Goal: Task Accomplishment & Management: Complete application form

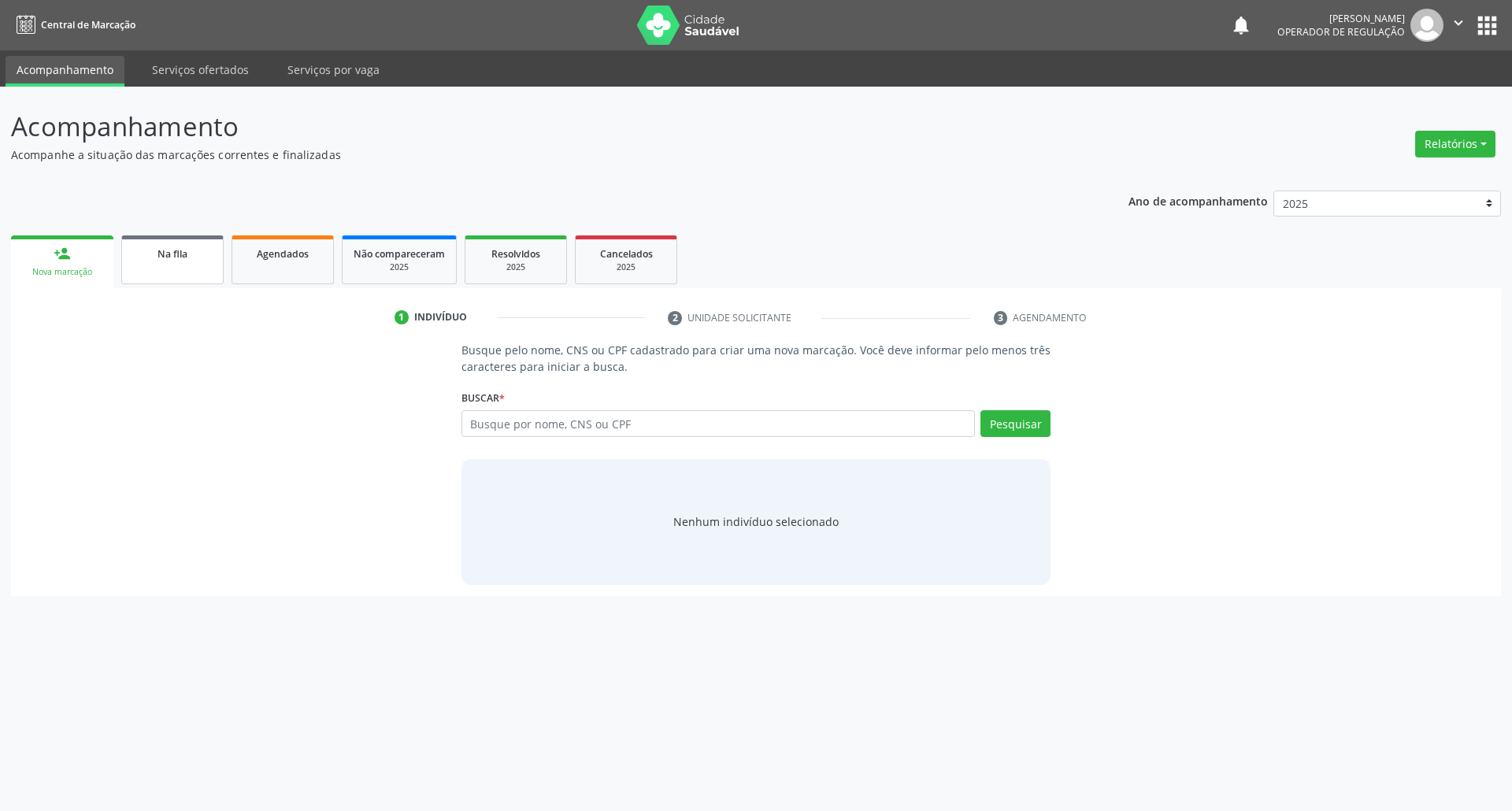
click at [203, 283] on ul "person_add Nova marcação Na fila Agendados Não compareceram 2025 Resolvidos 202…" at bounding box center [756, 259] width 1490 height 56
click at [202, 281] on link "Na fila" at bounding box center [172, 259] width 103 height 49
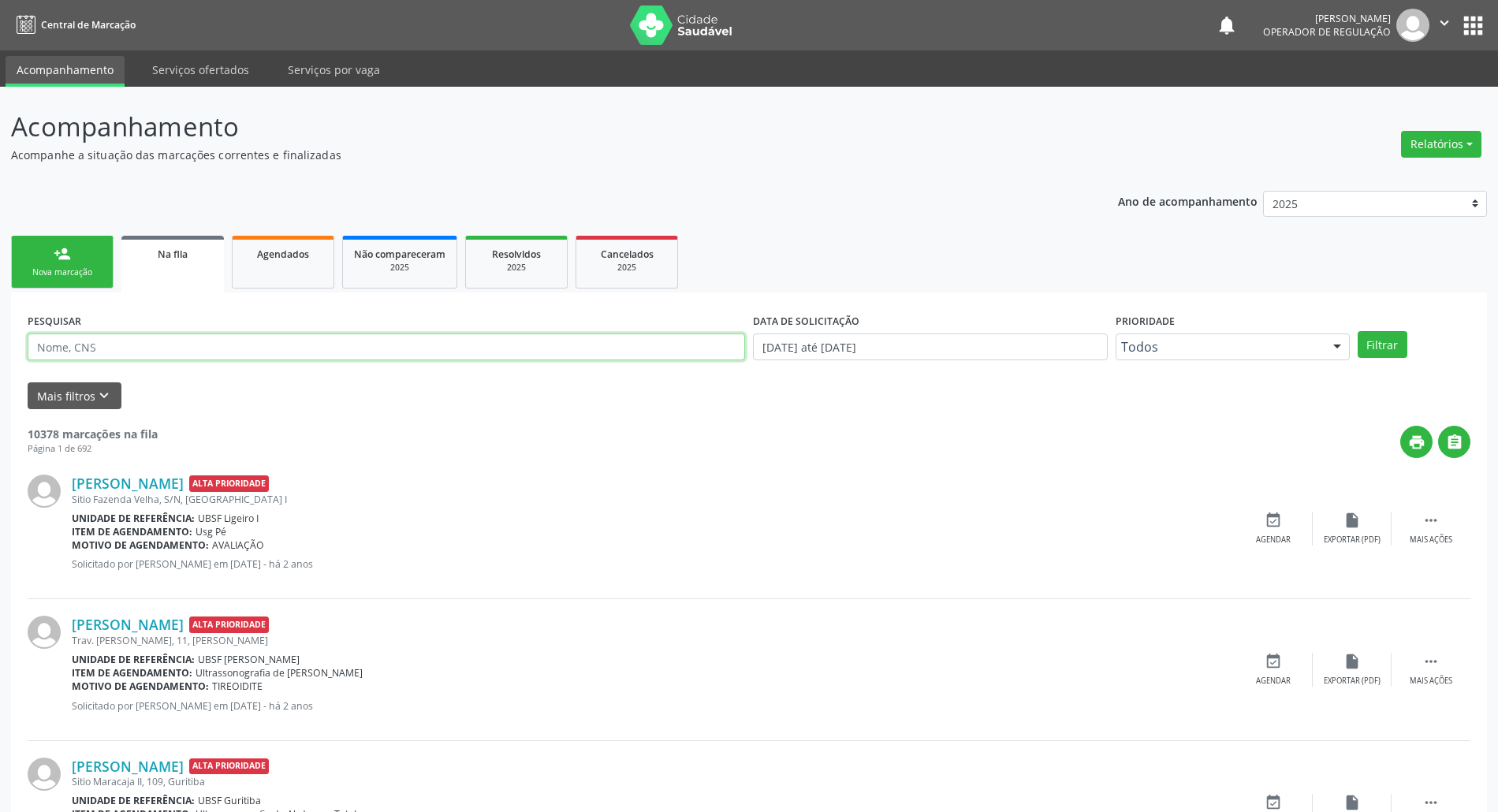
click at [170, 360] on input "text" at bounding box center [386, 347] width 718 height 27
paste input "[PERSON_NAME]"
type input "[PERSON_NAME]"
click at [1123, 331] on button "Filtrar" at bounding box center [1382, 344] width 50 height 27
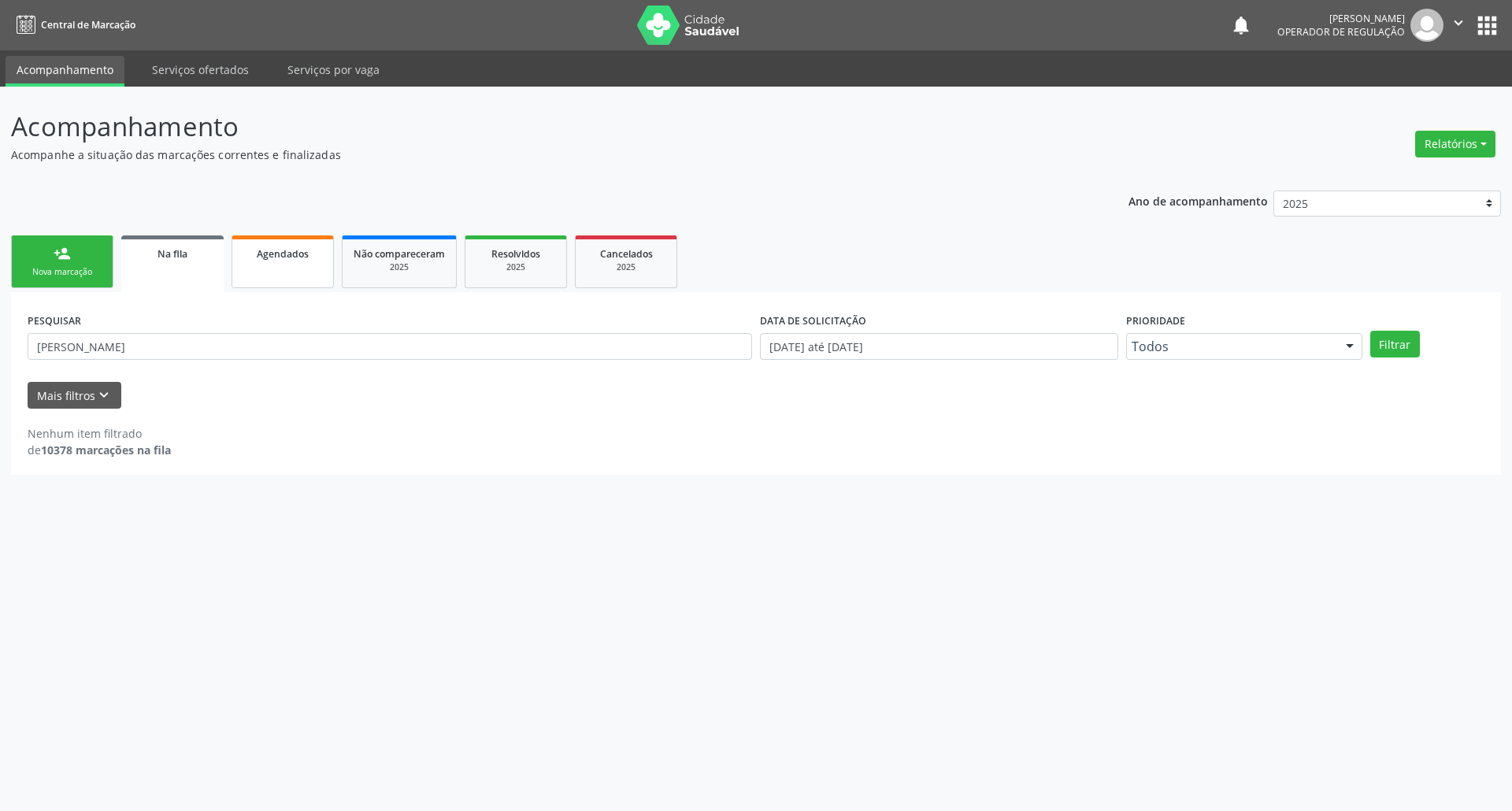
click at [275, 253] on span "Agendados" at bounding box center [282, 253] width 52 height 14
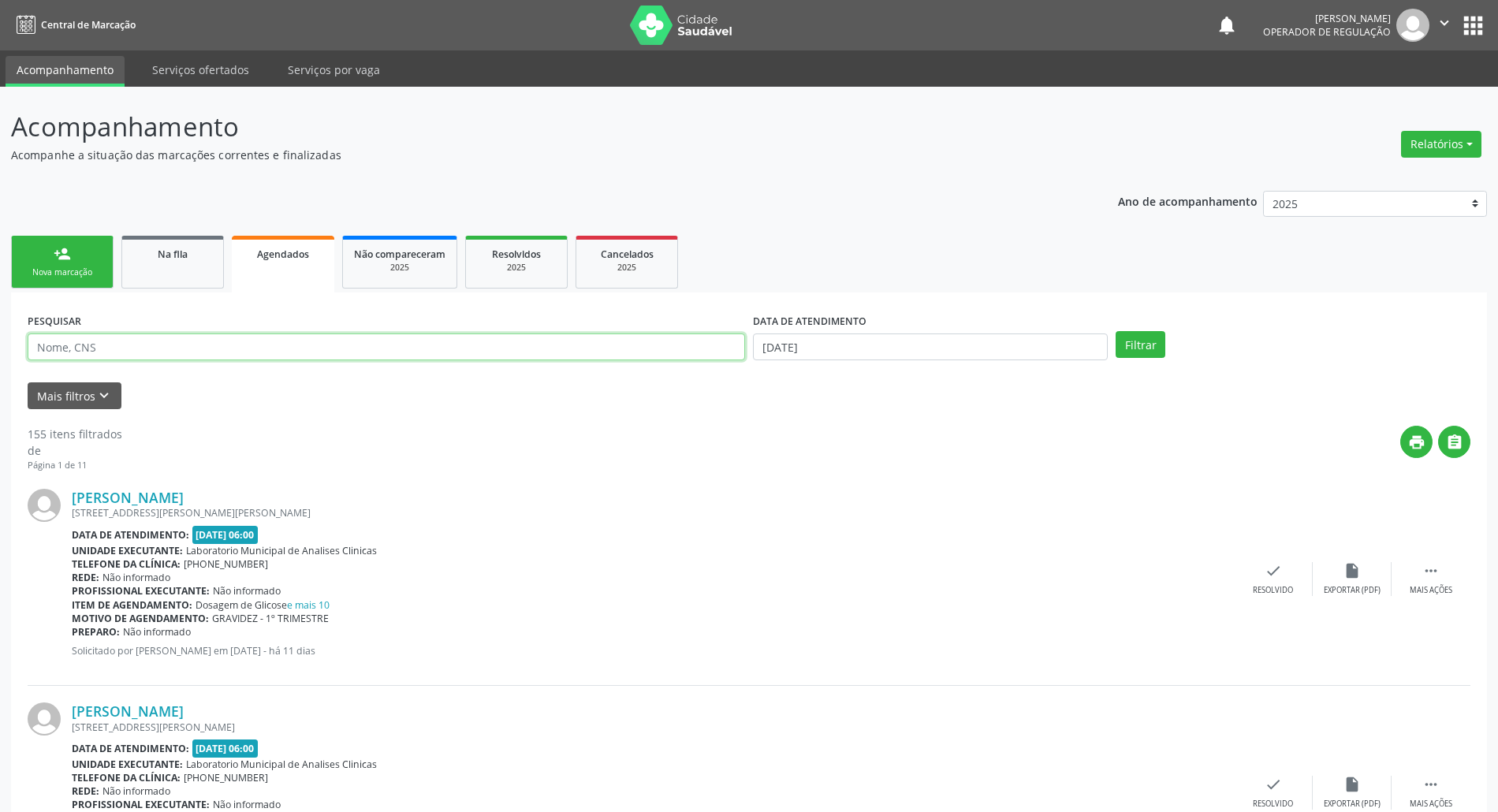
click at [168, 347] on input "text" at bounding box center [386, 347] width 718 height 27
paste input "[PERSON_NAME]"
type input "[PERSON_NAME]"
click at [1116, 331] on button "Filtrar" at bounding box center [1140, 344] width 50 height 27
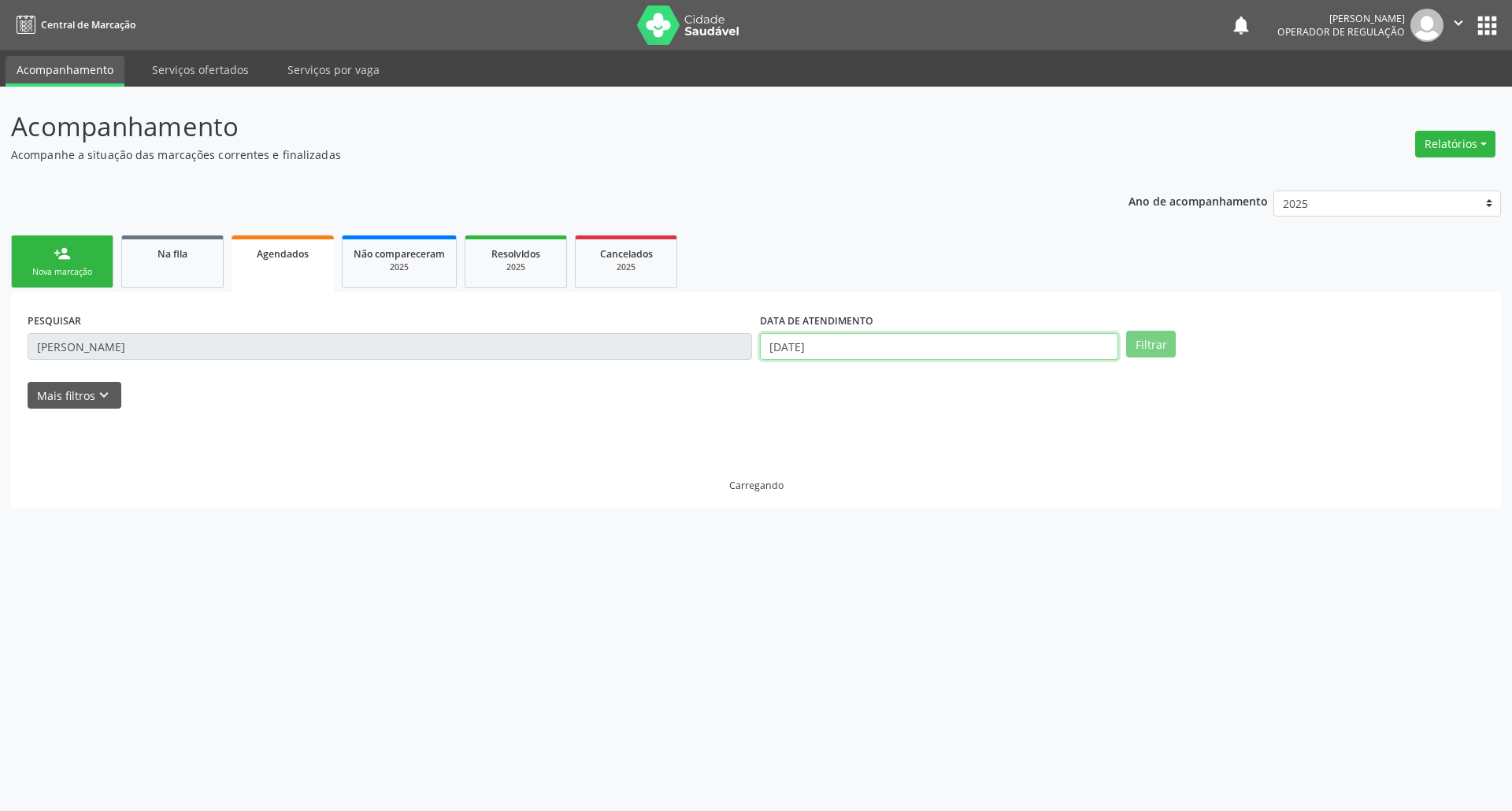
click at [813, 350] on body "Central de Marcação notifications [PERSON_NAME] Operador de regulação  Configu…" at bounding box center [756, 406] width 1512 height 811
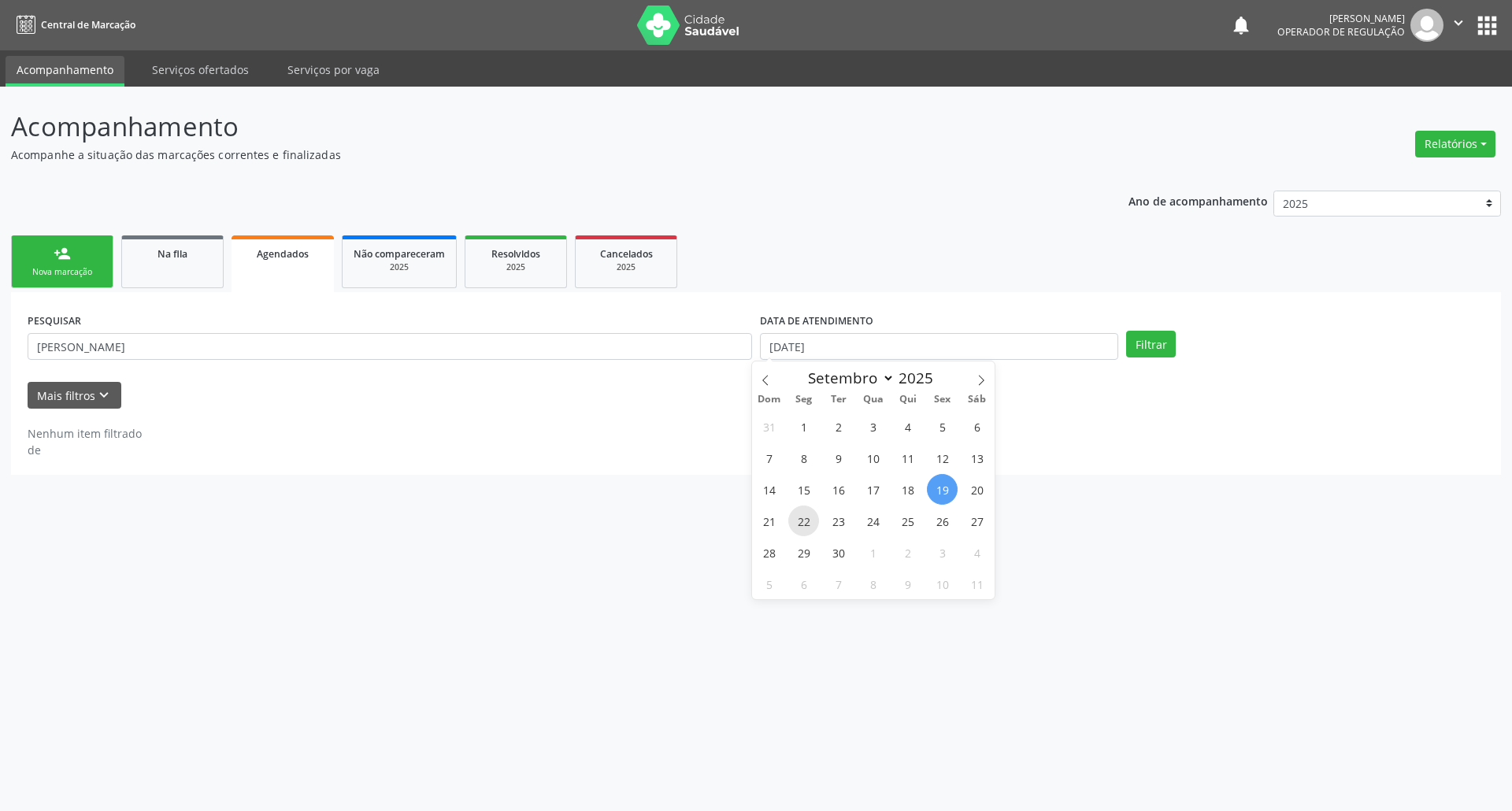
click at [810, 511] on span "22" at bounding box center [804, 521] width 31 height 31
type input "22/09/2025"
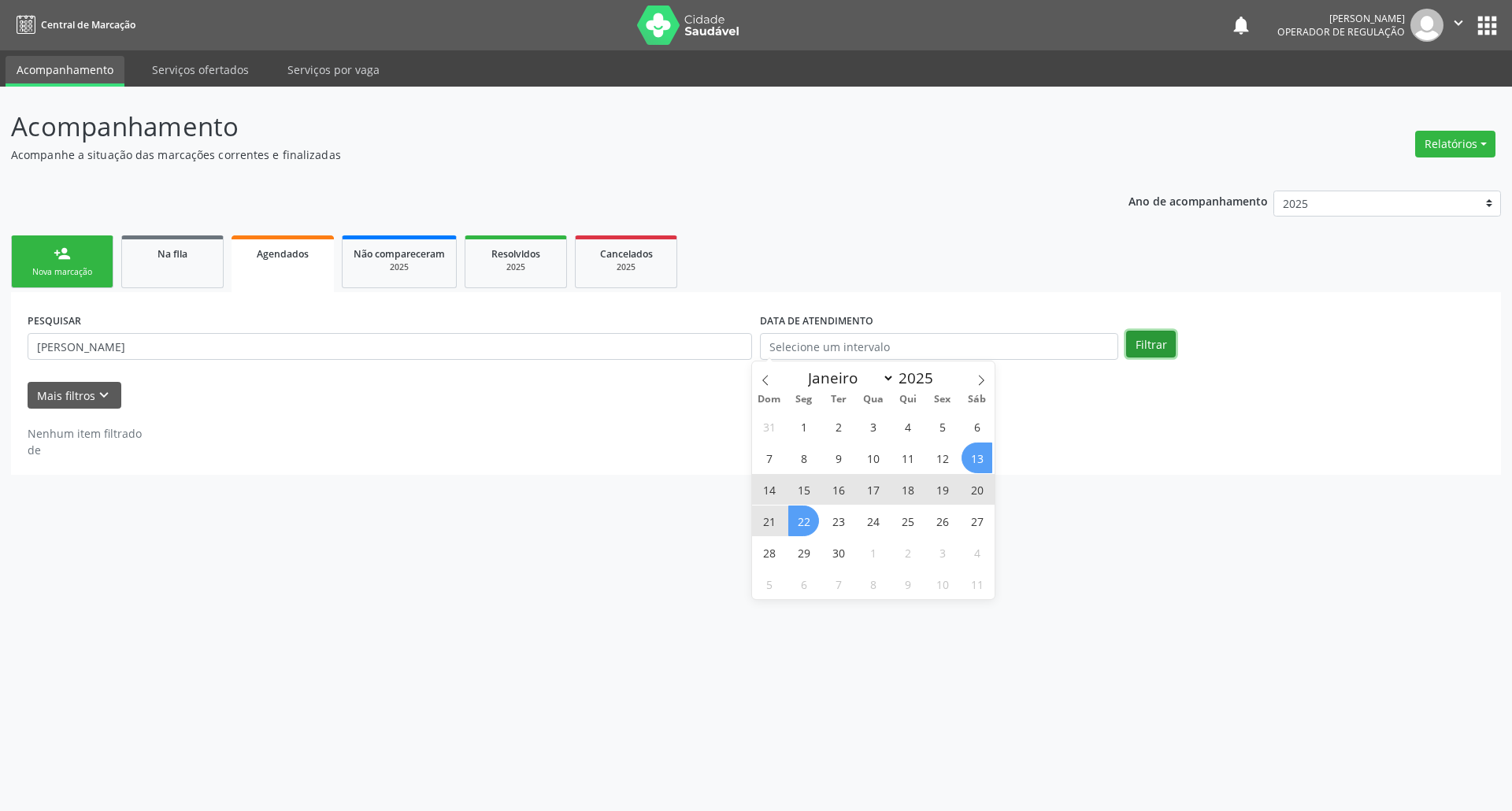
click at [1122, 345] on button "Filtrar" at bounding box center [1151, 344] width 50 height 27
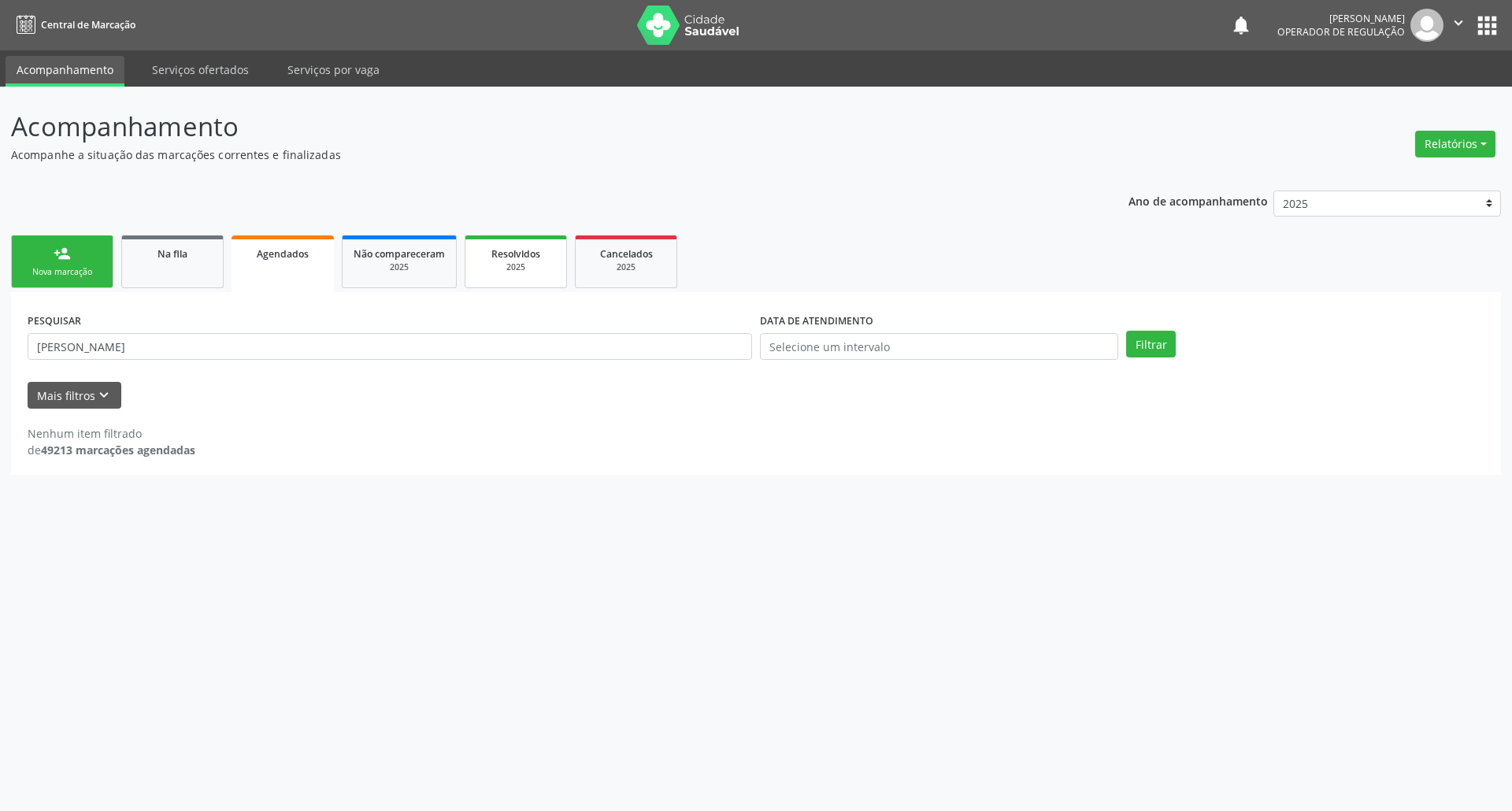
click at [509, 249] on span "Resolvidos" at bounding box center [515, 253] width 49 height 14
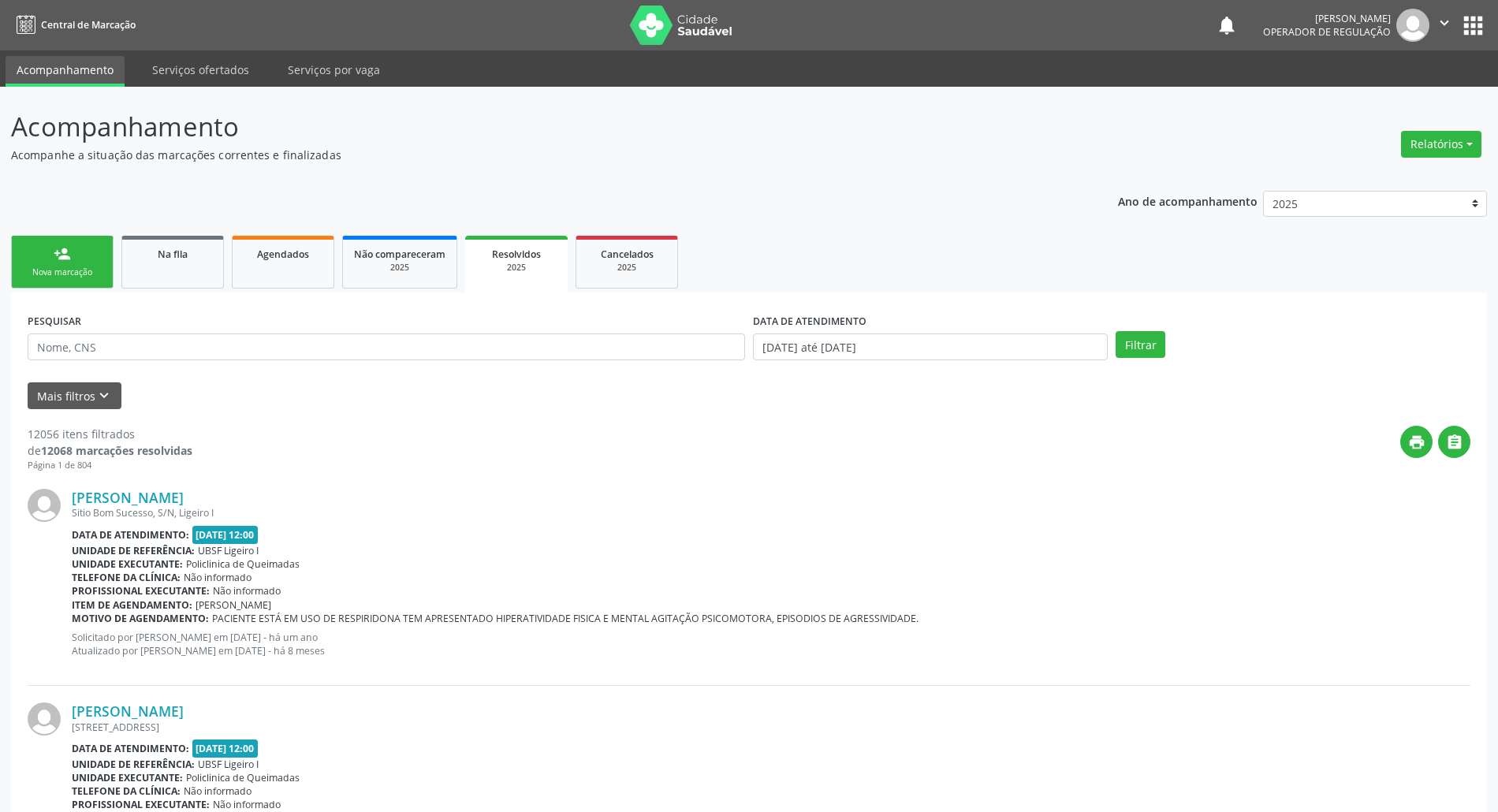
click at [465, 235] on link "Resolvidos 2025" at bounding box center [516, 263] width 103 height 56
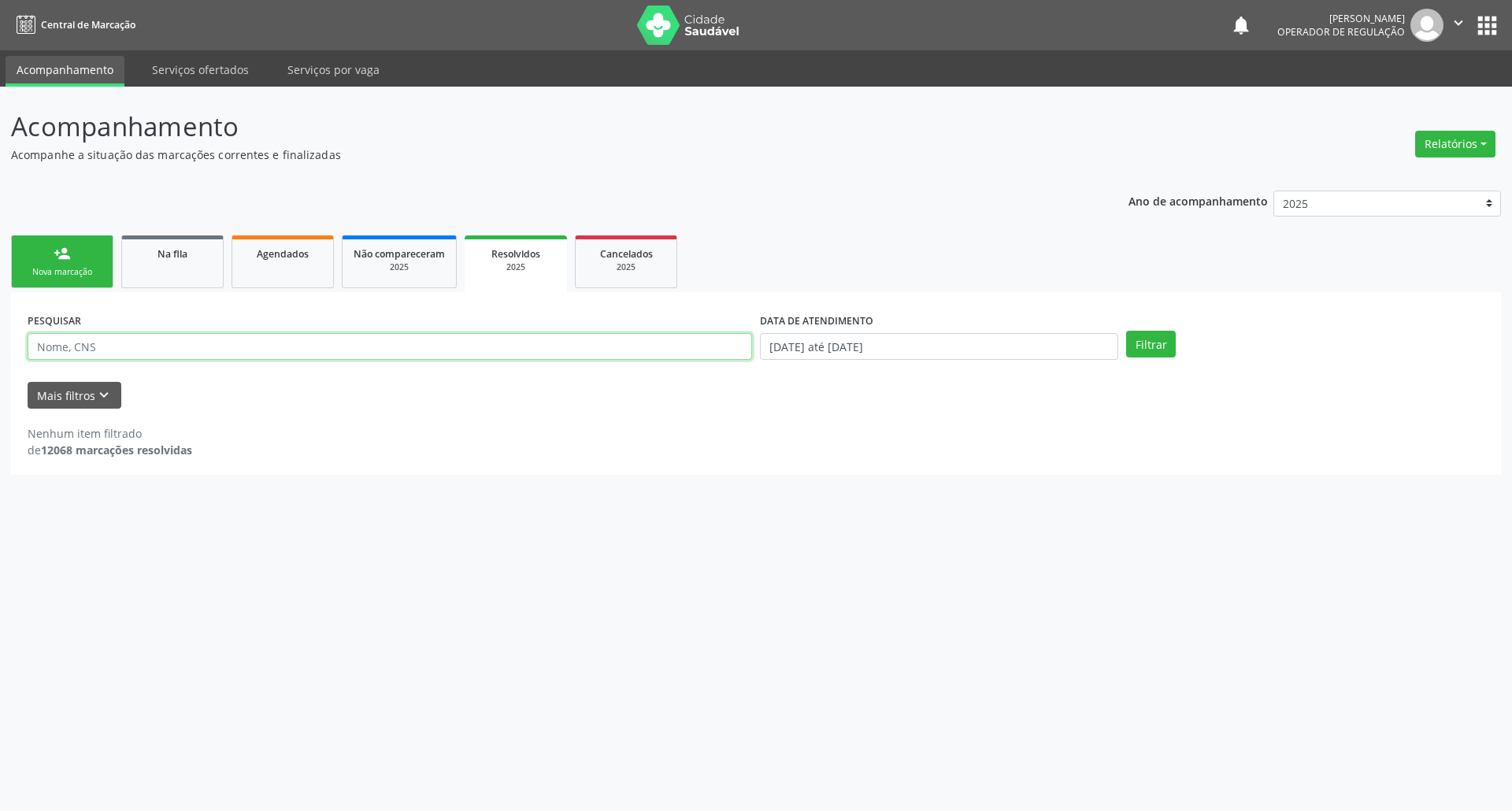
click at [424, 347] on input "text" at bounding box center [389, 347] width 724 height 27
paste input "[PERSON_NAME]"
type input "[PERSON_NAME]"
click at [1122, 330] on button "Filtrar" at bounding box center [1151, 344] width 50 height 27
click at [163, 252] on span "Na fila" at bounding box center [172, 253] width 30 height 14
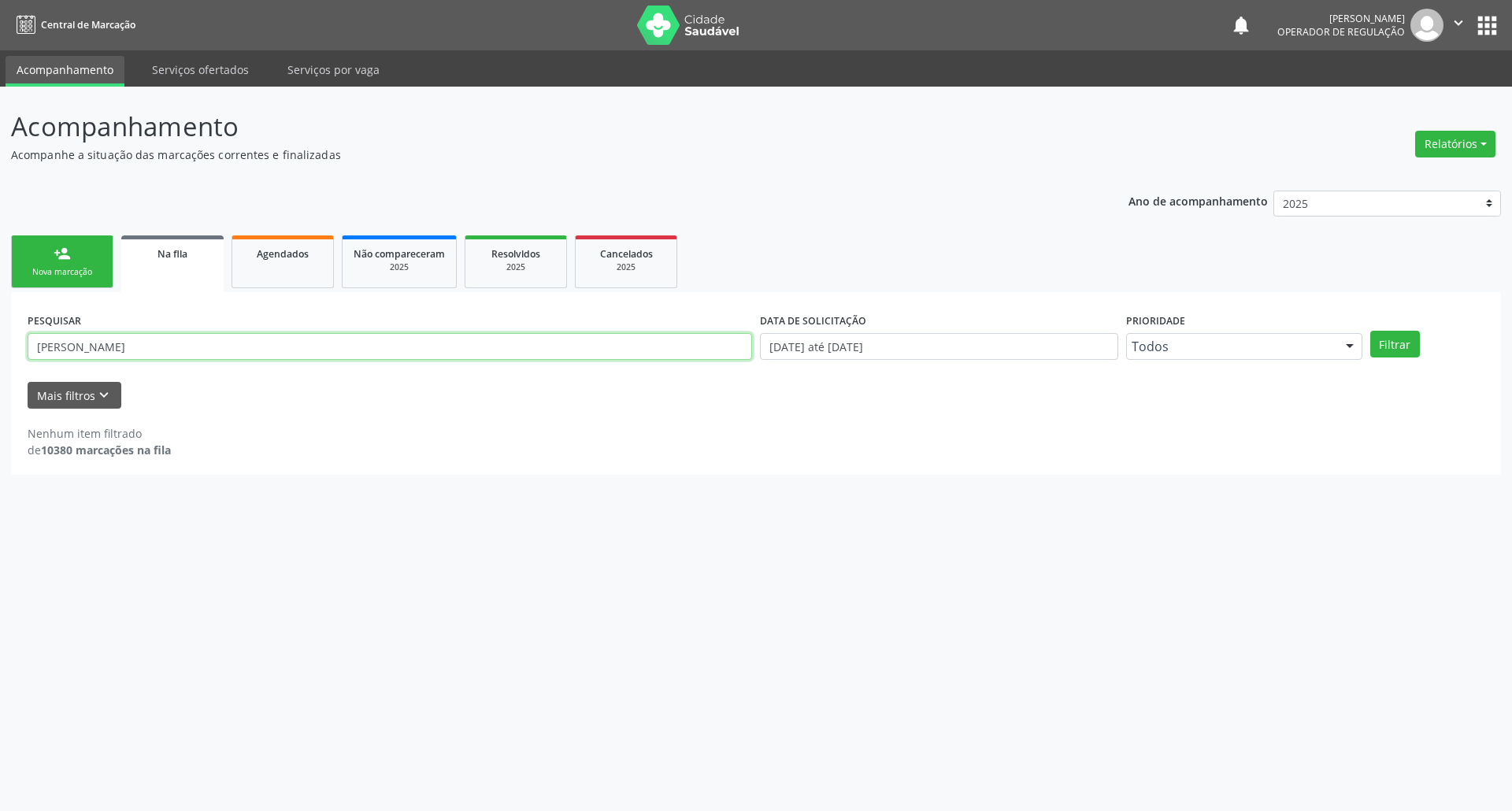
click at [126, 354] on input "[PERSON_NAME]" at bounding box center [389, 347] width 724 height 27
click at [1122, 330] on button "Filtrar" at bounding box center [1395, 344] width 50 height 27
click at [57, 351] on input "[PERSON_NAME]" at bounding box center [389, 347] width 724 height 27
type input "[PERSON_NAME]"
click at [1122, 330] on button "Filtrar" at bounding box center [1395, 344] width 50 height 27
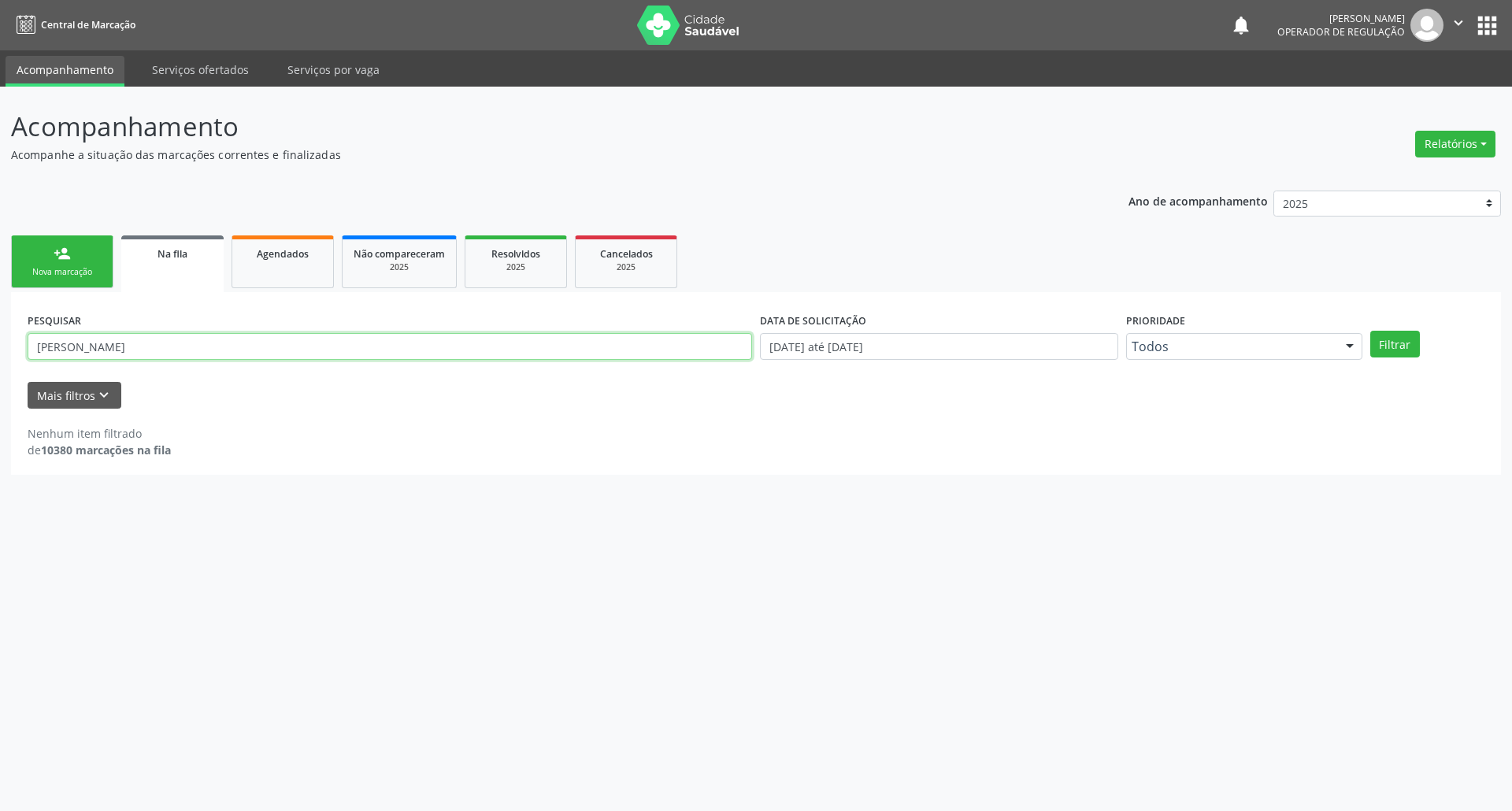
click at [57, 351] on input "[PERSON_NAME]" at bounding box center [389, 347] width 724 height 27
click at [1122, 330] on button "Filtrar" at bounding box center [1395, 344] width 50 height 27
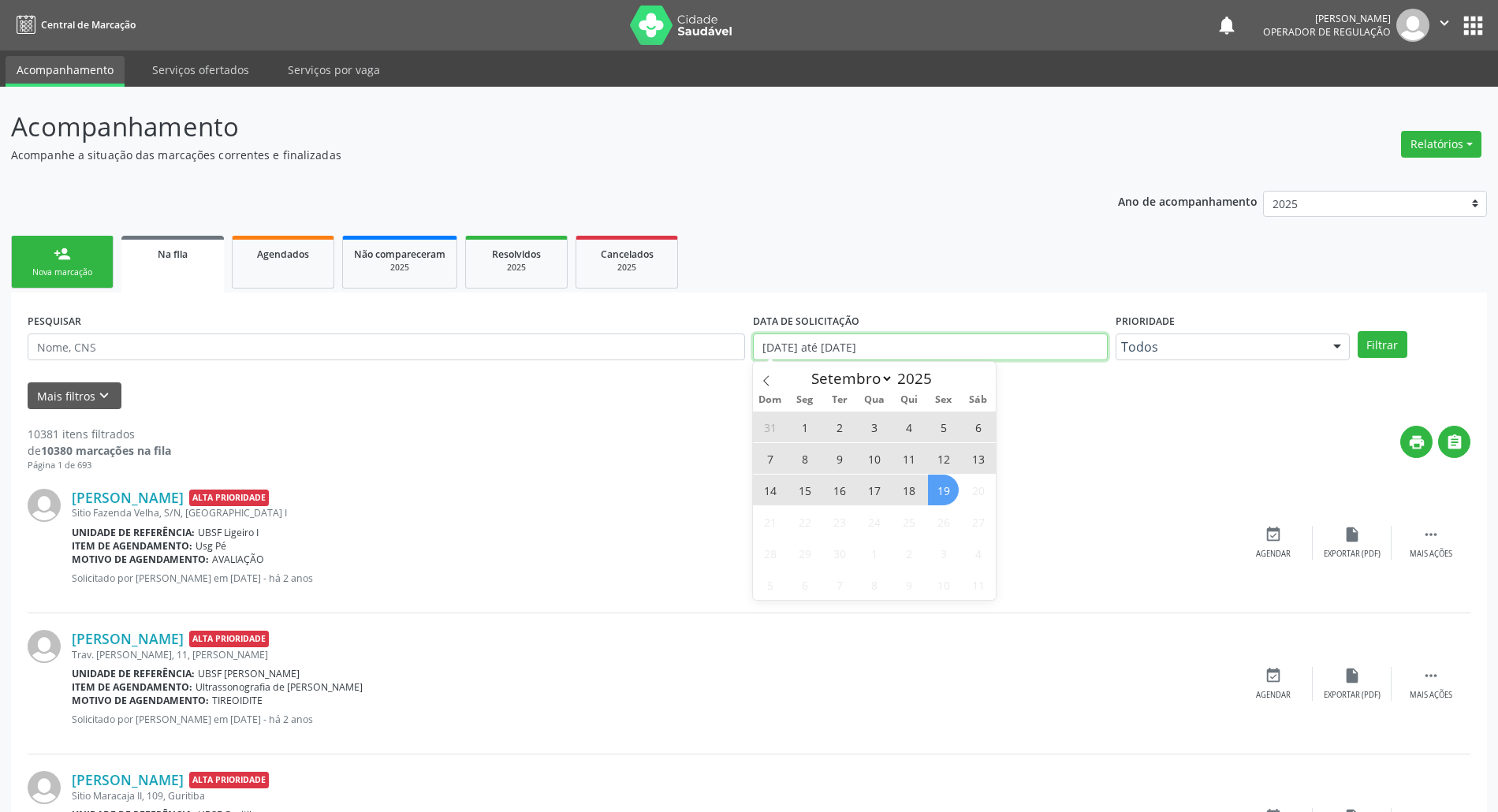
click at [849, 342] on input "[DATE] até [DATE]" at bounding box center [930, 347] width 354 height 27
click at [947, 491] on span "19" at bounding box center [943, 490] width 31 height 31
type input "[DATE]"
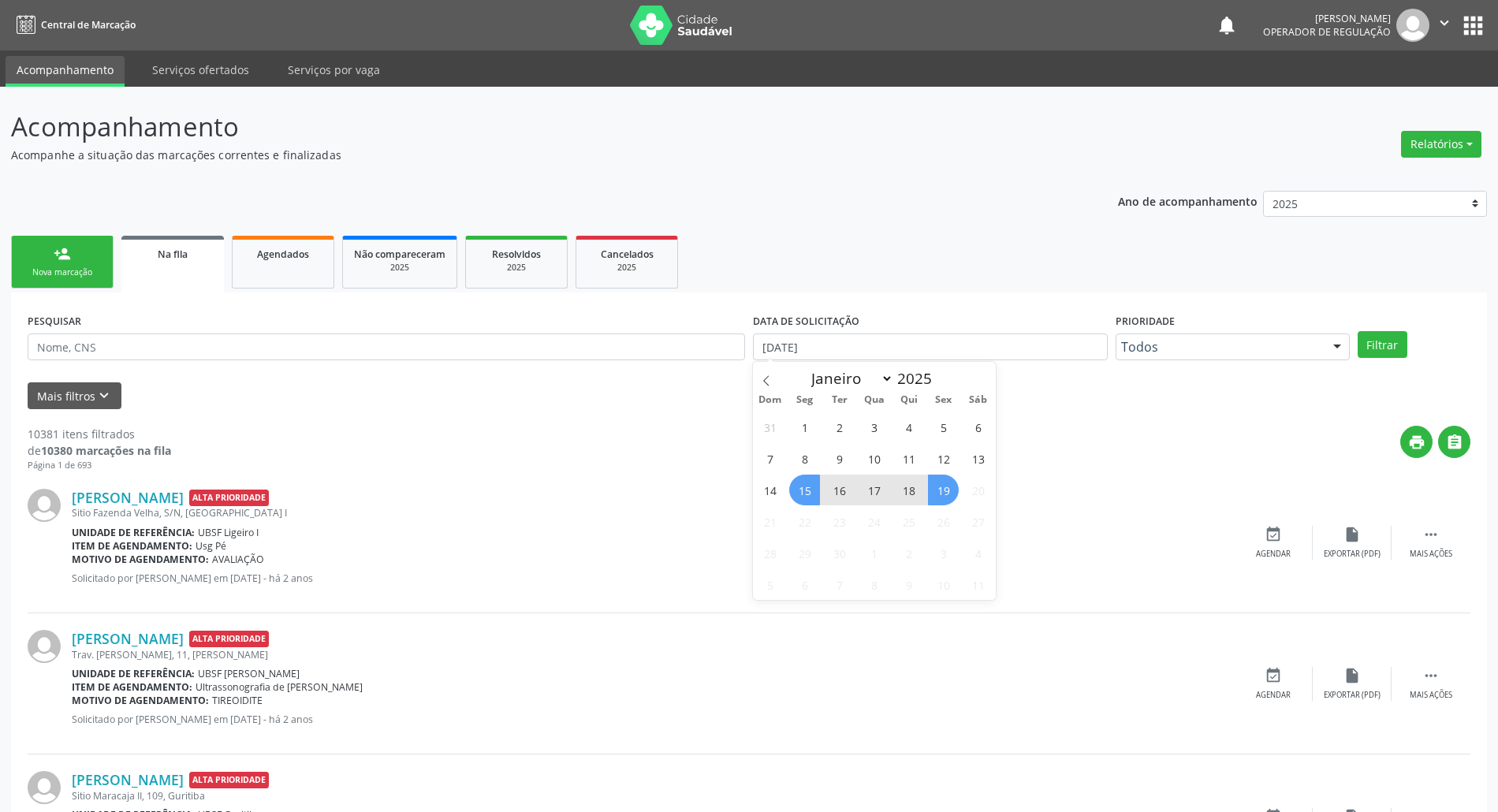
click at [808, 487] on span "15" at bounding box center [805, 490] width 31 height 31
click at [1123, 348] on button "Filtrar" at bounding box center [1382, 344] width 50 height 27
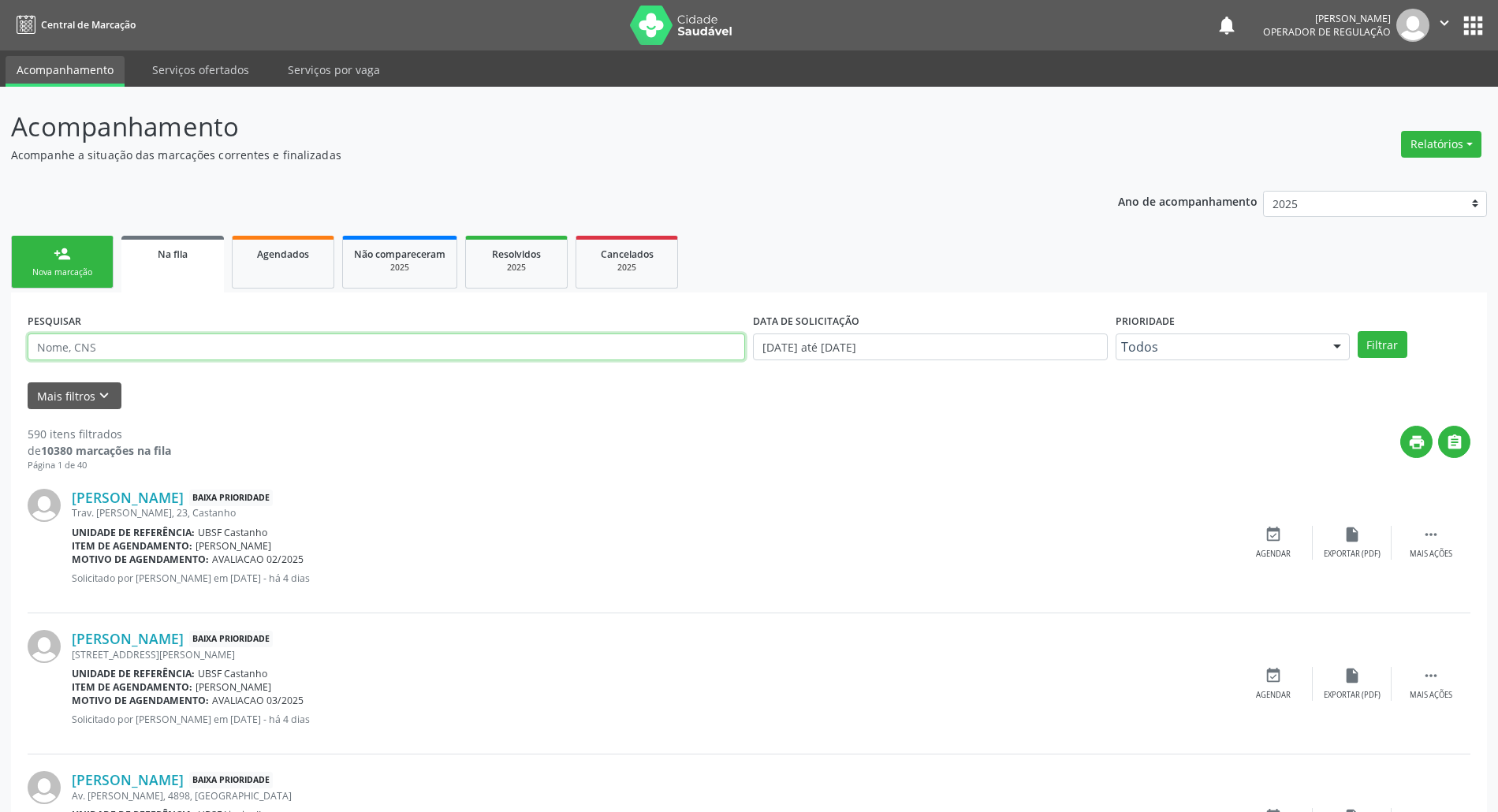
click at [266, 360] on input "text" at bounding box center [386, 347] width 718 height 27
click at [1123, 331] on button "Filtrar" at bounding box center [1382, 344] width 50 height 27
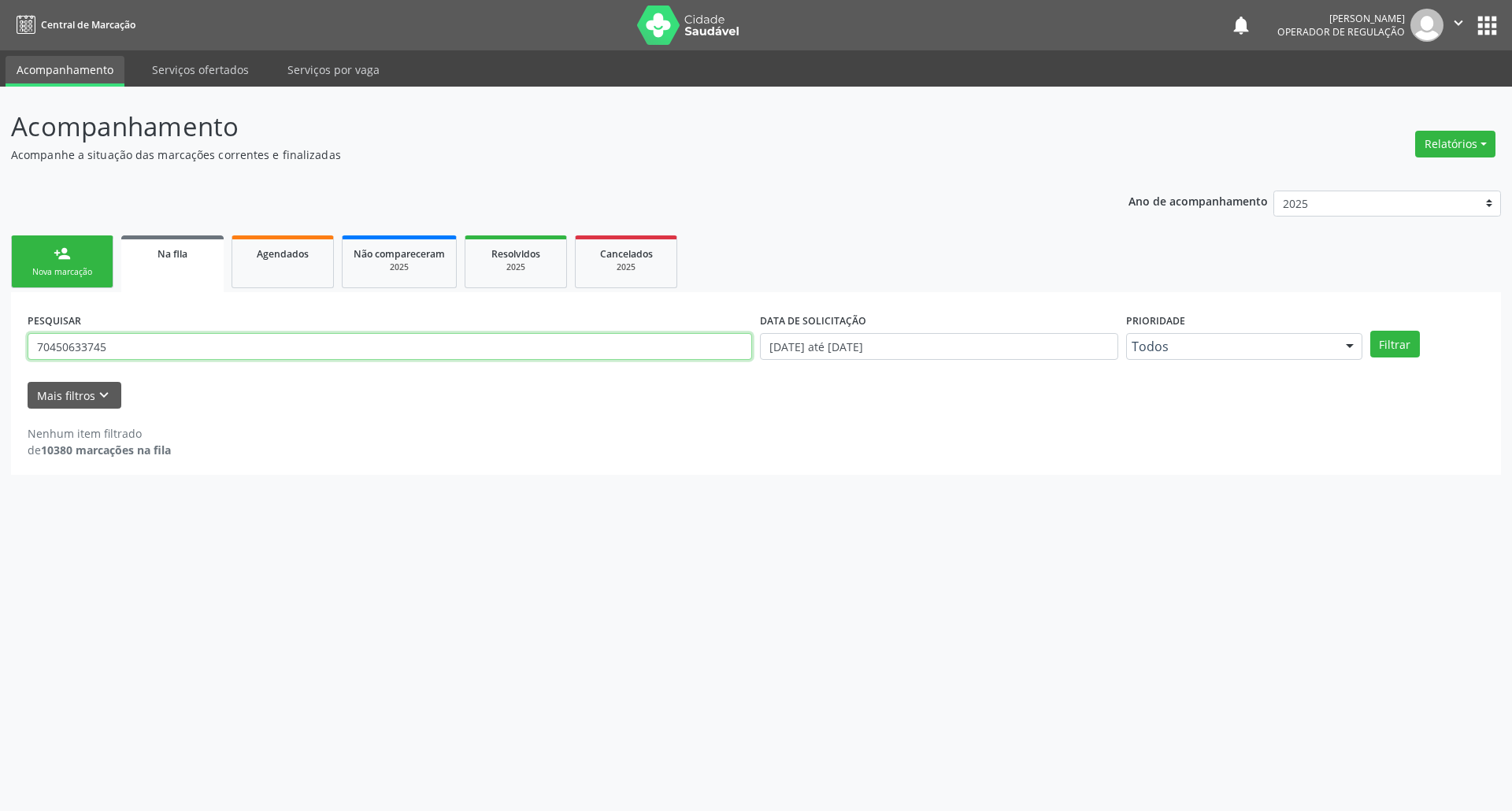
click at [263, 348] on input "70450633745" at bounding box center [389, 347] width 724 height 27
click at [1122, 330] on button "Filtrar" at bounding box center [1395, 344] width 50 height 27
click at [262, 341] on input "704506337458918" at bounding box center [389, 347] width 724 height 27
click at [1122, 330] on button "Filtrar" at bounding box center [1395, 344] width 50 height 27
click at [256, 343] on input "704506337458918" at bounding box center [389, 347] width 724 height 27
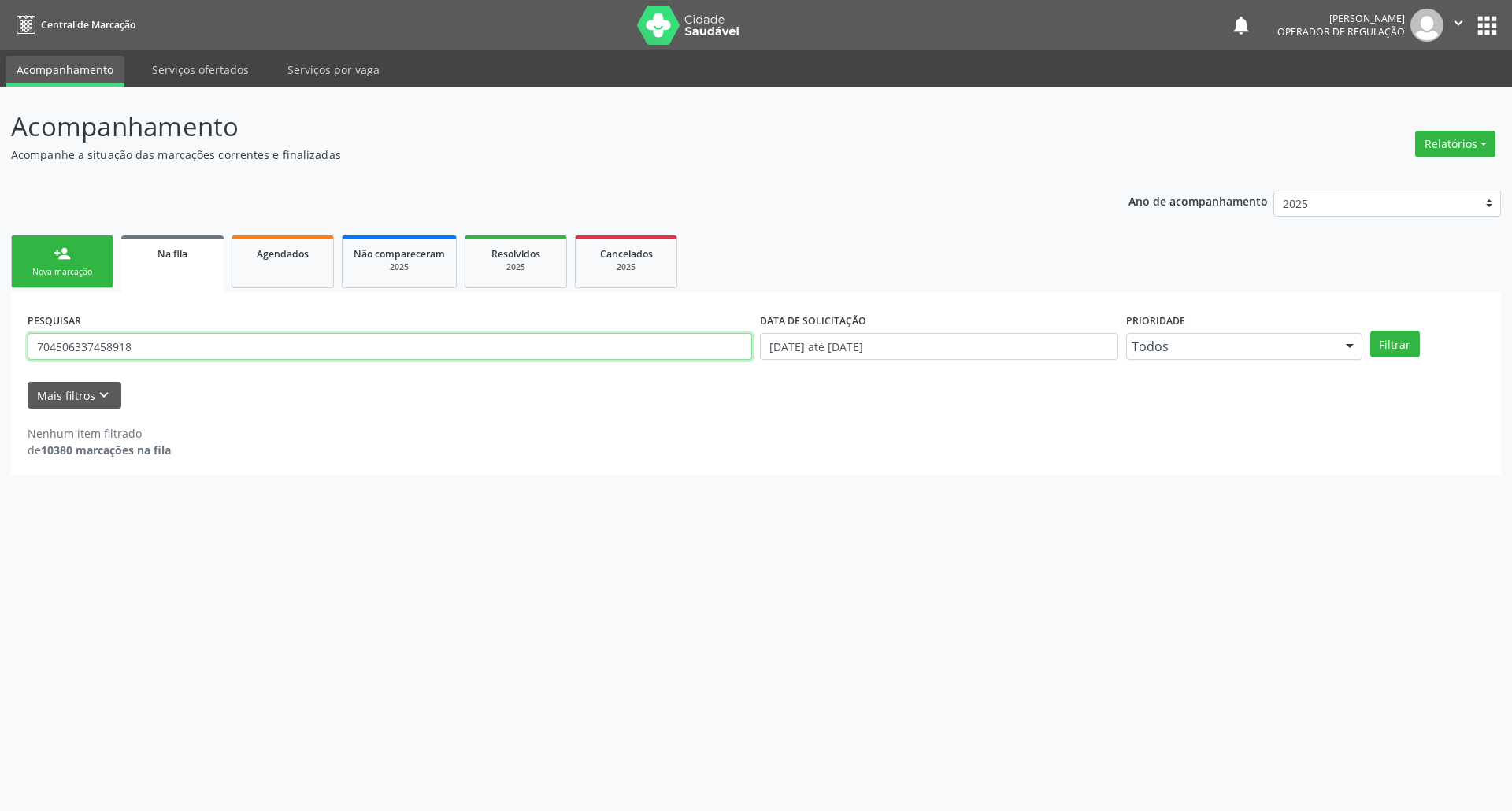
click at [256, 343] on input "704506337458918" at bounding box center [389, 347] width 724 height 27
click at [1122, 330] on button "Filtrar" at bounding box center [1395, 344] width 50 height 27
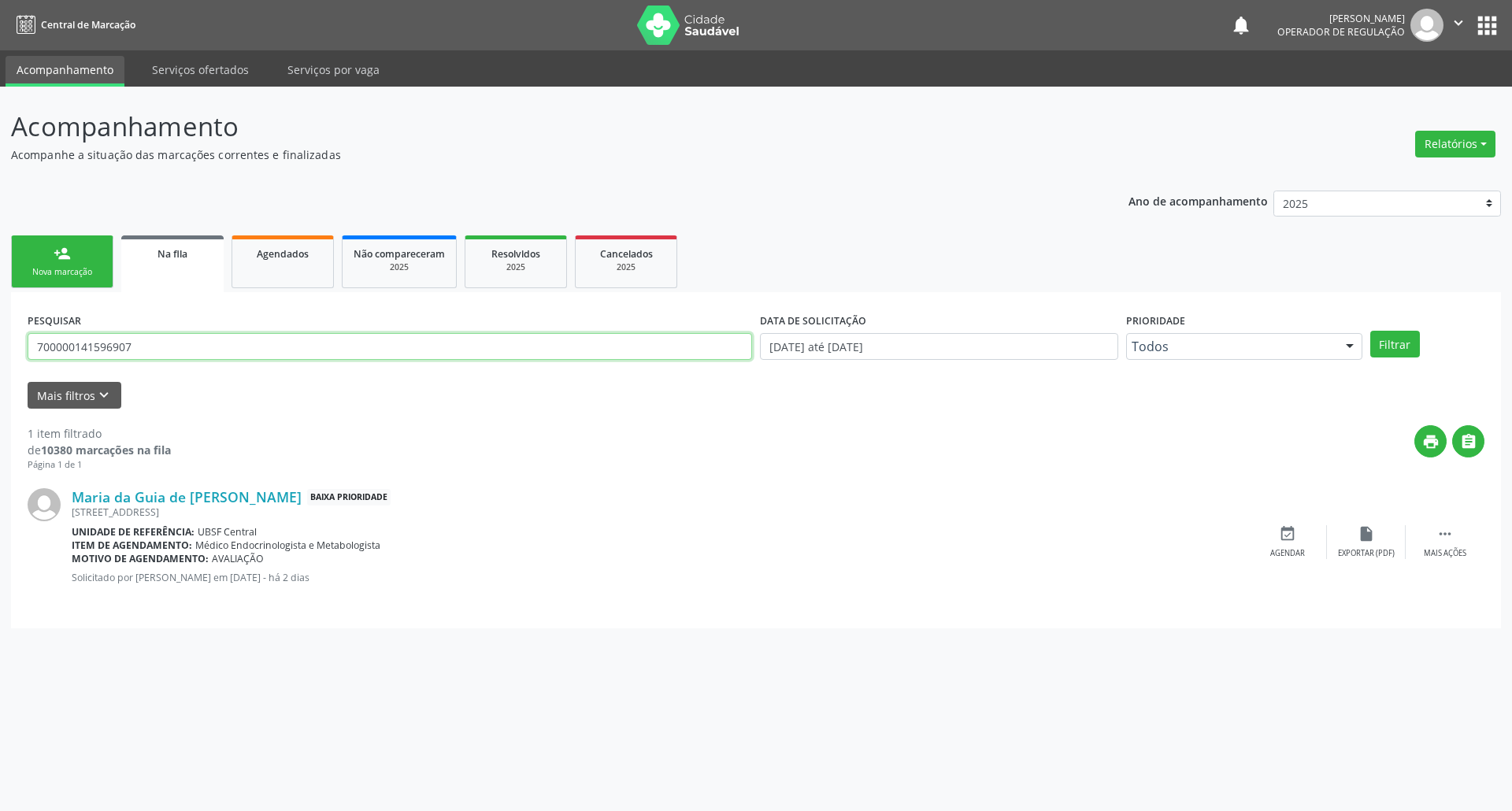
click at [256, 345] on input "700000141596907" at bounding box center [389, 347] width 724 height 27
click at [163, 357] on input "700000141596907" at bounding box center [389, 347] width 724 height 27
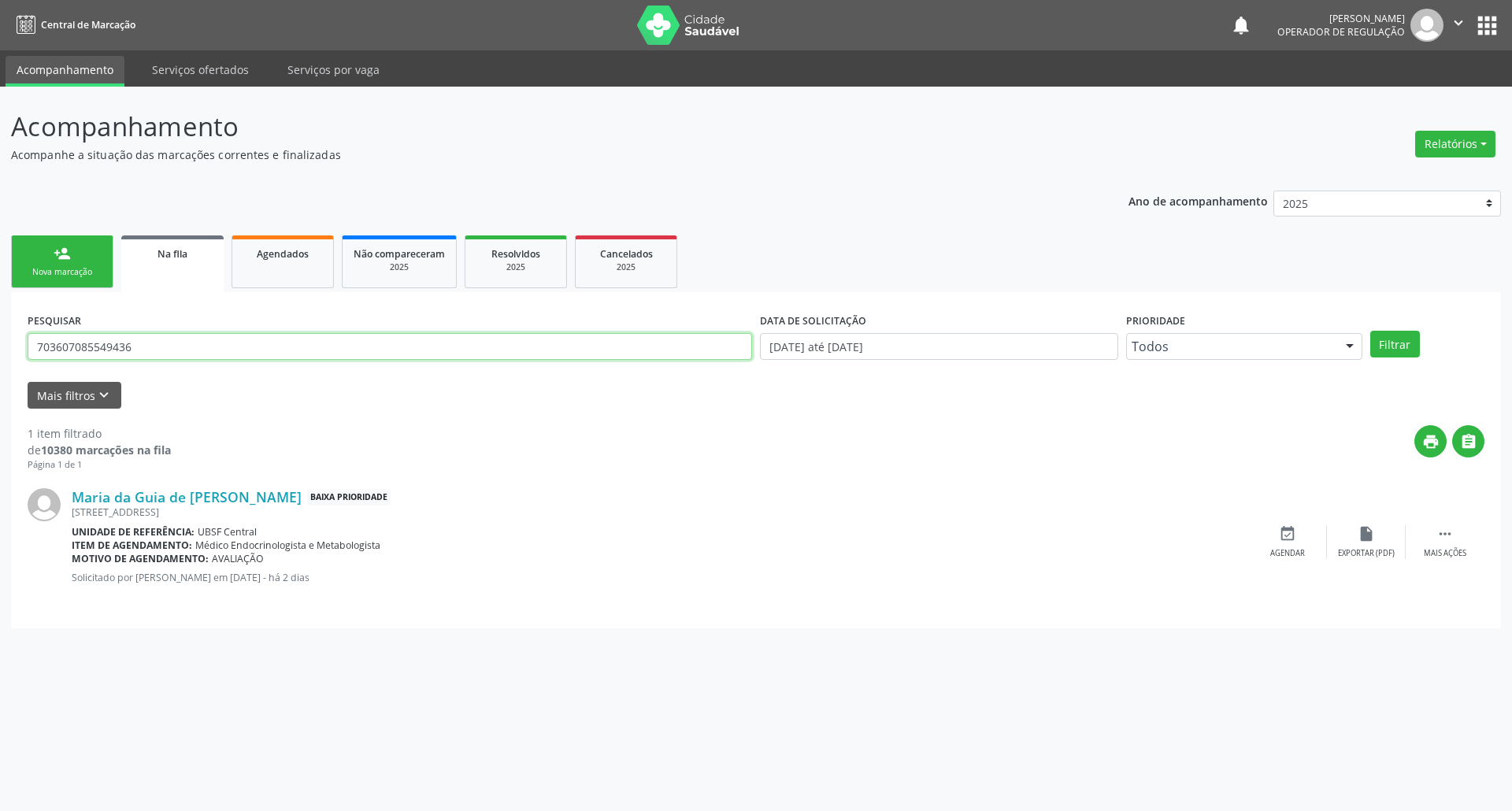
type input "703607085549436"
click at [1122, 330] on button "Filtrar" at bounding box center [1395, 344] width 50 height 27
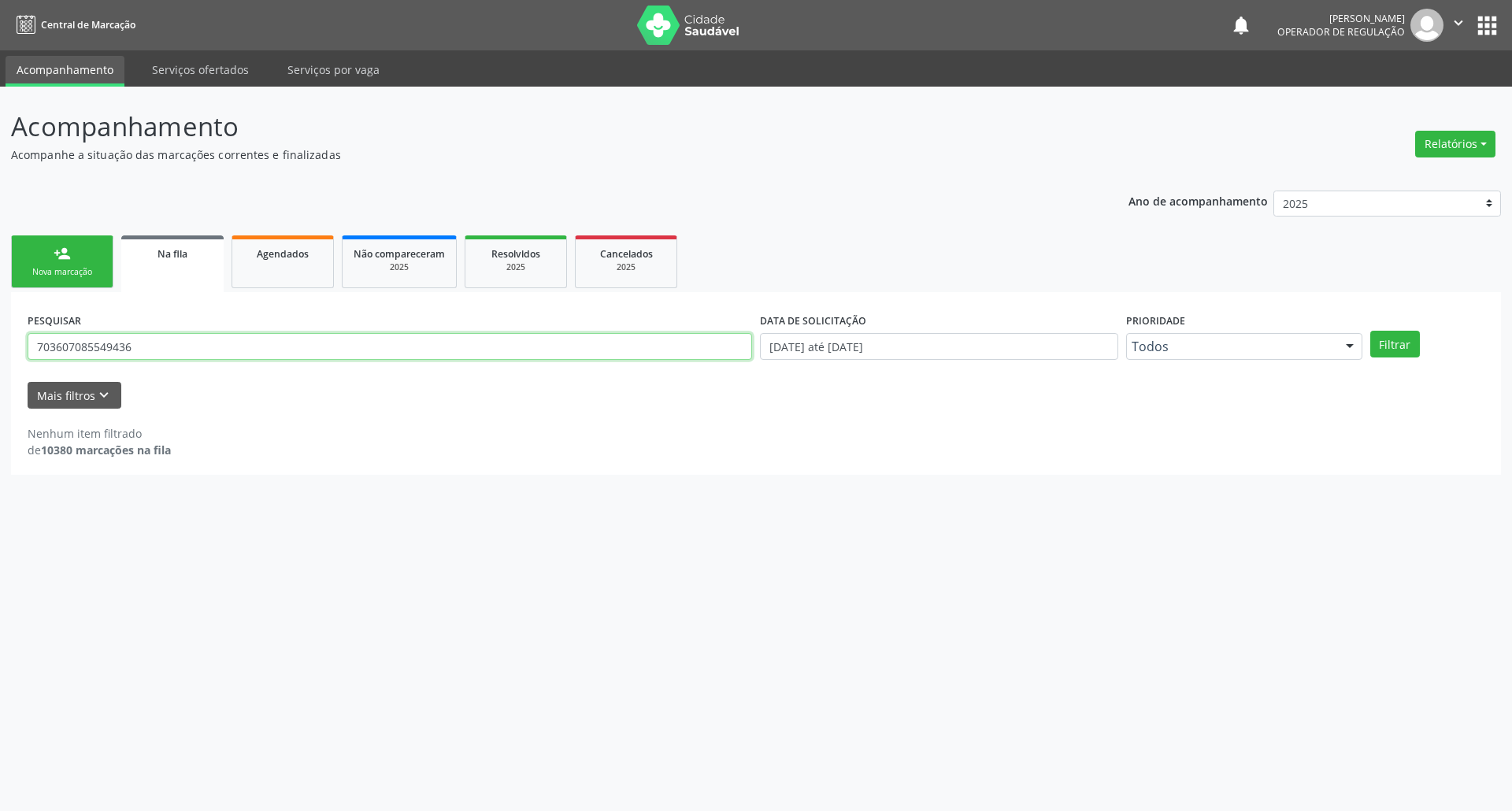
click at [148, 356] on input "703607085549436" at bounding box center [389, 347] width 724 height 27
click at [83, 265] on link "person_add Nova marcação" at bounding box center [62, 261] width 103 height 53
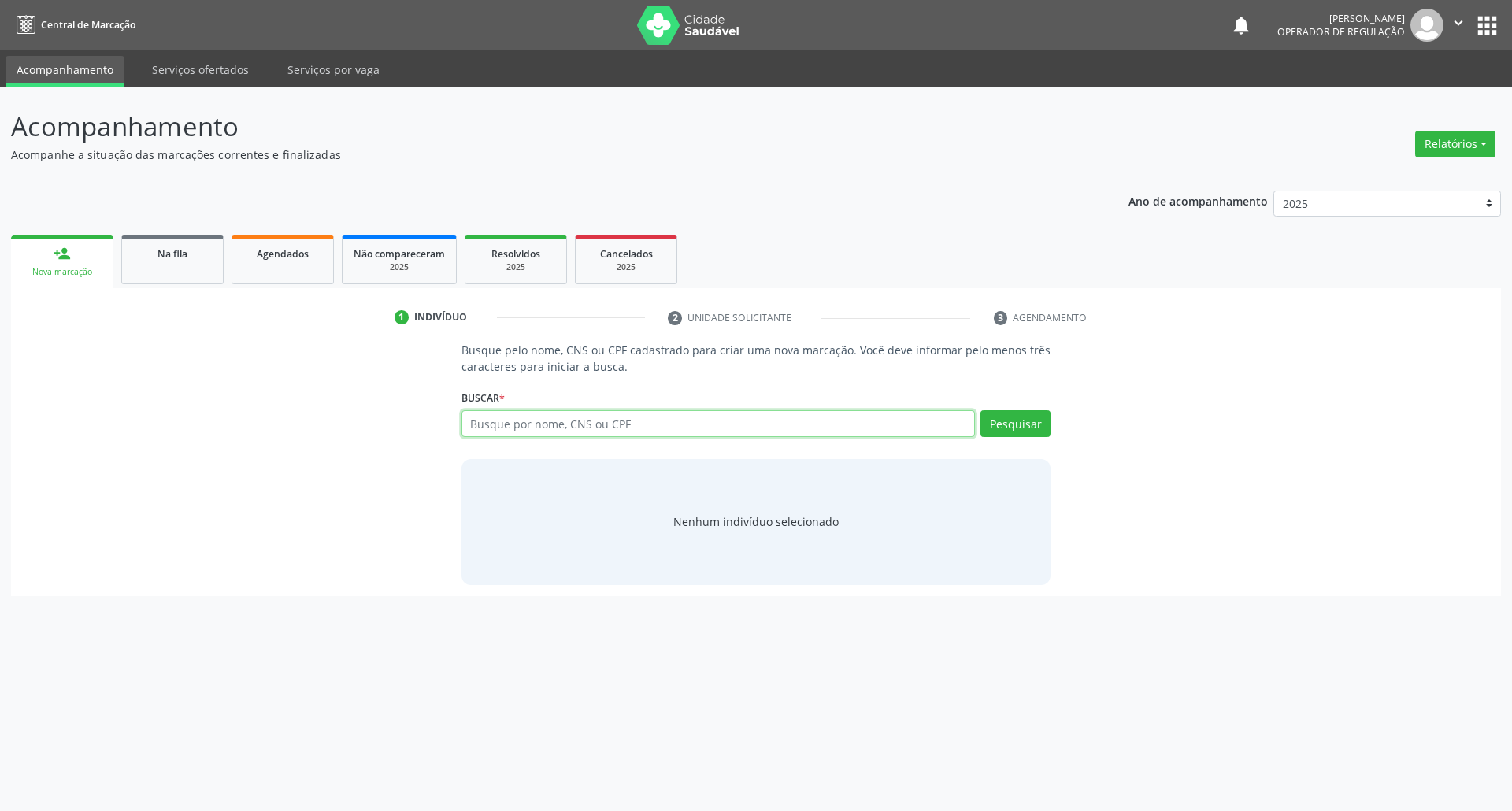
click at [517, 428] on input "text" at bounding box center [718, 424] width 515 height 27
paste input "703607085549436"
type input "703607085549436"
click at [517, 433] on input "703607085549436" at bounding box center [718, 424] width 515 height 27
click at [249, 256] on div "Agendados" at bounding box center [282, 253] width 79 height 16
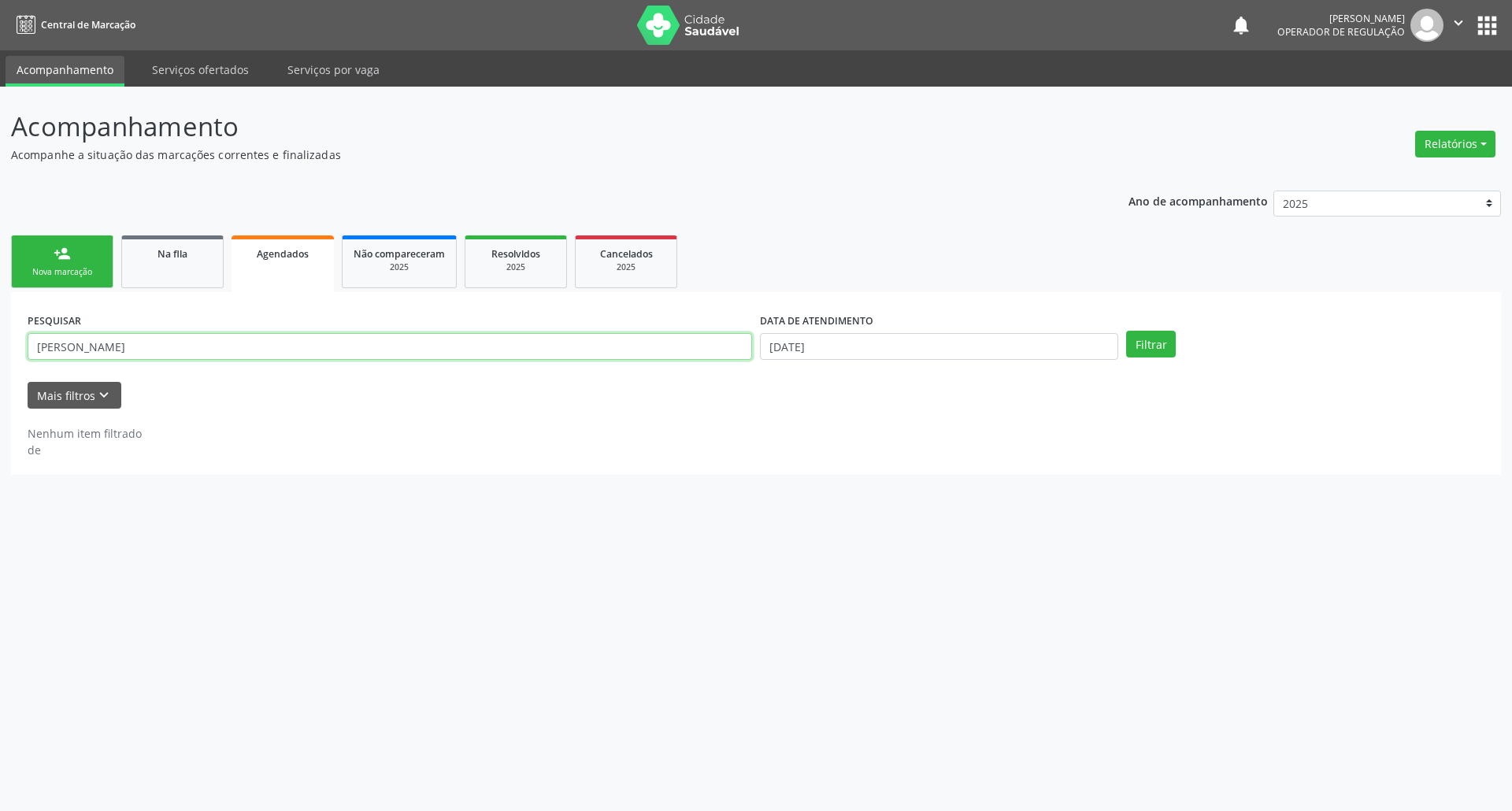
click at [212, 349] on input "[PERSON_NAME]" at bounding box center [389, 347] width 724 height 27
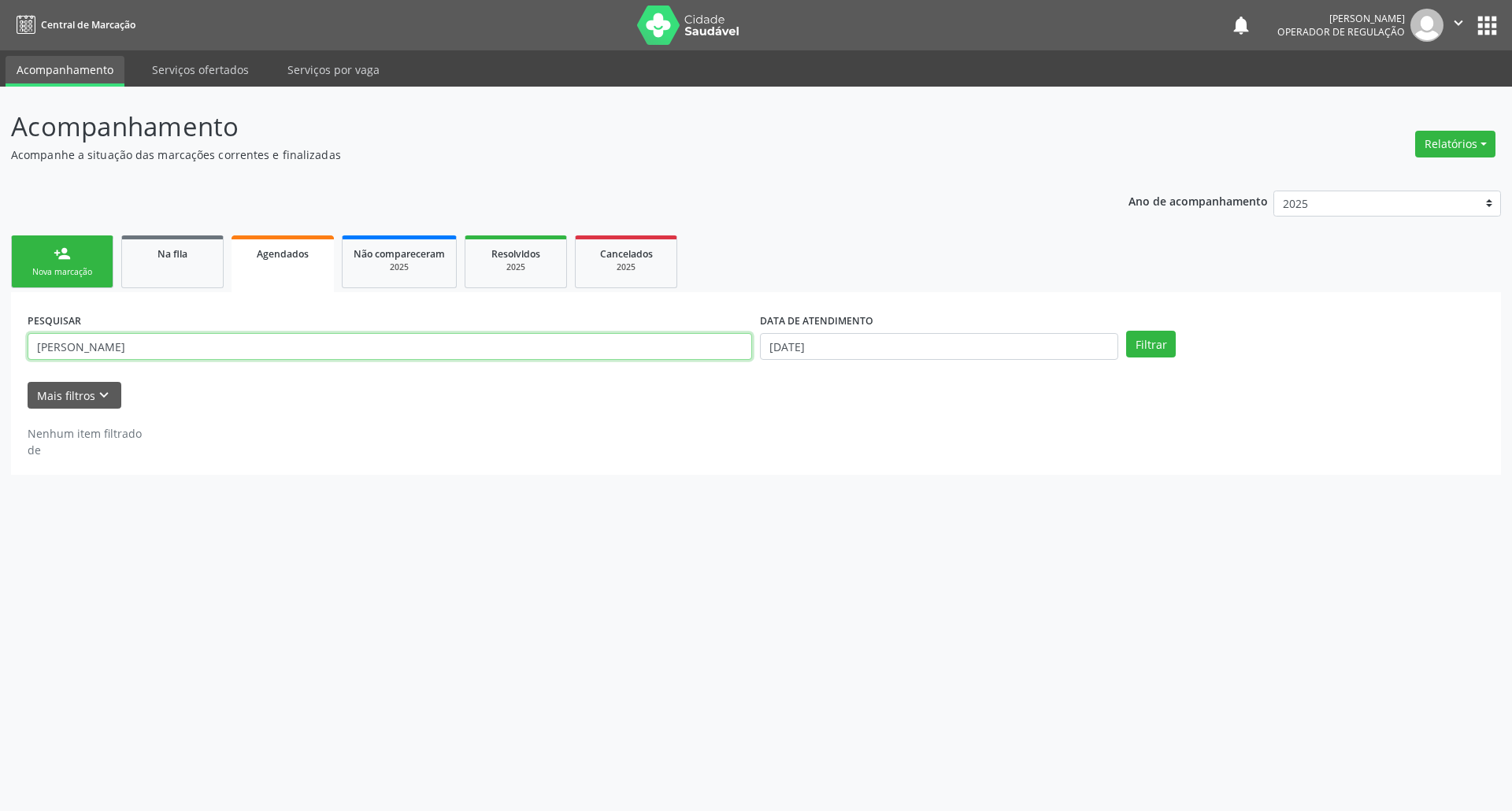
paste input "703607085549436"
type input "703607085549436"
click at [1122, 330] on button "Filtrar" at bounding box center [1151, 344] width 50 height 27
click at [765, 343] on input "[DATE]" at bounding box center [938, 347] width 358 height 27
click at [926, 512] on div "31 1 2 3 4 5 6 7 8 9 10 11 12 13 14 15 16 17 18 19 20 21 22 23 24 25 26 27 28 2…" at bounding box center [873, 504] width 242 height 189
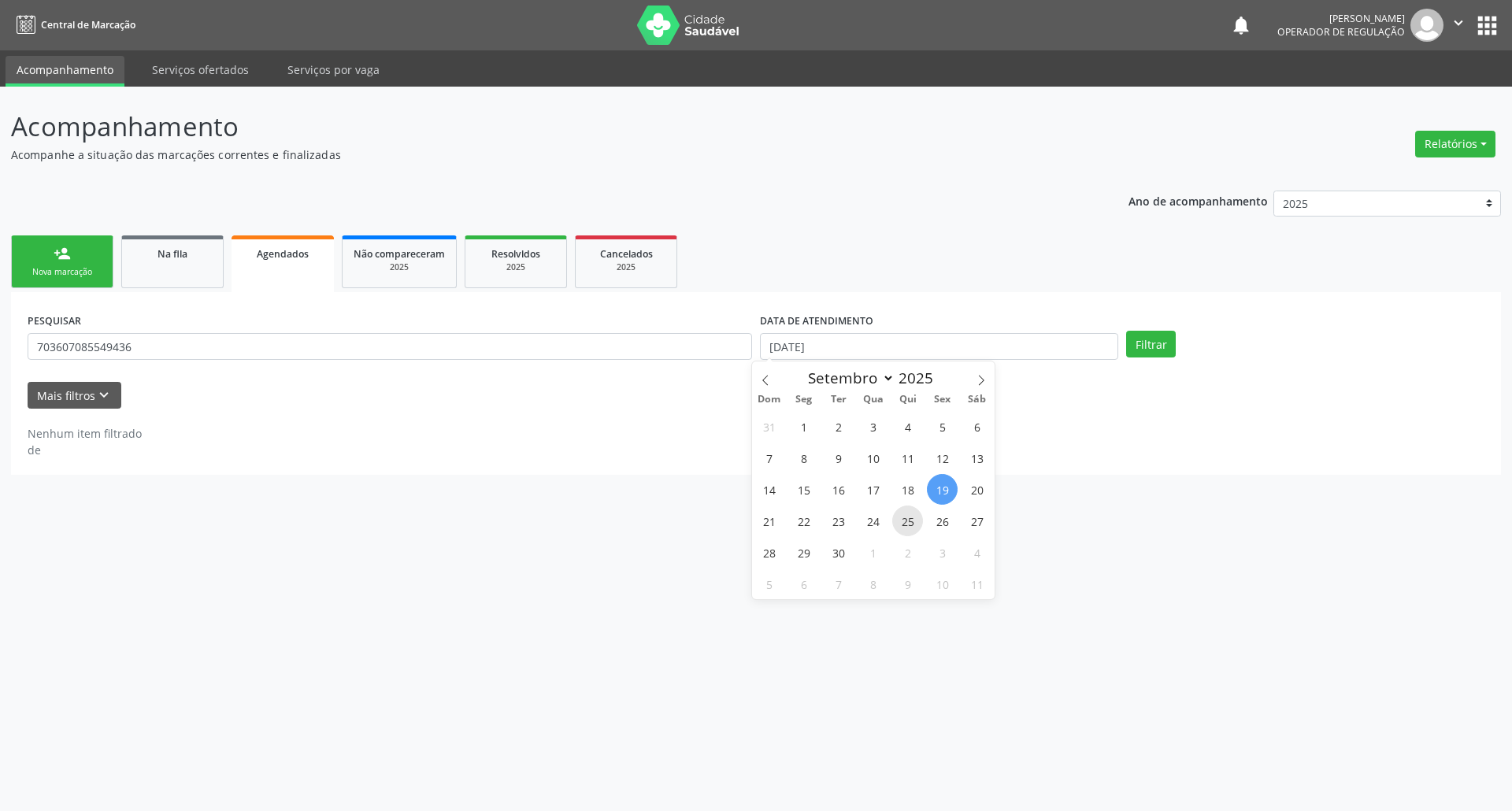
click at [919, 520] on span "25" at bounding box center [908, 521] width 31 height 31
type input "25/09/2025"
click at [1122, 347] on button "Filtrar" at bounding box center [1151, 344] width 50 height 27
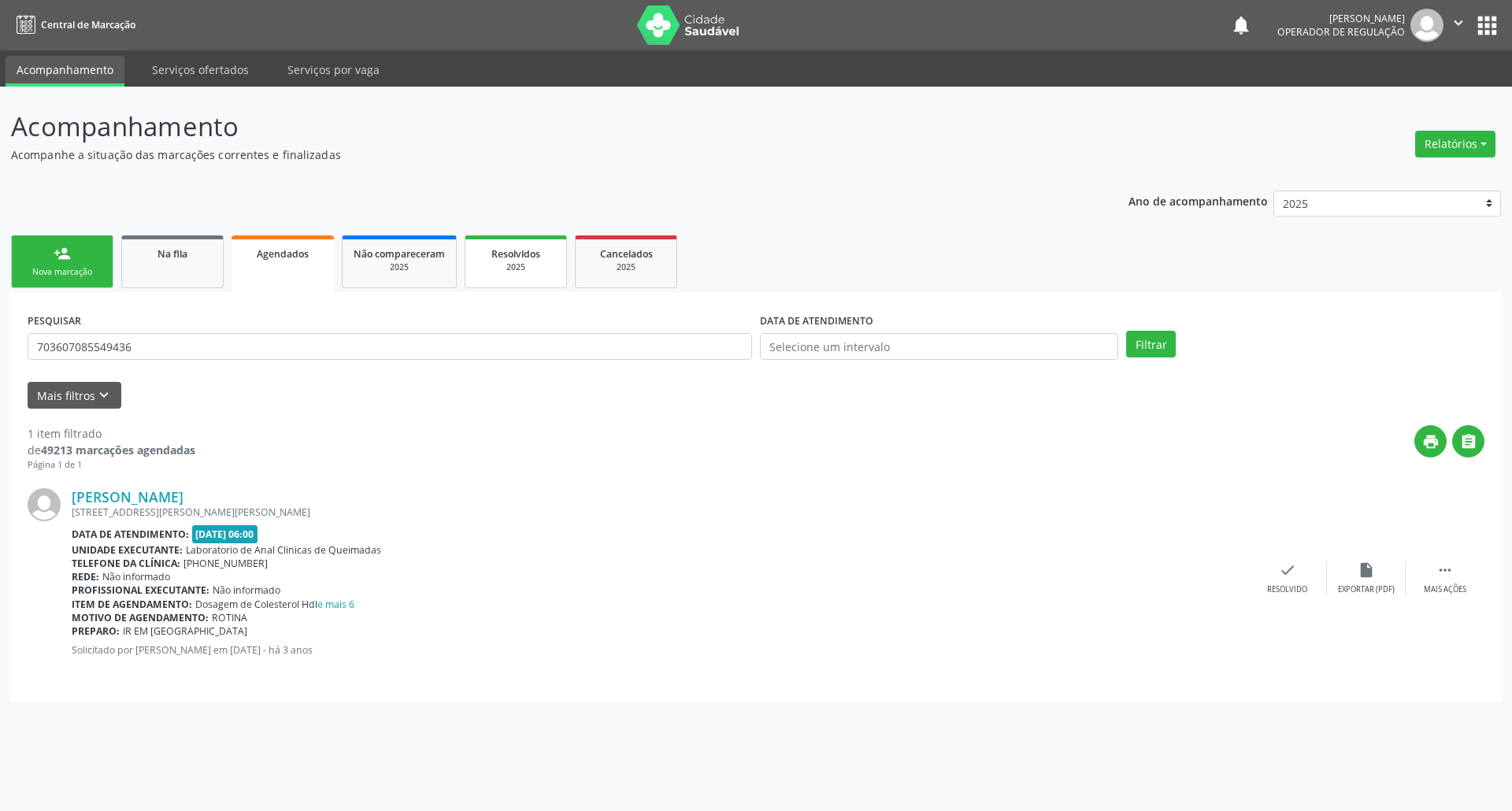
click at [557, 257] on link "Resolvidos 2025" at bounding box center [515, 261] width 103 height 53
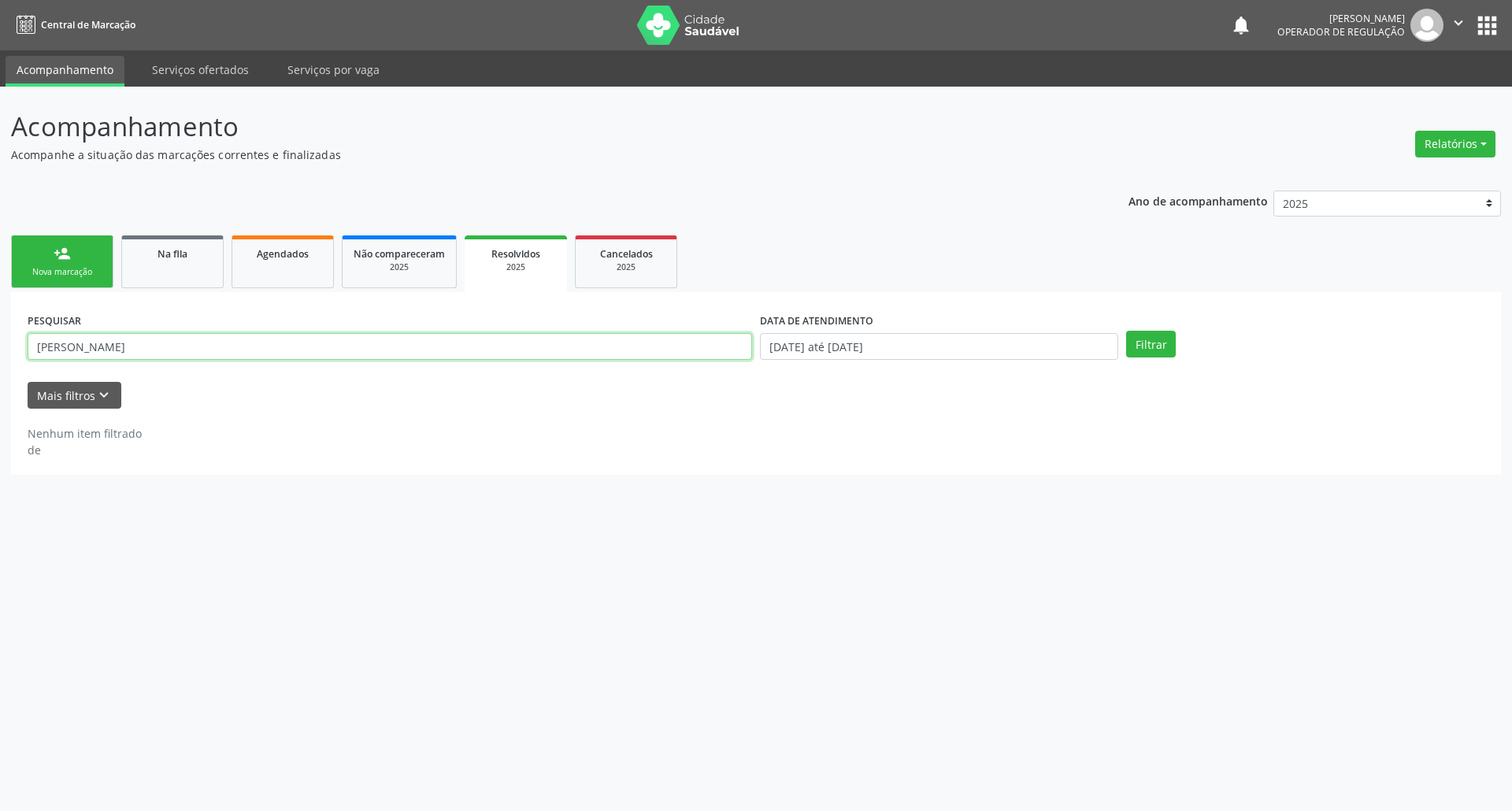
click at [247, 353] on input "[PERSON_NAME]" at bounding box center [389, 347] width 724 height 27
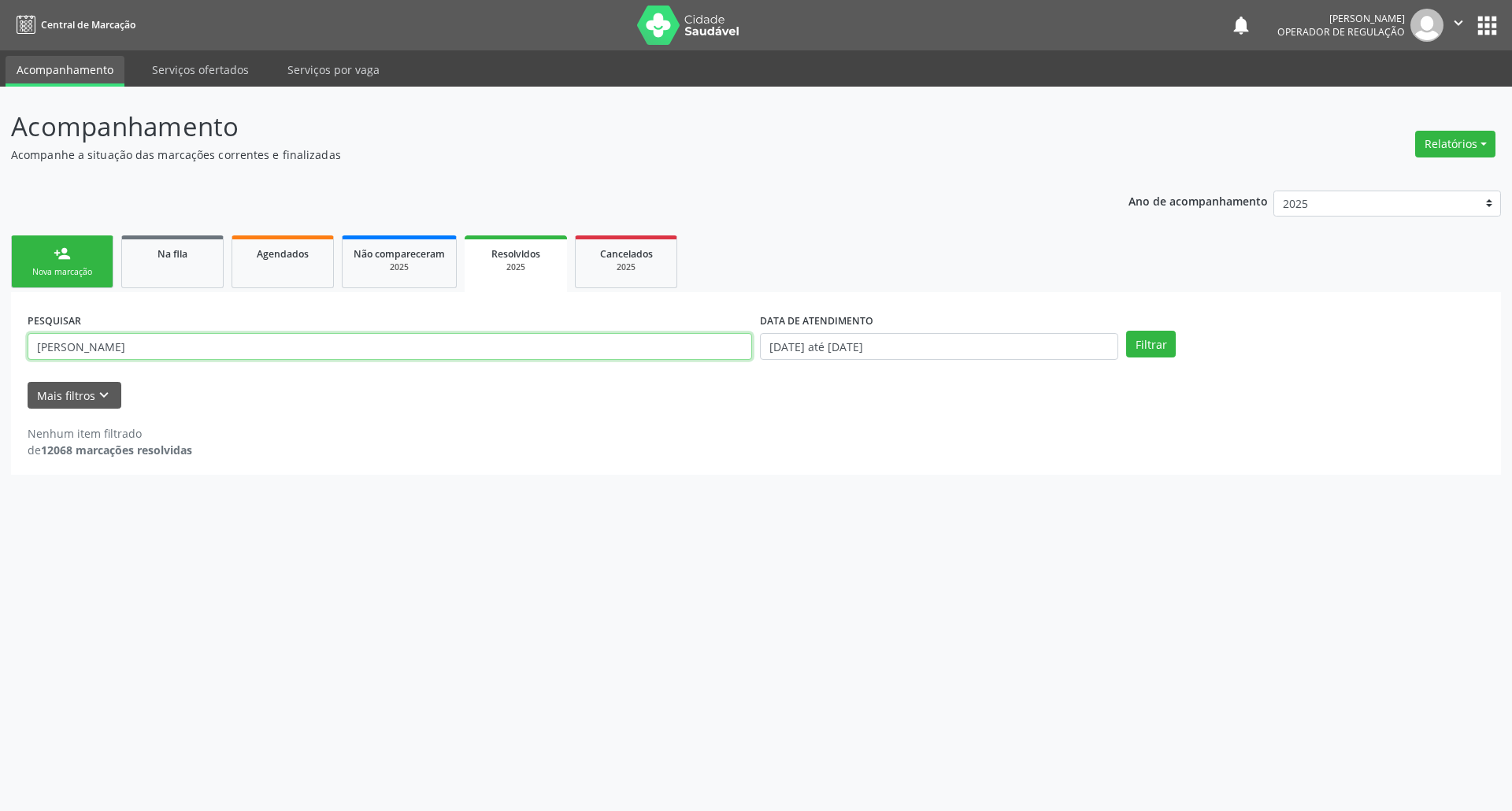
paste input "703607085549436"
click at [1122, 330] on button "Filtrar" at bounding box center [1151, 344] width 50 height 27
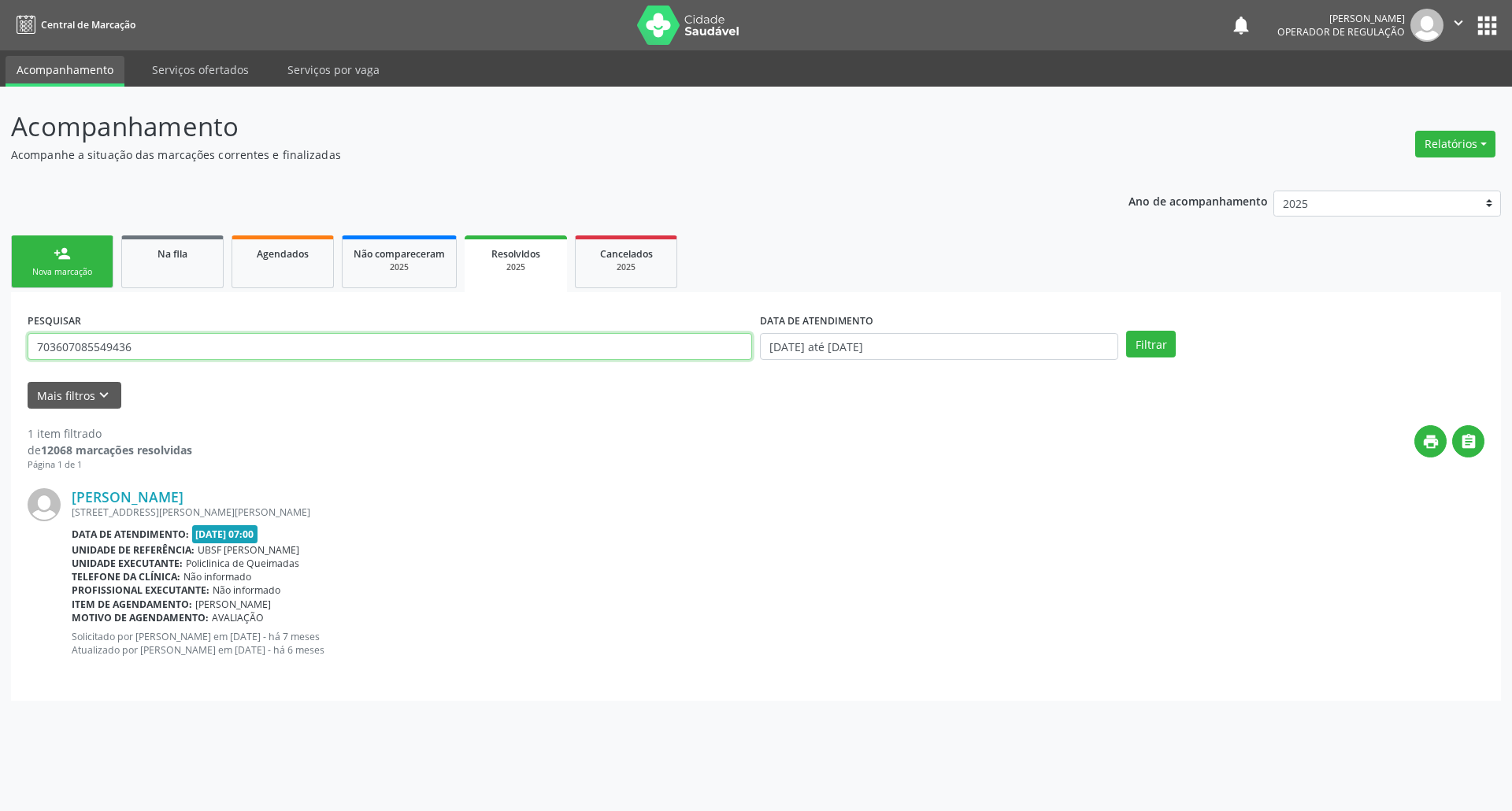
click at [250, 356] on input "703607085549436" at bounding box center [389, 347] width 724 height 27
type input "7"
drag, startPoint x: 79, startPoint y: 294, endPoint x: 79, endPoint y: 282, distance: 12.0
click at [79, 289] on div "person_add Nova marcação Na fila Agendados Não compareceram 2025 Resolvidos 202…" at bounding box center [756, 465] width 1490 height 469
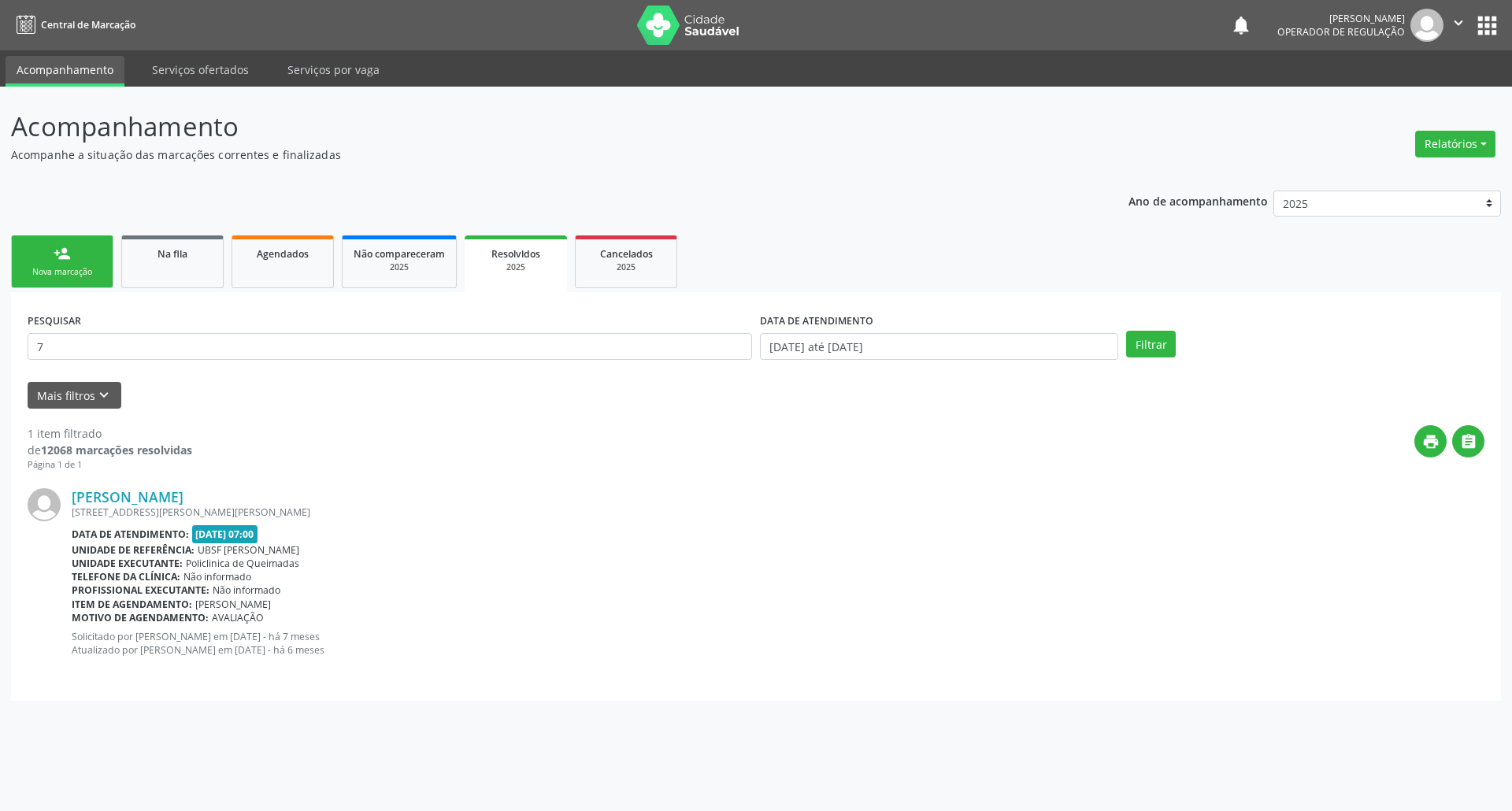
click at [79, 278] on link "person_add Nova marcação" at bounding box center [62, 261] width 103 height 53
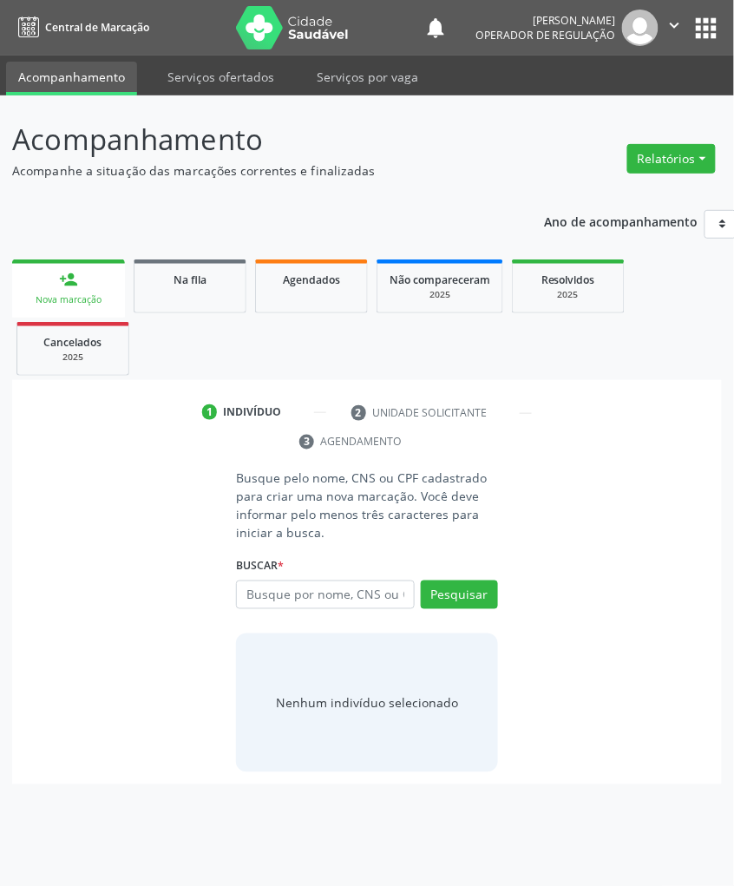
click at [59, 275] on div "person_add" at bounding box center [68, 279] width 19 height 19
click at [84, 494] on div "Busque pelo nome, CNS ou CPF cadastrado para criar uma nova marcação. Você deve…" at bounding box center [366, 621] width 685 height 304
click at [363, 594] on input "text" at bounding box center [325, 595] width 178 height 30
paste input "CARDIOLOGISTA INTERVENCIONISTA"
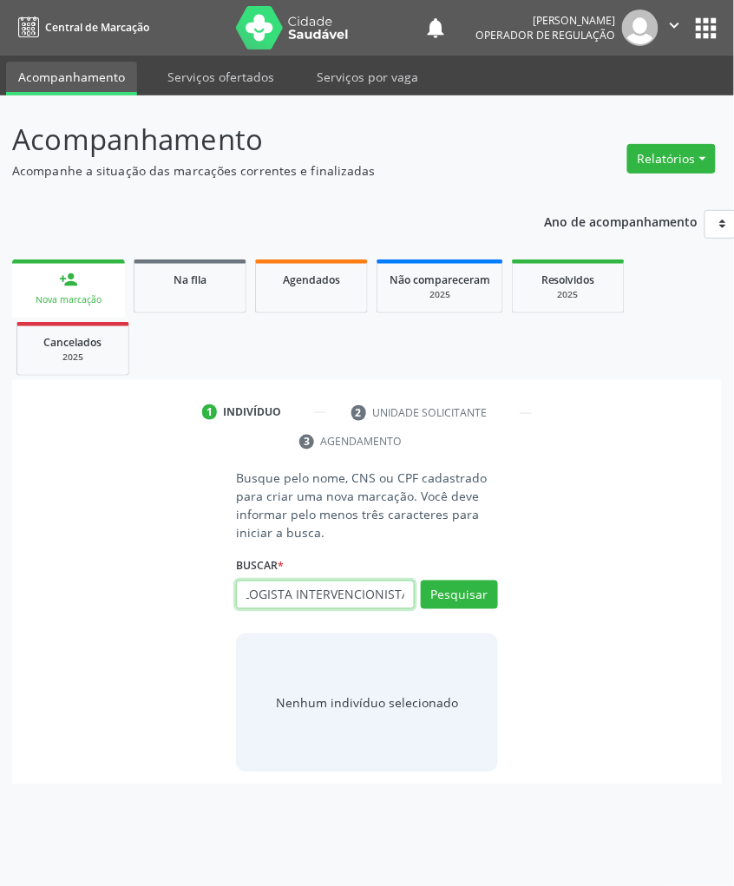
type input "CARDIOLOGISTA INTERVENCIONISTA"
click at [370, 598] on input "CARDIOLOGISTA INTERVENCIONISTA" at bounding box center [325, 595] width 178 height 30
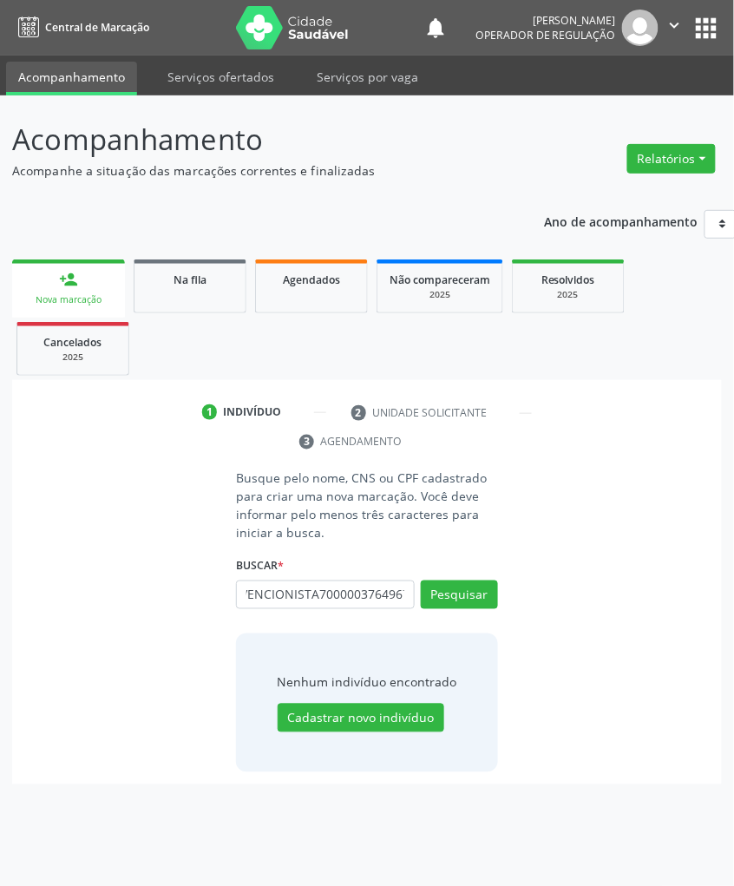
scroll to position [0, 153]
click at [304, 597] on input "CARDIOLOGISTA INTERVENCIONISTA700000376496708" at bounding box center [325, 595] width 178 height 30
type input "700000376496708"
click at [242, 601] on input "700000376496708" at bounding box center [242, 604] width 0 height 35
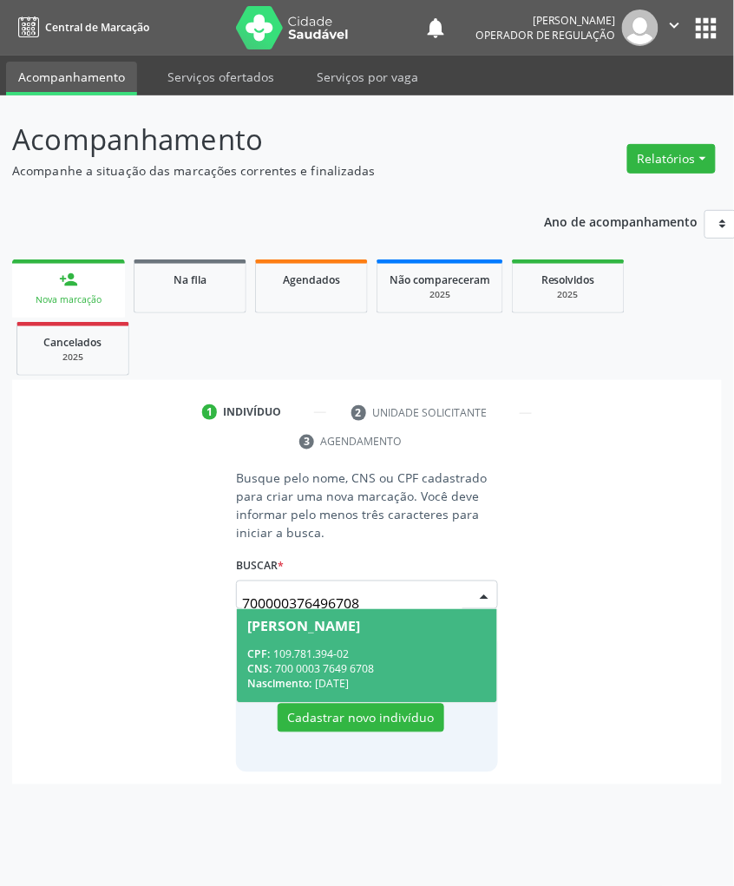
click at [310, 640] on span "[PERSON_NAME] CPF: 109.781.394-02 CNS: 700 0003 7649 6708 Nascimento: [DATE]" at bounding box center [366, 655] width 259 height 93
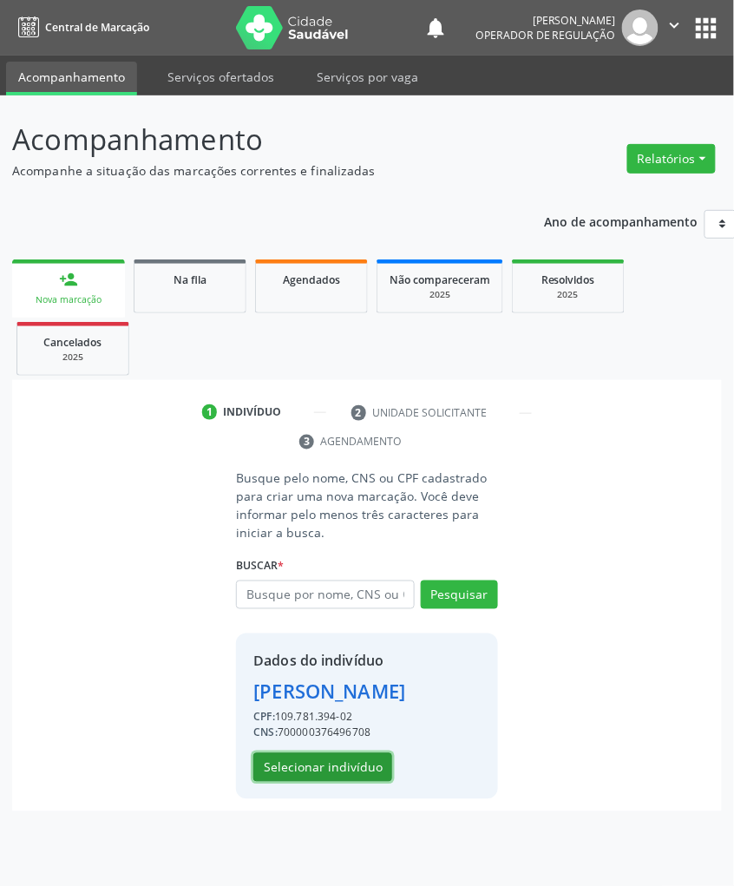
click at [341, 640] on button "Selecionar indivíduo" at bounding box center [322, 768] width 139 height 30
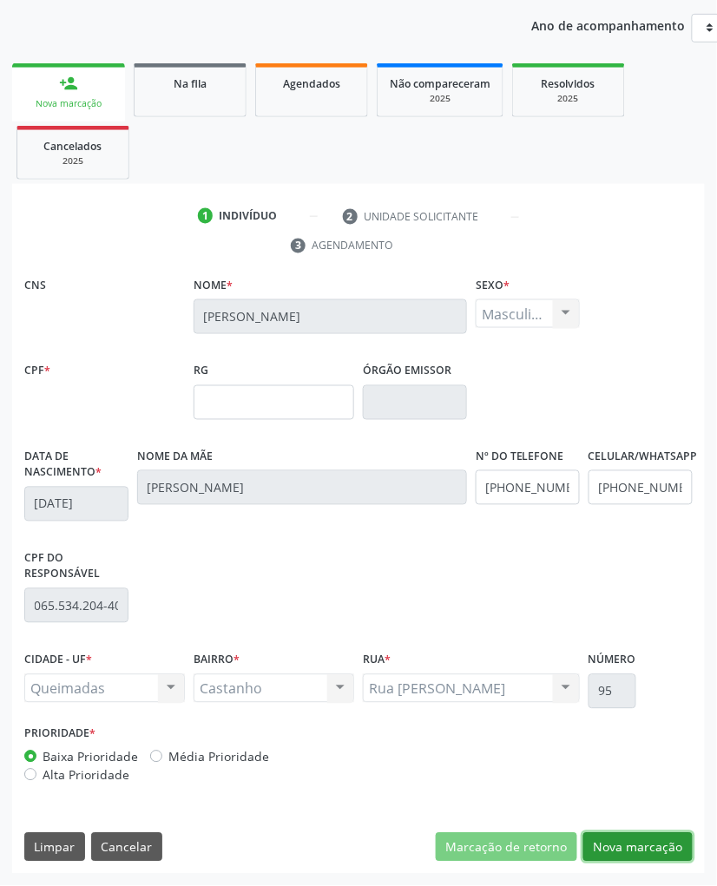
click at [639, 640] on button "Nova marcação" at bounding box center [637, 848] width 109 height 30
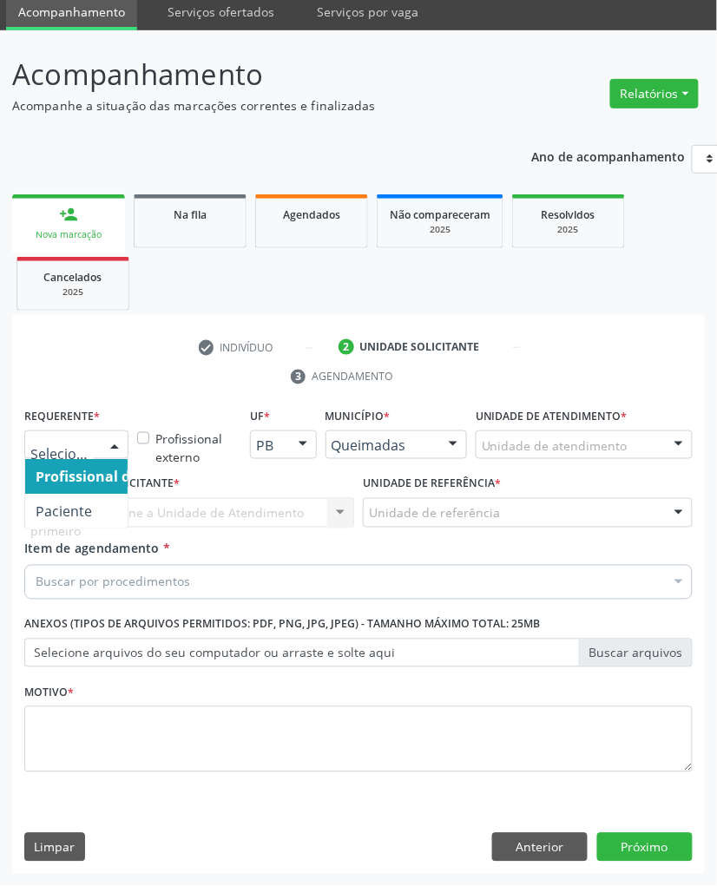
drag, startPoint x: 120, startPoint y: 449, endPoint x: 106, endPoint y: 479, distance: 33.4
click at [119, 449] on div at bounding box center [115, 446] width 26 height 30
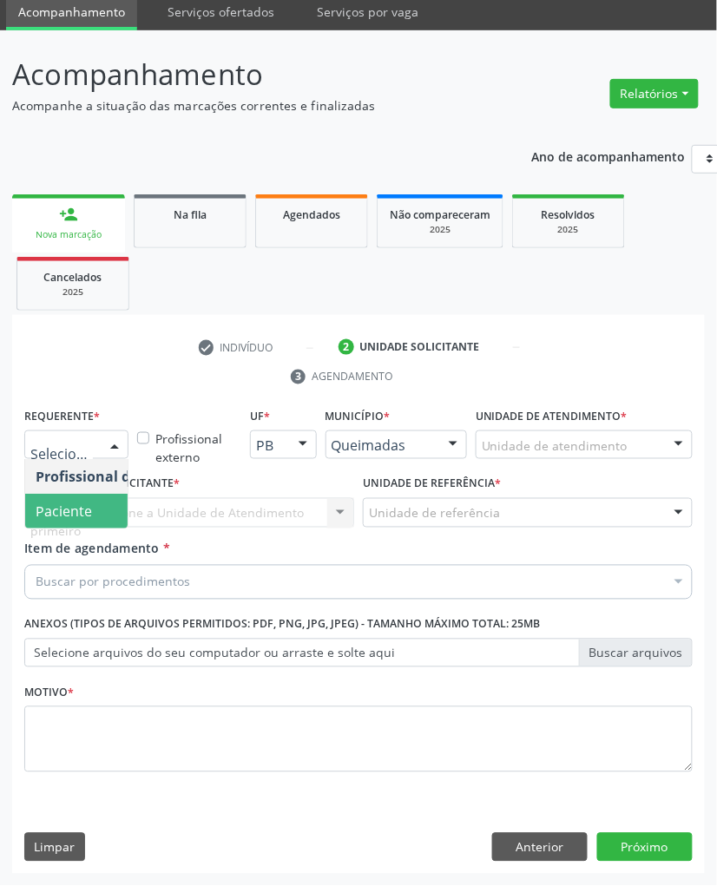
click at [102, 502] on span "Paciente" at bounding box center [109, 511] width 169 height 35
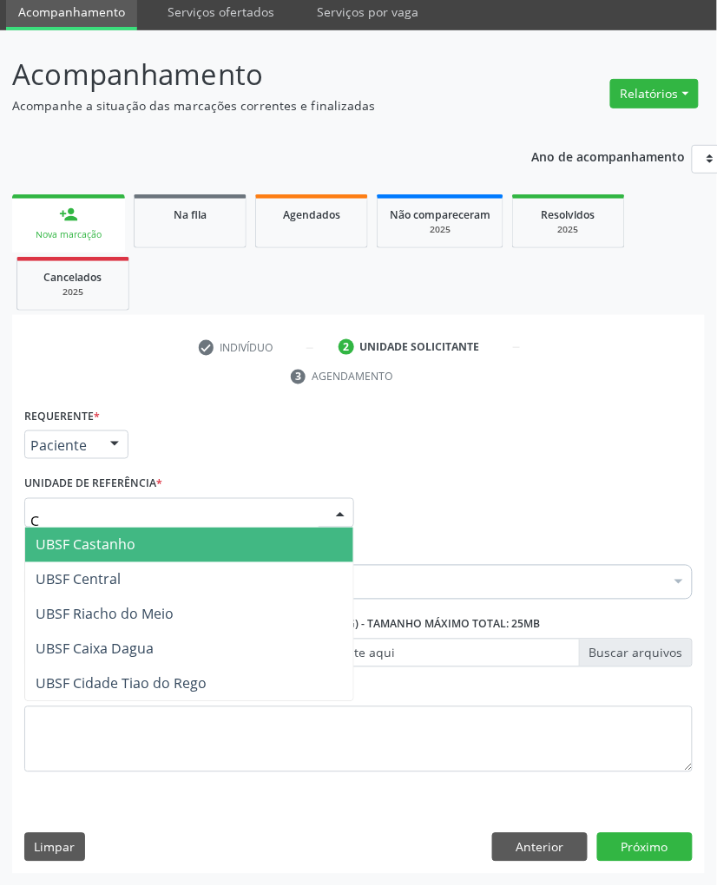
type input "CA"
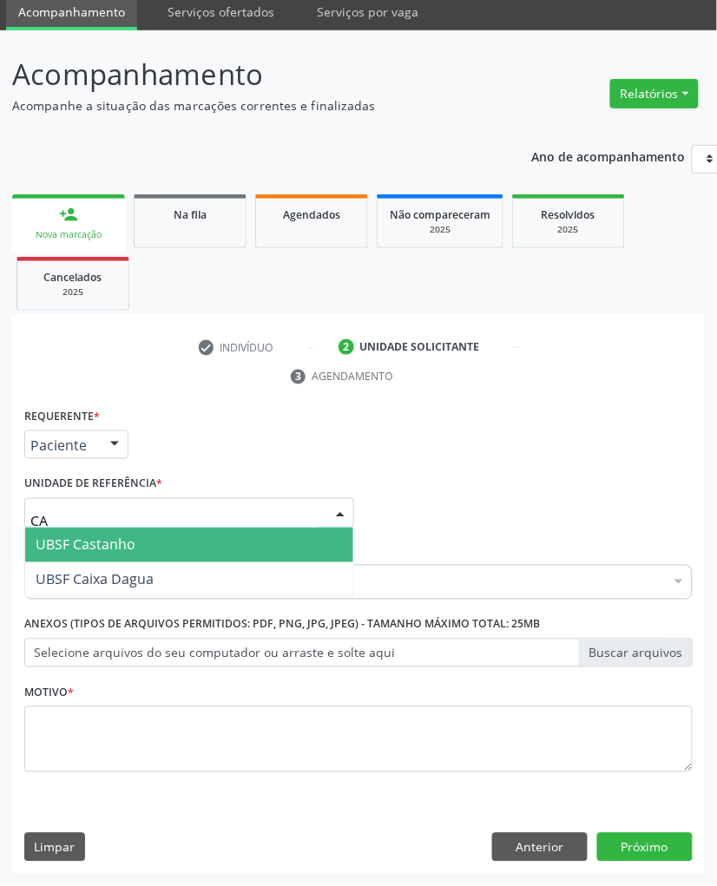
click at [119, 553] on span "UBSF Castanho" at bounding box center [189, 545] width 328 height 35
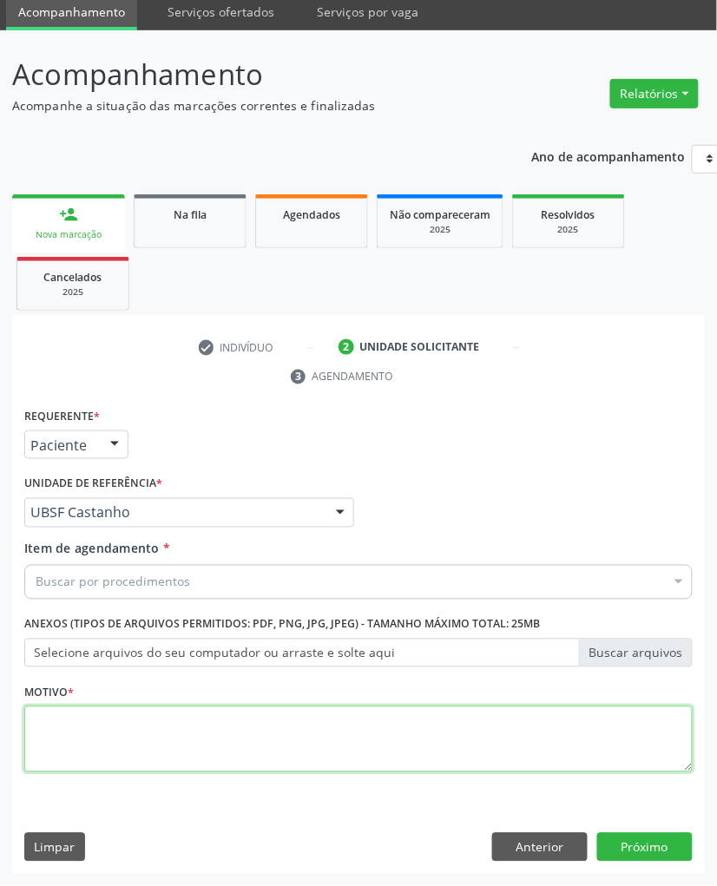
click at [172, 640] on textarea at bounding box center [358, 739] width 668 height 66
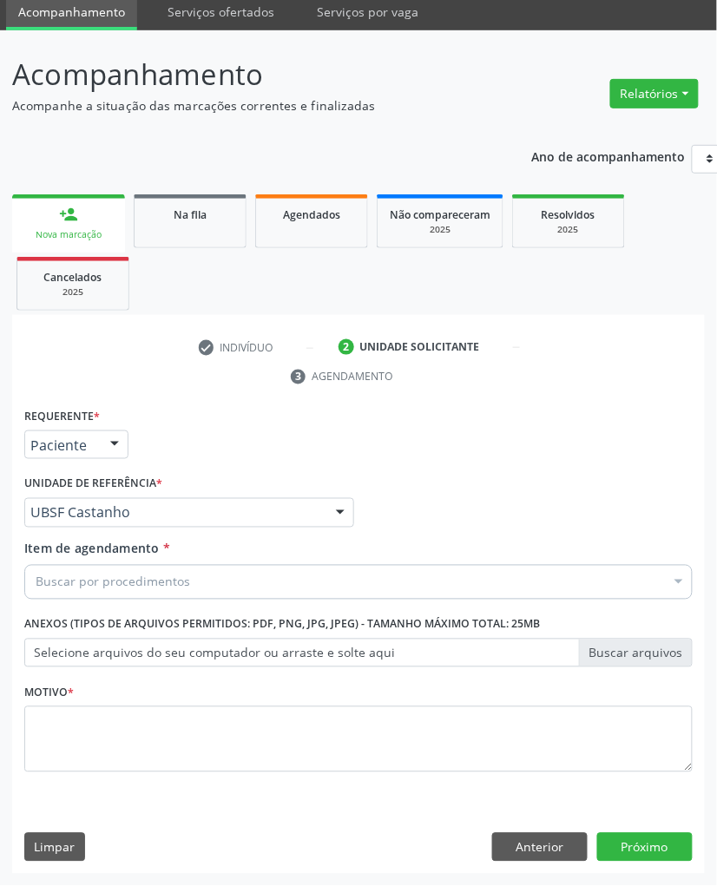
paste input "CARDIOLOGISTA INTERVENCIONISTA"
type input "CARDIOLOGISTA INTERVENCIONISTA"
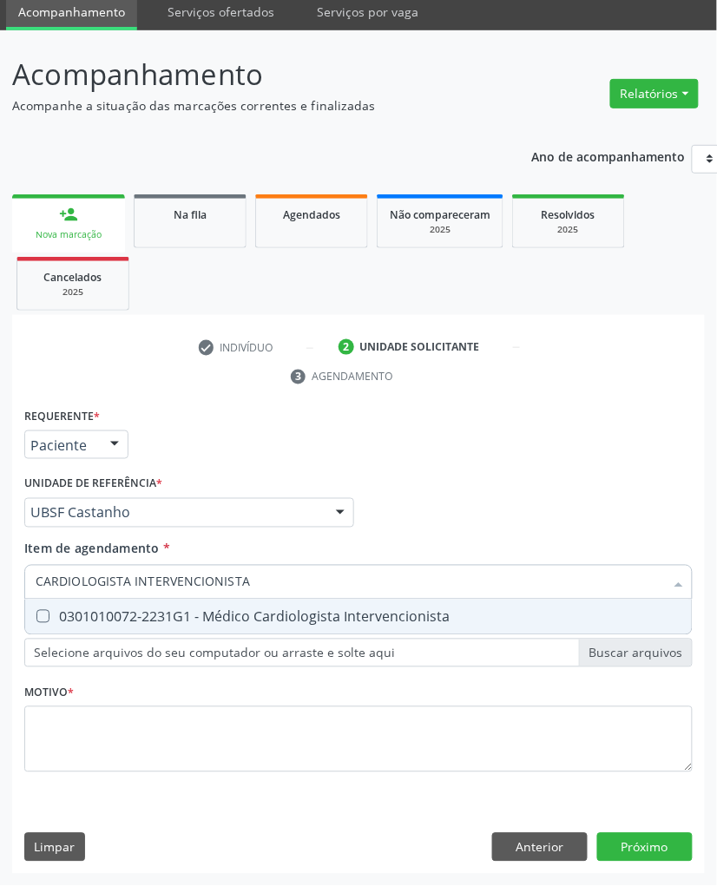
click at [213, 602] on span "0301010072-2231G1 - Médico Cardiologista Intervencionista" at bounding box center [358, 617] width 666 height 35
checkbox Intervencionista "true"
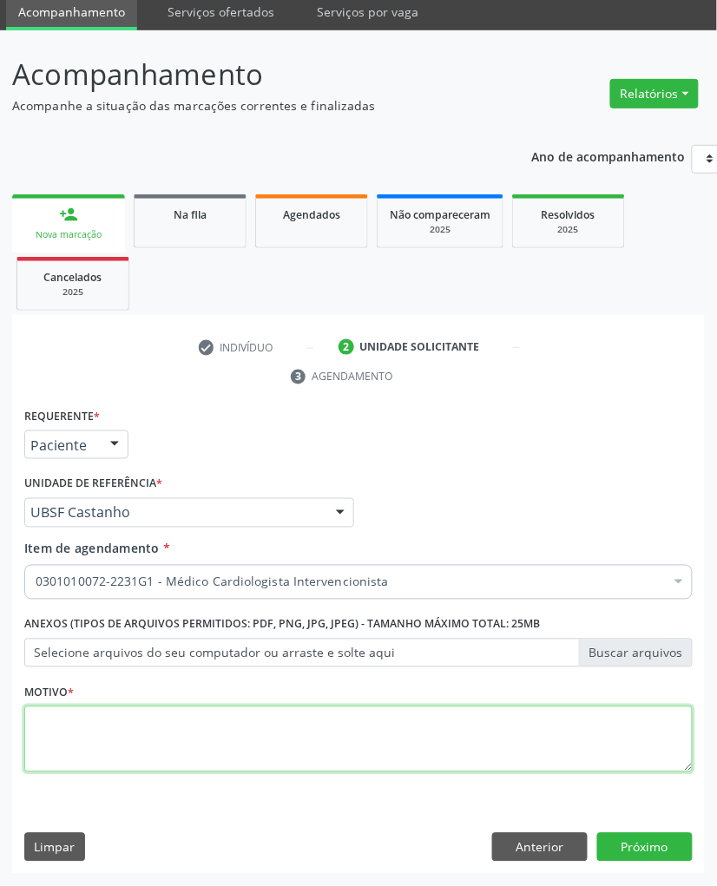
click at [116, 640] on textarea at bounding box center [358, 739] width 668 height 66
paste textarea "RISCO CIRÚRGICO 09/2025"
type textarea "RISCO CIRÚRGICO 09/2025"
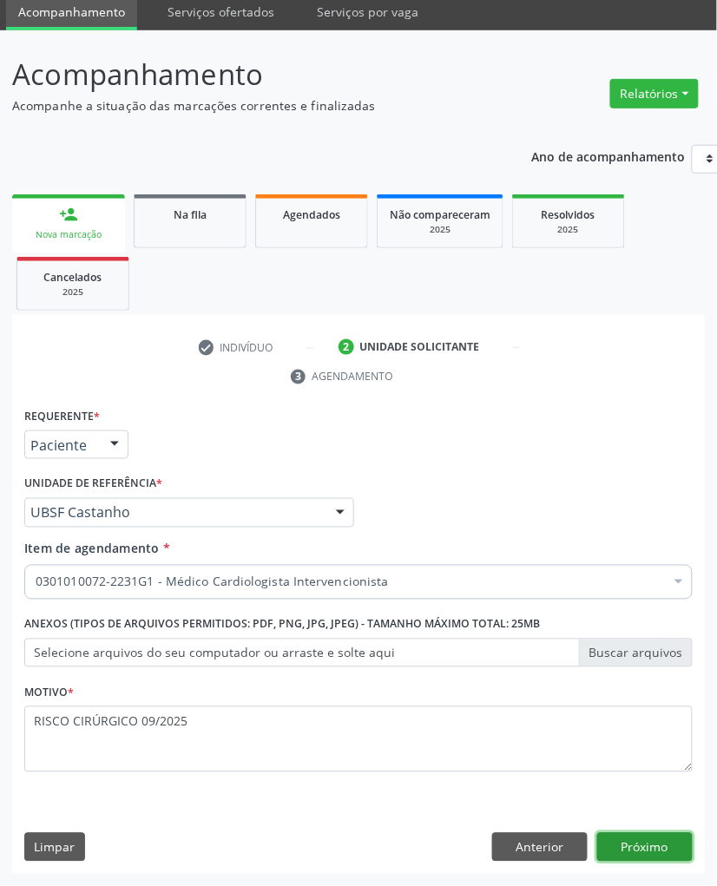
click at [626, 640] on button "Próximo" at bounding box center [644, 848] width 95 height 30
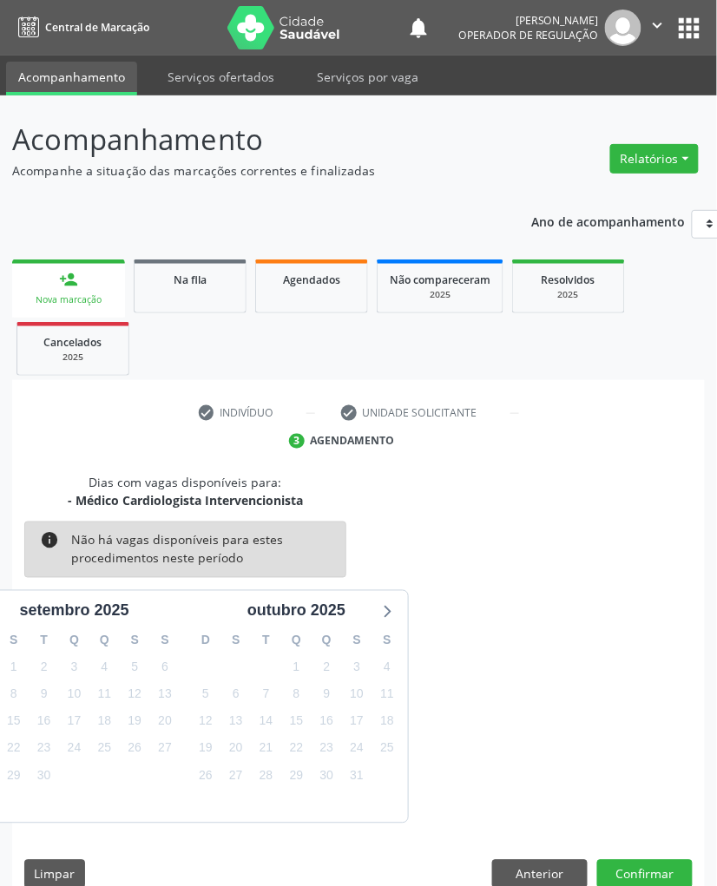
click at [264, 640] on div "30" at bounding box center [266, 667] width 30 height 27
drag, startPoint x: 646, startPoint y: 848, endPoint x: 653, endPoint y: 858, distance: 12.1
click at [650, 640] on div "Dias com vagas disponíveis para: - Médico Cardiologista Intervencionista info N…" at bounding box center [358, 687] width 692 height 429
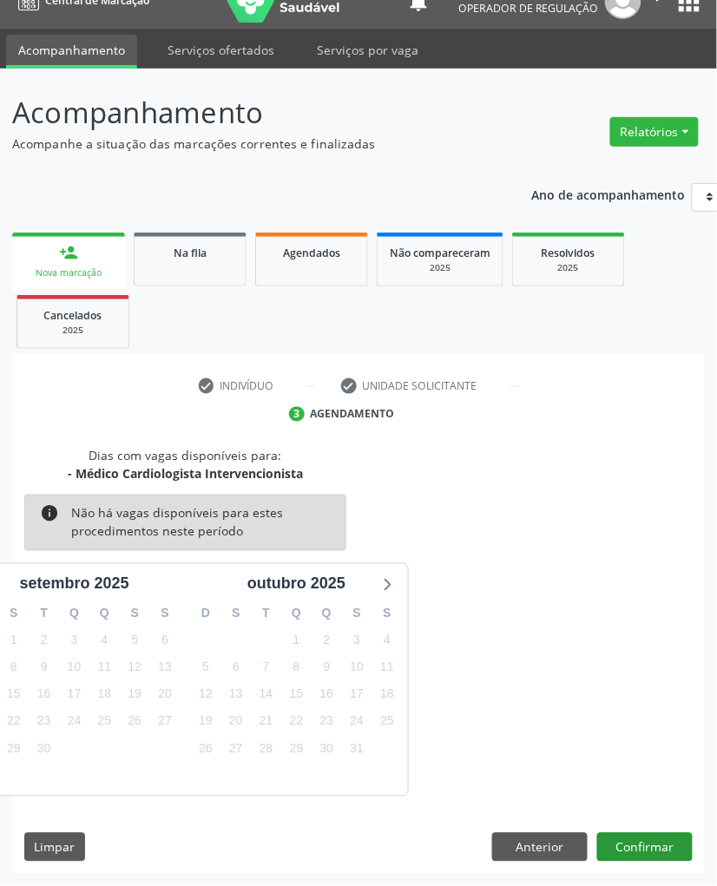
click at [654, 640] on div "Dias com vagas disponíveis para: - Médico Cardiologista Intervencionista info N…" at bounding box center [358, 660] width 692 height 429
click at [656, 640] on button "Confirmar" at bounding box center [644, 848] width 95 height 30
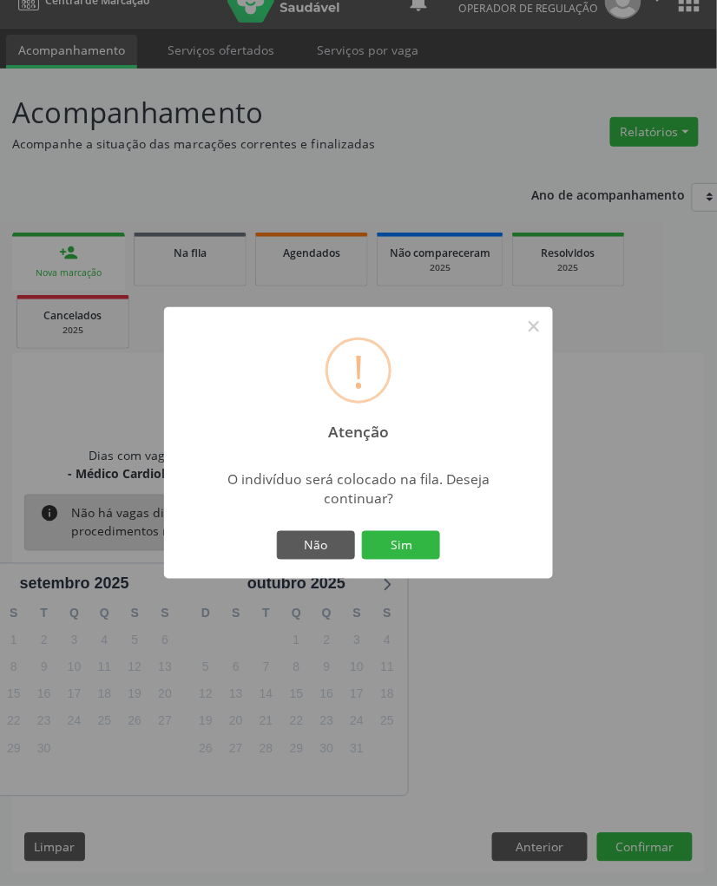
click at [362, 531] on button "Sim" at bounding box center [401, 546] width 78 height 30
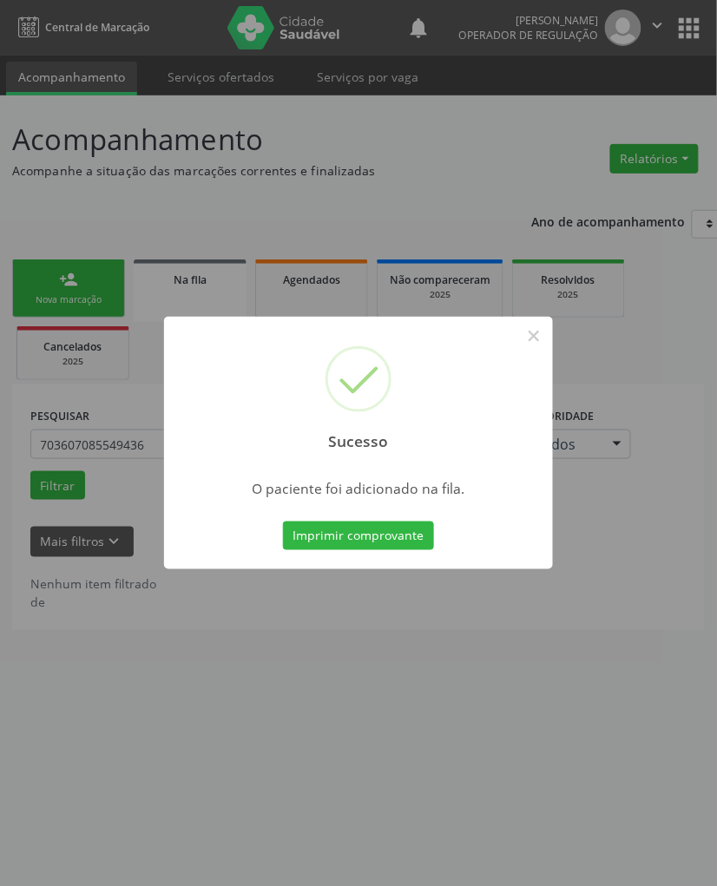
scroll to position [0, 0]
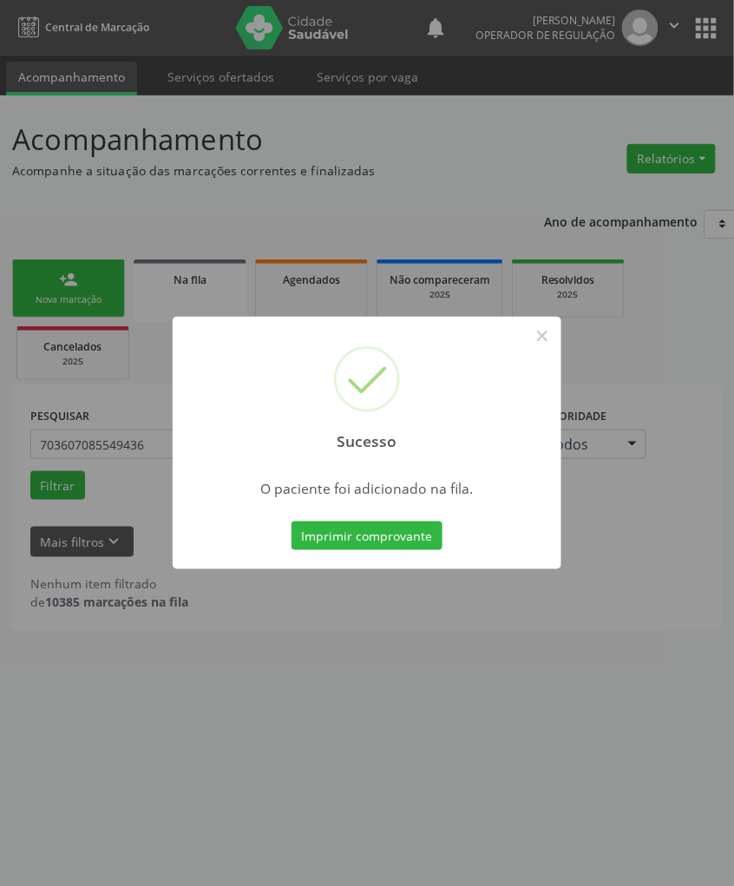
click at [495, 640] on div "Sucesso × O paciente foi adicionado na fila. Imprimir comprovante Cancel" at bounding box center [367, 443] width 734 height 886
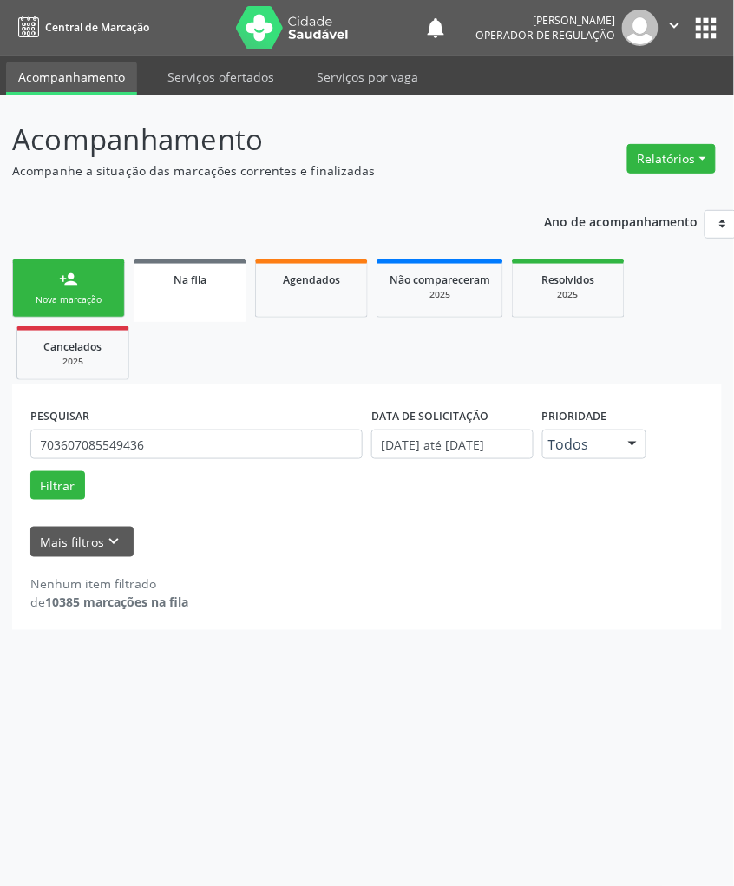
click at [422, 615] on div "PESQUISAR 703607085549436 DATA DE SOLICITAÇÃO [DATE] até [DATE] Prioridade Todo…" at bounding box center [367, 506] width 710 height 245
click at [62, 281] on div "person_add" at bounding box center [68, 279] width 19 height 19
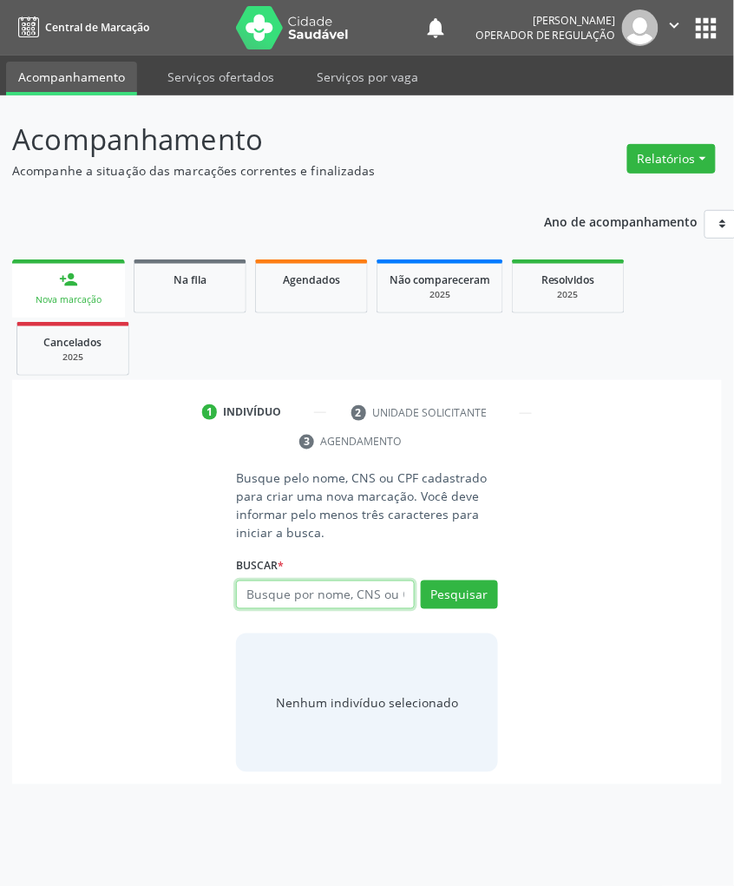
click at [325, 587] on input "text" at bounding box center [325, 595] width 178 height 30
type input "708406772013561"
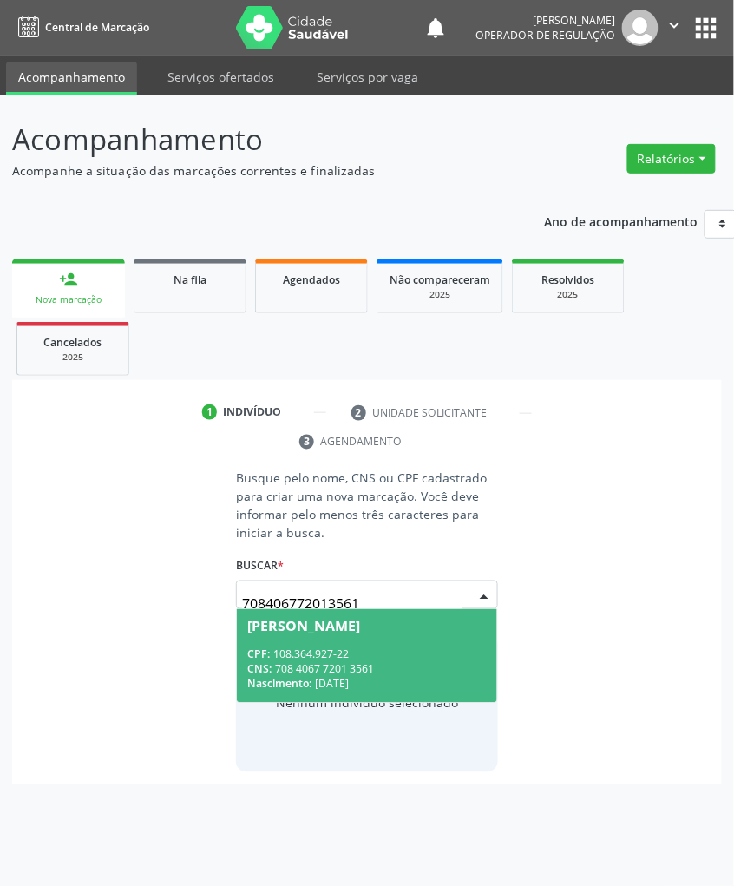
click at [418, 639] on span "[PERSON_NAME] CPF: 108.364.927-22 CNS: 708 4067 7201 3561 Nascimento: [DATE]" at bounding box center [366, 655] width 259 height 93
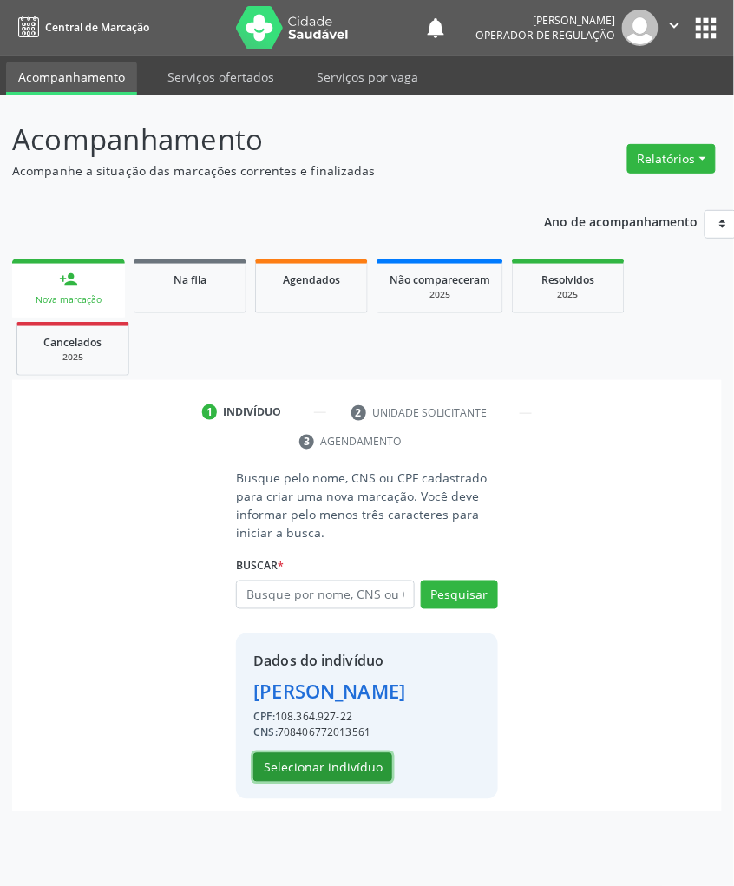
click at [344, 640] on button "Selecionar indivíduo" at bounding box center [322, 768] width 139 height 30
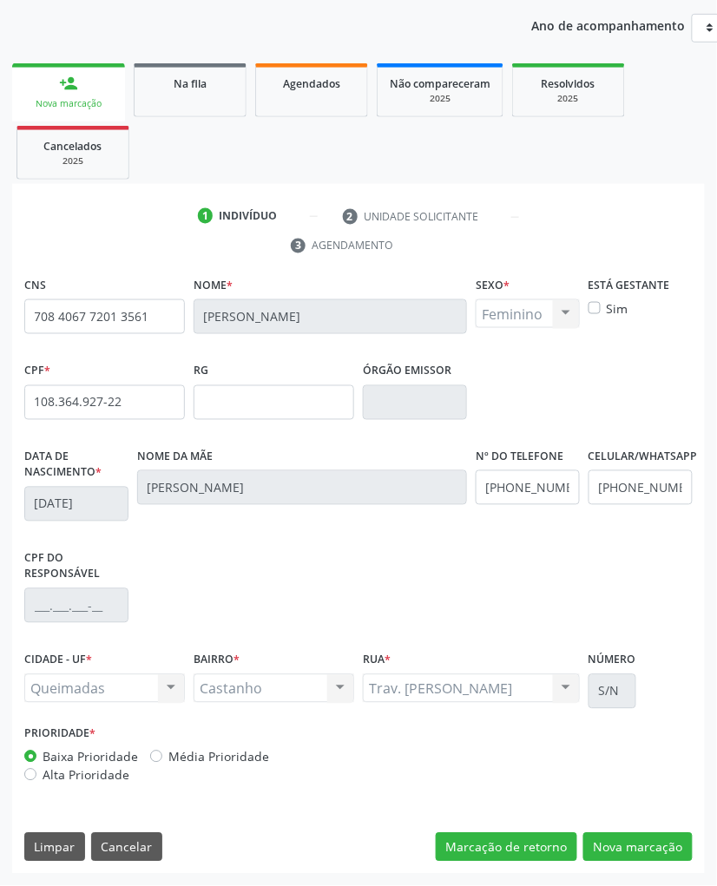
click at [660, 640] on div "CNS 708 4067 7201 3561 Nome * [PERSON_NAME] * Feminino Masculino Feminino Nenhu…" at bounding box center [358, 573] width 692 height 602
drag, startPoint x: 663, startPoint y: 840, endPoint x: 646, endPoint y: 835, distance: 18.1
click at [663, 640] on button "Nova marcação" at bounding box center [637, 848] width 109 height 30
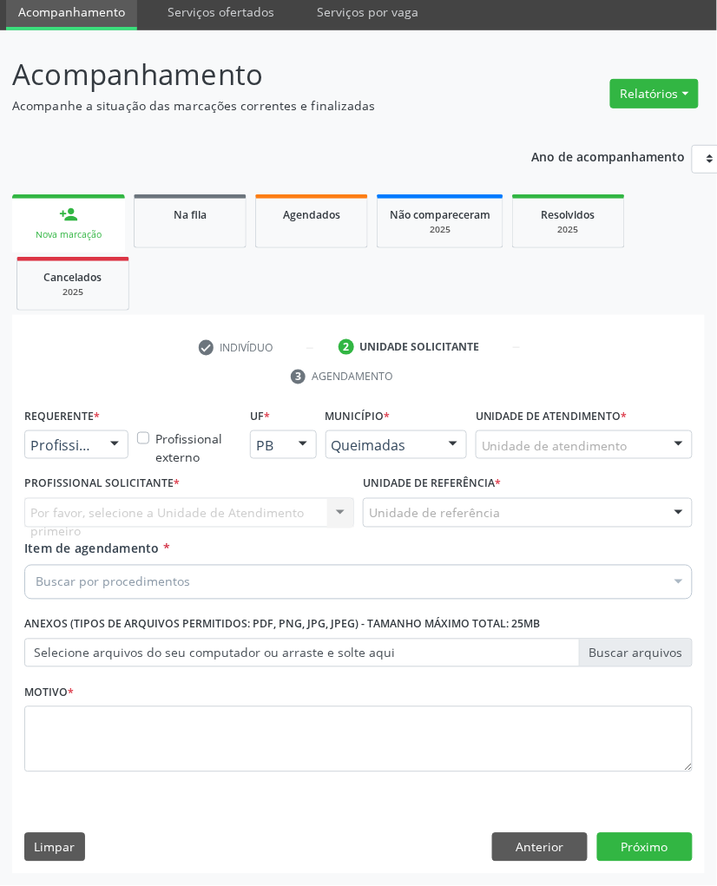
scroll to position [67, 0]
drag, startPoint x: 42, startPoint y: 455, endPoint x: 49, endPoint y: 497, distance: 43.2
click at [42, 456] on div "Profissional de Saúde" at bounding box center [76, 445] width 104 height 30
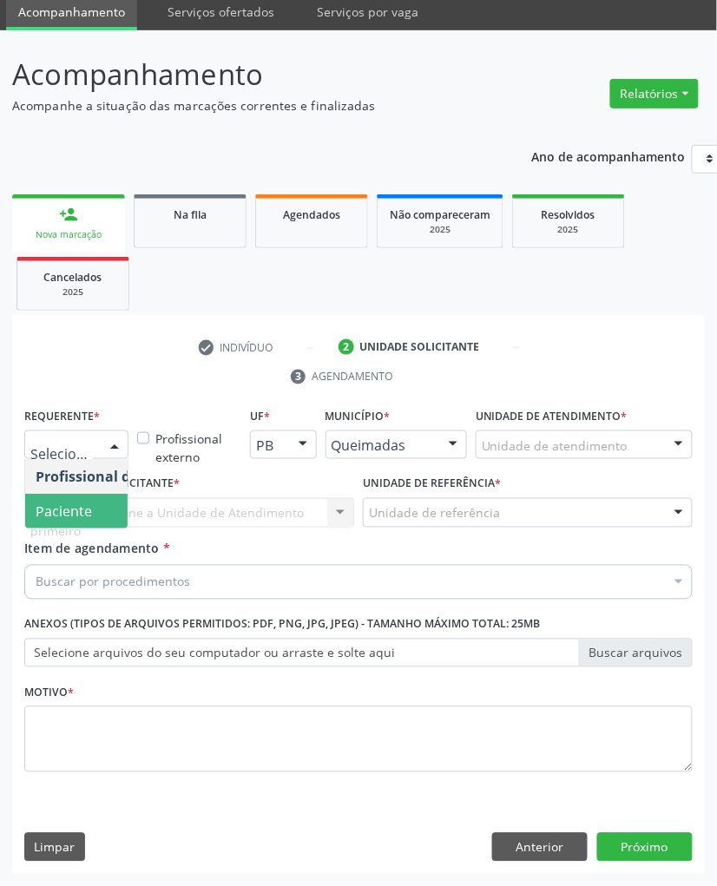
click at [69, 515] on span "Paciente" at bounding box center [64, 511] width 56 height 19
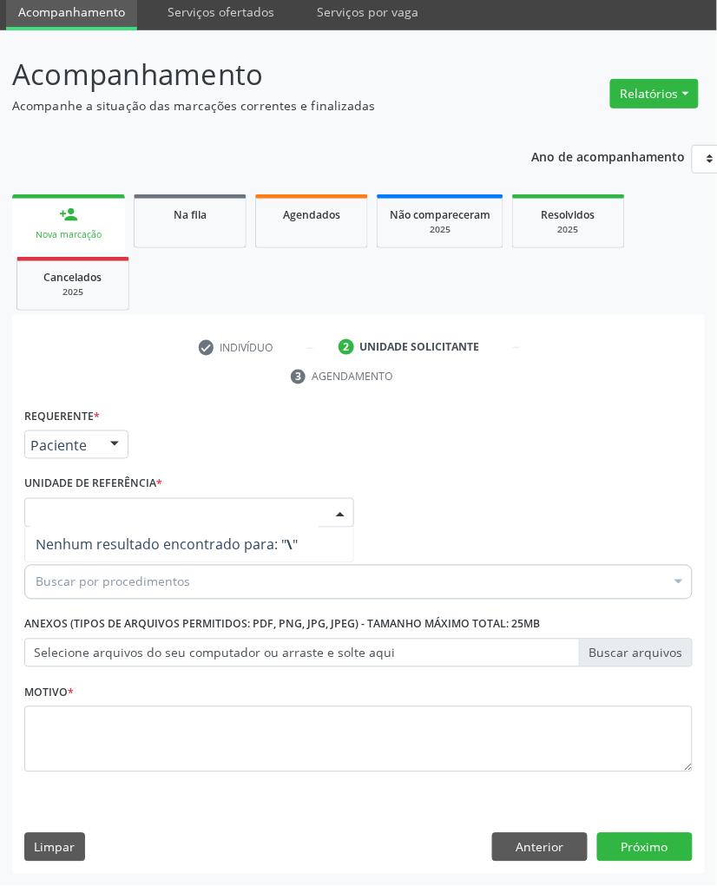
type input "\"
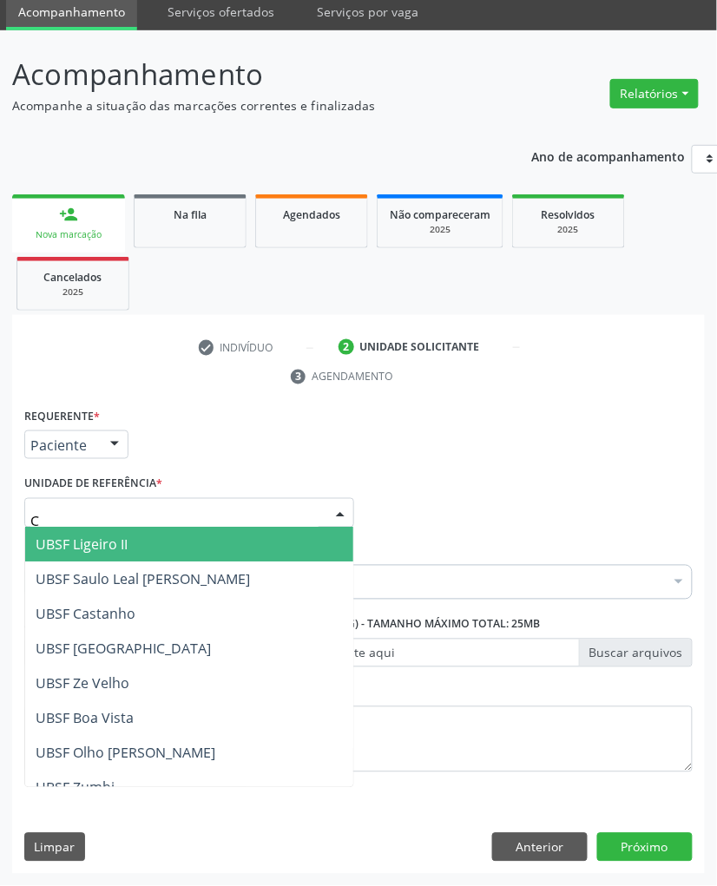
type input "CA"
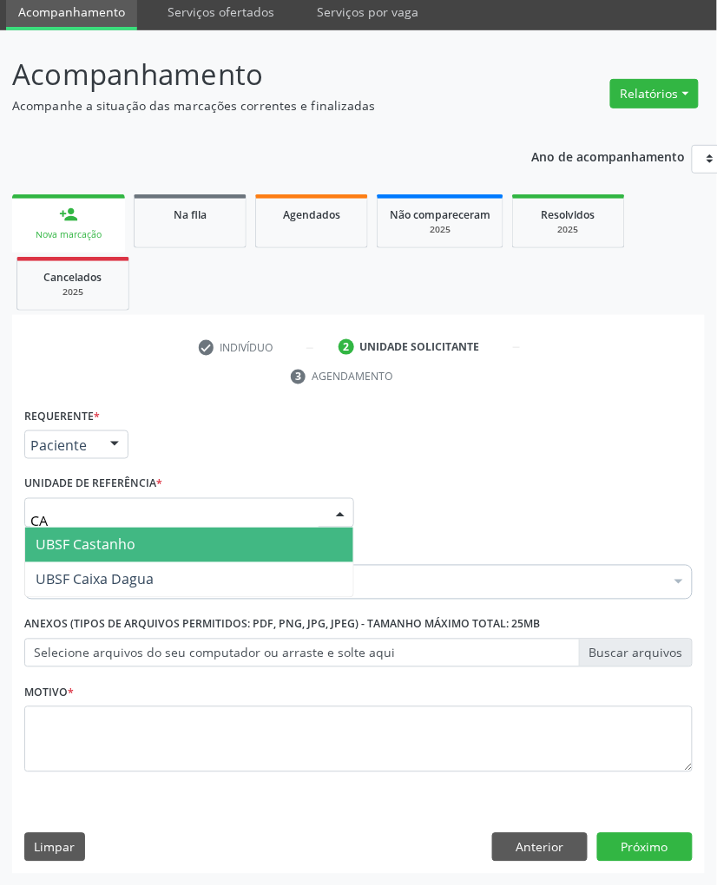
click at [129, 543] on span "UBSF Castanho" at bounding box center [86, 544] width 100 height 19
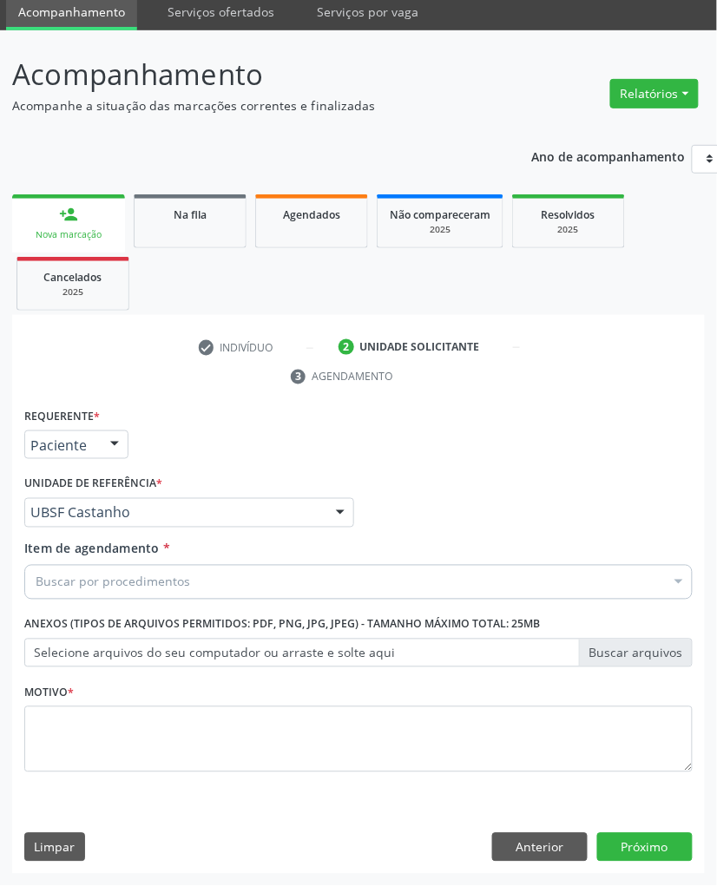
click at [178, 571] on div "Buscar por procedimentos" at bounding box center [358, 582] width 668 height 35
paste input "CARDIOLOGISTA INTERVENCIONISTA"
type input "CARDIOLOGISTA INTERVENCIONISTA"
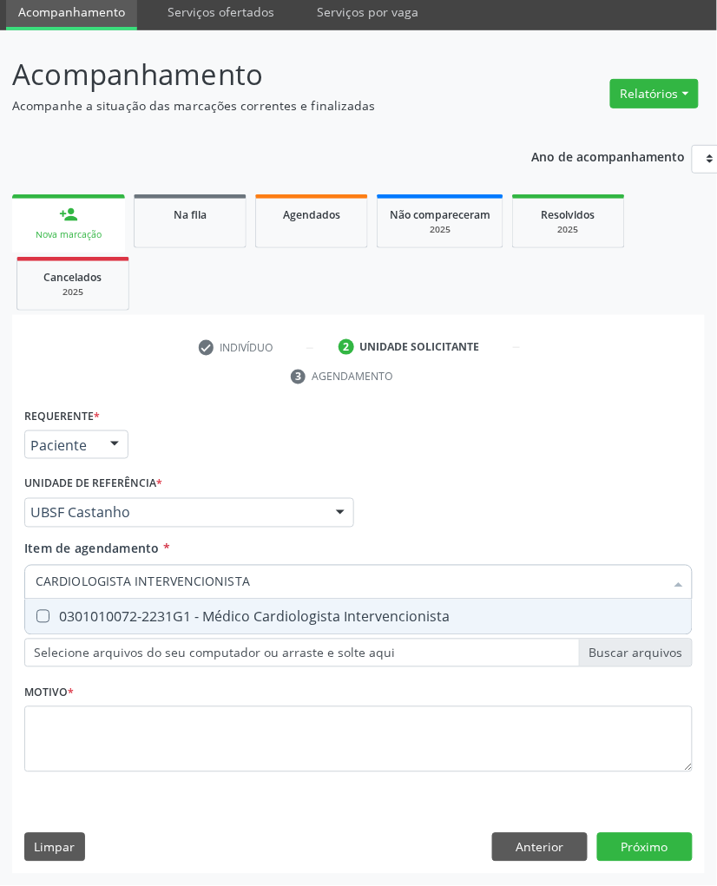
click at [351, 622] on div "0301010072-2231G1 - Médico Cardiologista Intervencionista" at bounding box center [359, 617] width 646 height 14
checkbox Intervencionista "true"
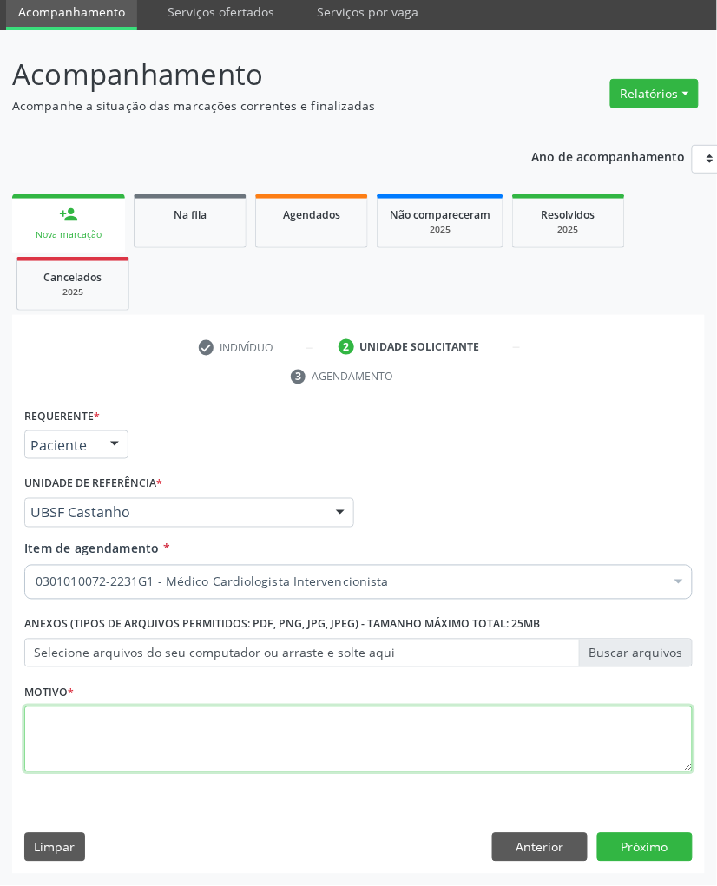
click at [341, 640] on textarea at bounding box center [358, 739] width 668 height 66
paste textarea "RISCO CIRÚRGICO 09/2025"
type textarea "RISCO CIRÚRGICO 09/2025"
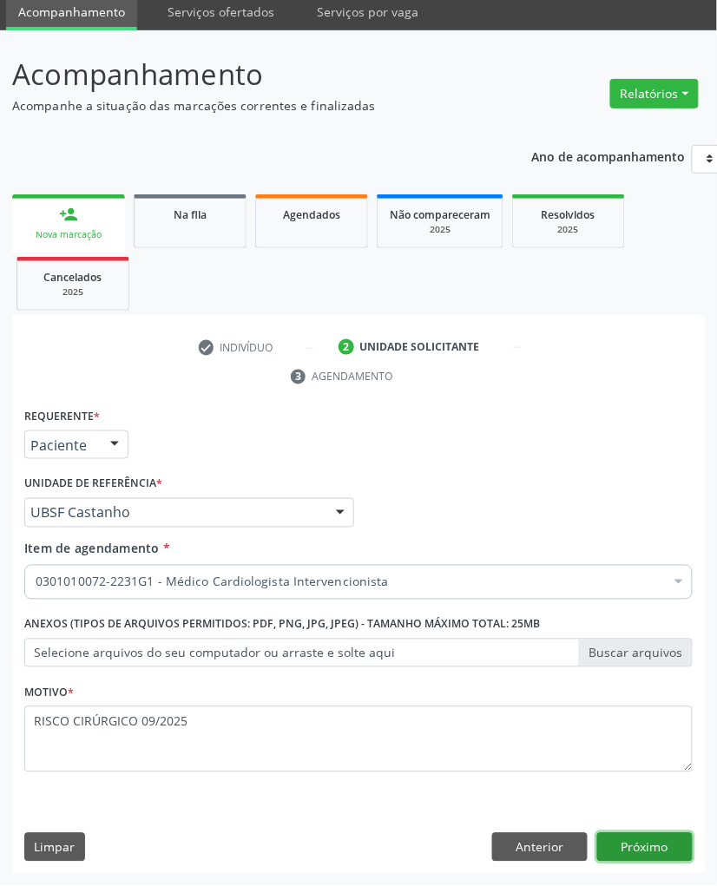
click at [618, 640] on button "Próximo" at bounding box center [644, 848] width 95 height 30
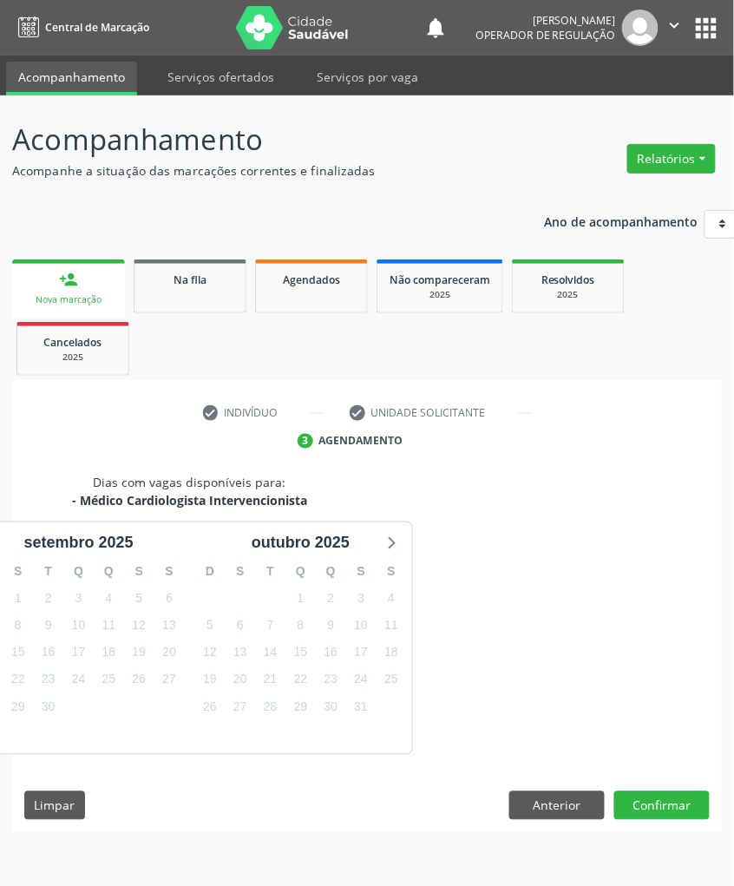
click at [261, 640] on div "21" at bounding box center [271, 679] width 24 height 27
click at [278, 640] on span "21" at bounding box center [271, 680] width 24 height 24
click at [706, 640] on button "Confirmar" at bounding box center [661, 806] width 95 height 30
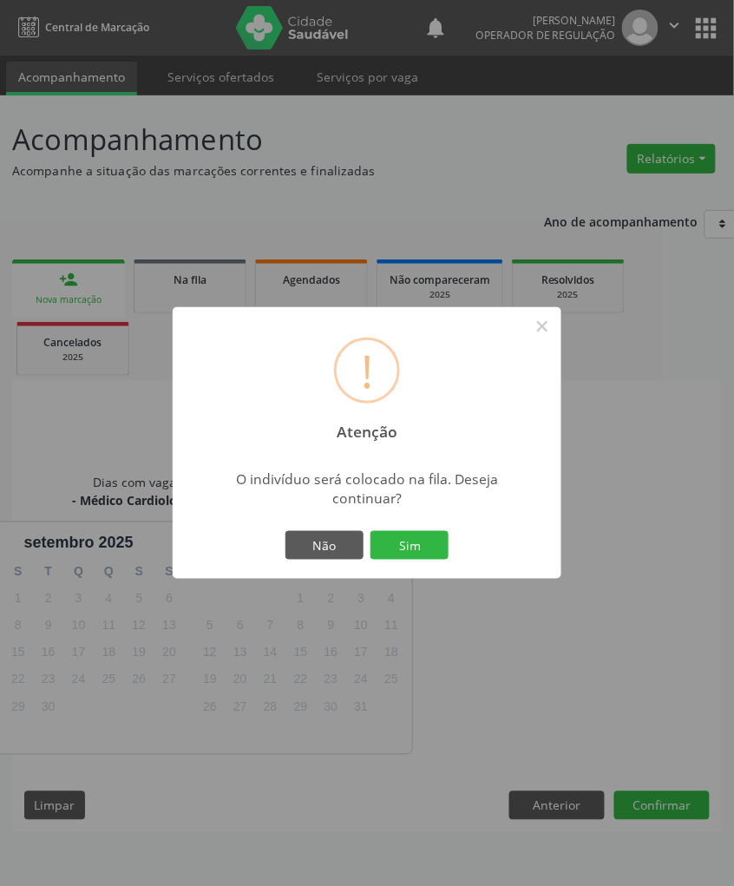
click at [371, 531] on button "Sim" at bounding box center [410, 546] width 78 height 30
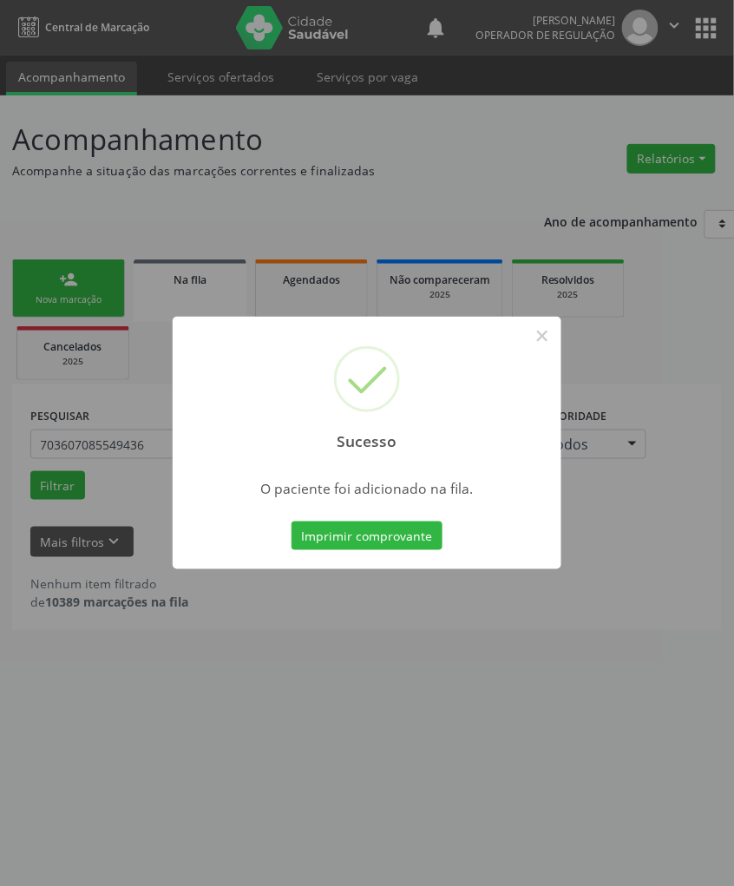
click at [292, 640] on div "Sucesso × O paciente foi adicionado na fila. Imprimir comprovante Cancel" at bounding box center [367, 443] width 734 height 886
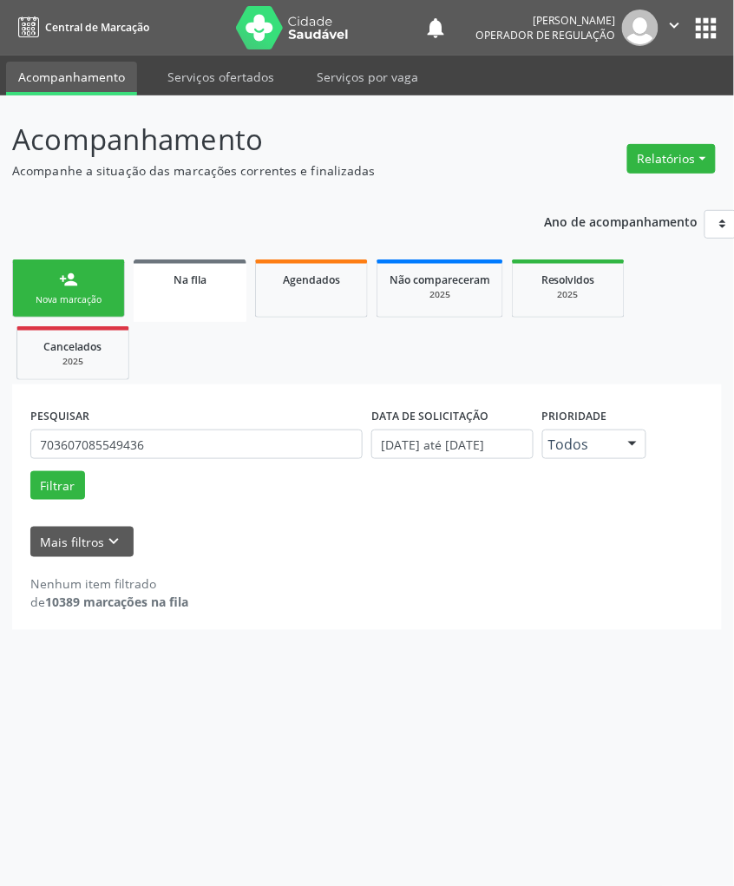
click at [82, 283] on link "person_add Nova marcação" at bounding box center [68, 288] width 113 height 58
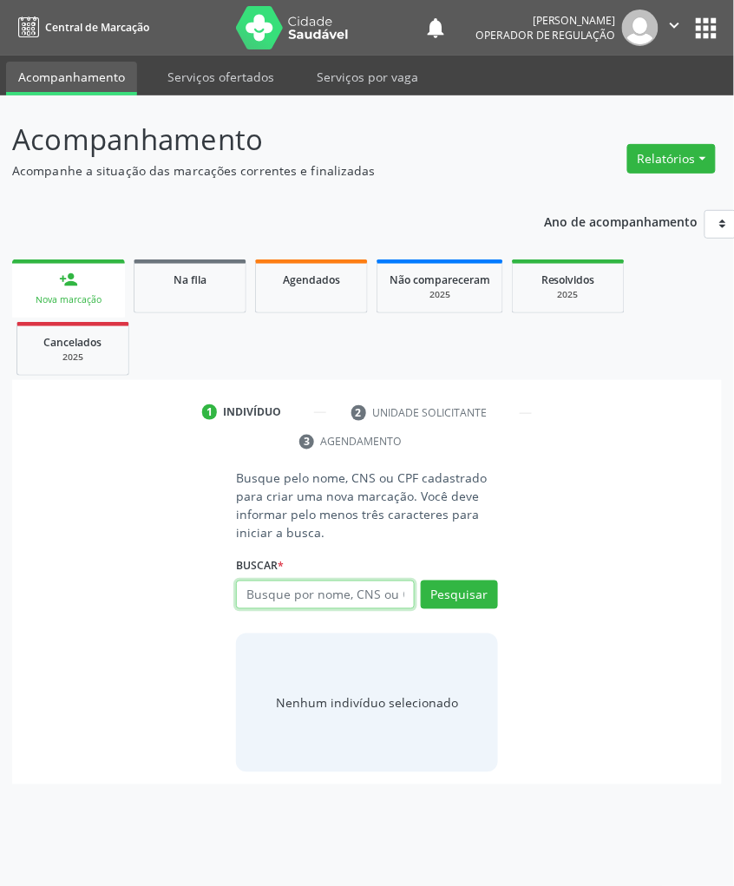
click at [410, 598] on input "text" at bounding box center [325, 595] width 178 height 30
type input "704207264804084"
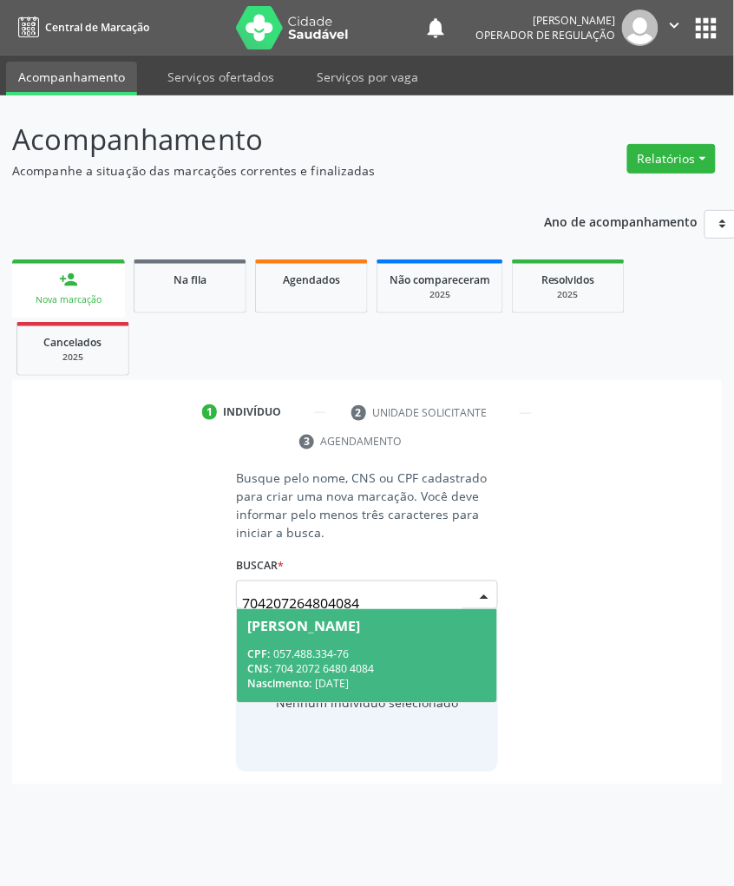
click at [292, 639] on span "[PERSON_NAME] CPF: 057.488.334-76 CNS: 704 2072 6480 4084 Nascimento: [DATE]" at bounding box center [366, 655] width 259 height 93
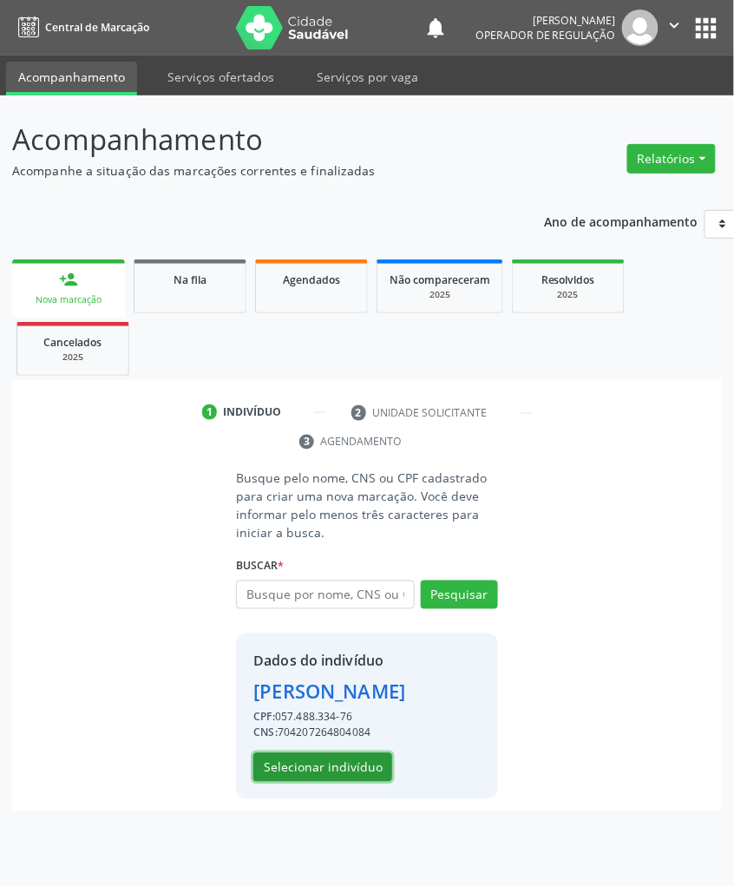
click at [318, 640] on button "Selecionar indivíduo" at bounding box center [322, 768] width 139 height 30
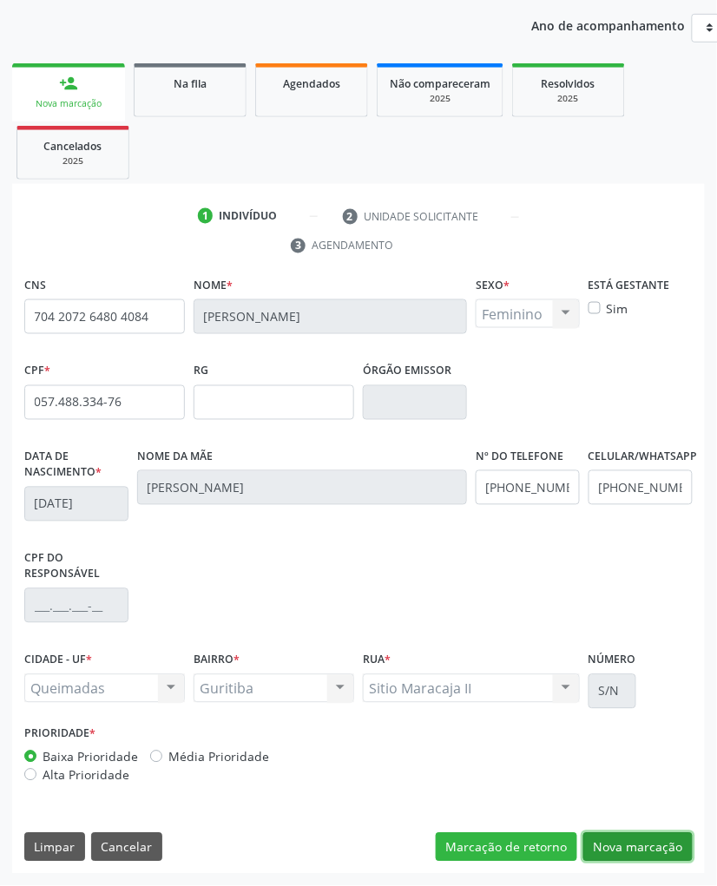
click at [653, 640] on button "Nova marcação" at bounding box center [637, 848] width 109 height 30
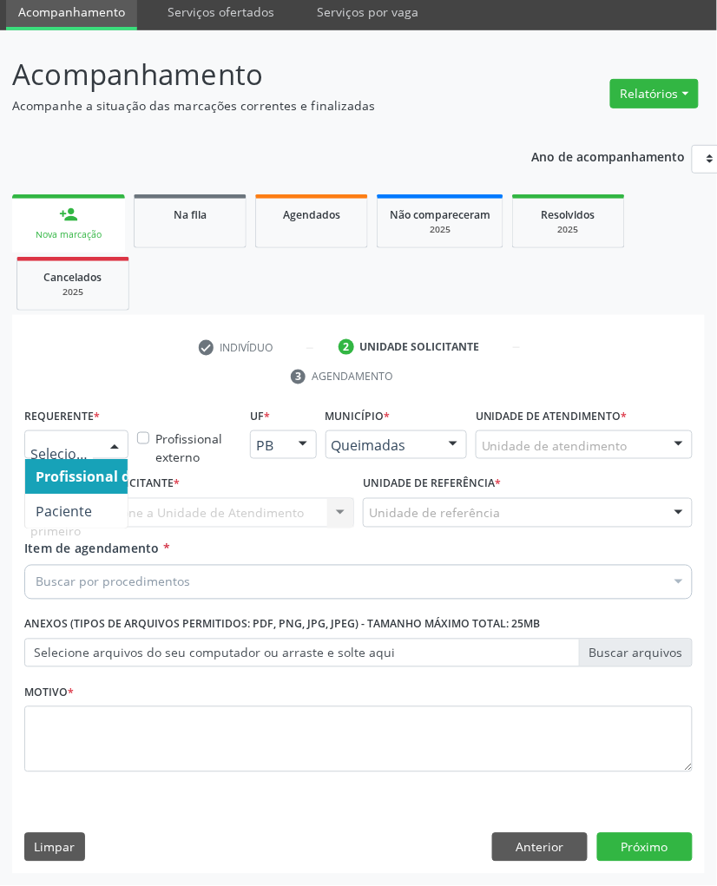
drag, startPoint x: 94, startPoint y: 446, endPoint x: 78, endPoint y: 508, distance: 64.4
click at [94, 448] on div at bounding box center [76, 445] width 104 height 30
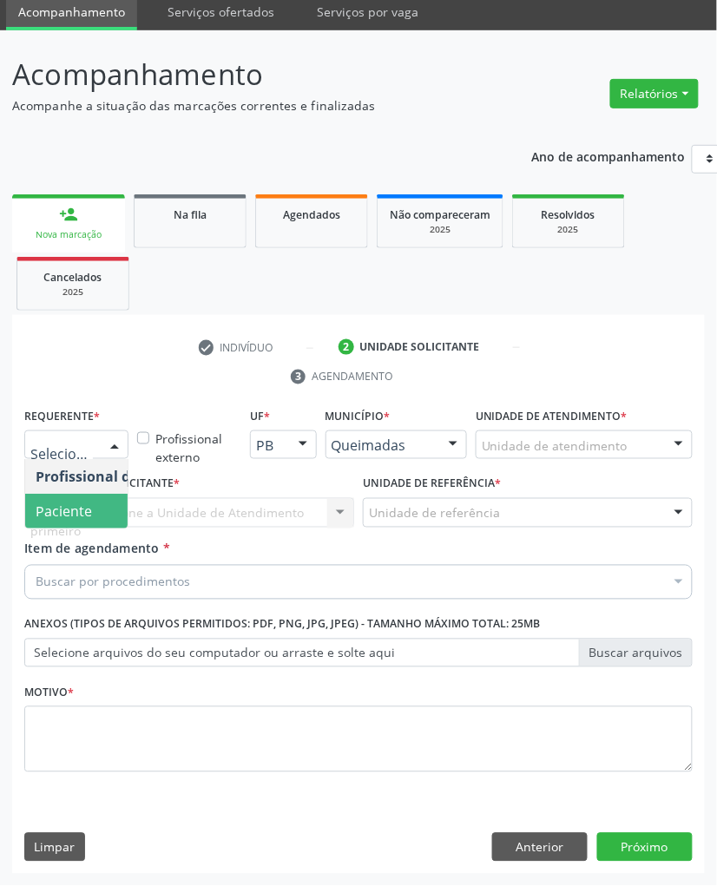
click at [78, 512] on span "Paciente" at bounding box center [64, 511] width 56 height 19
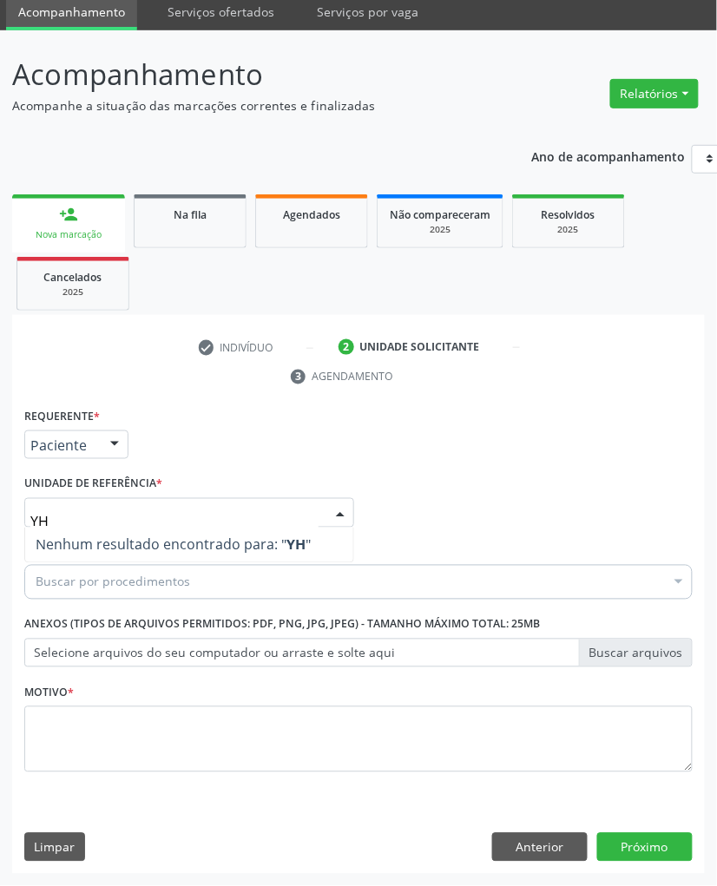
type input "Y"
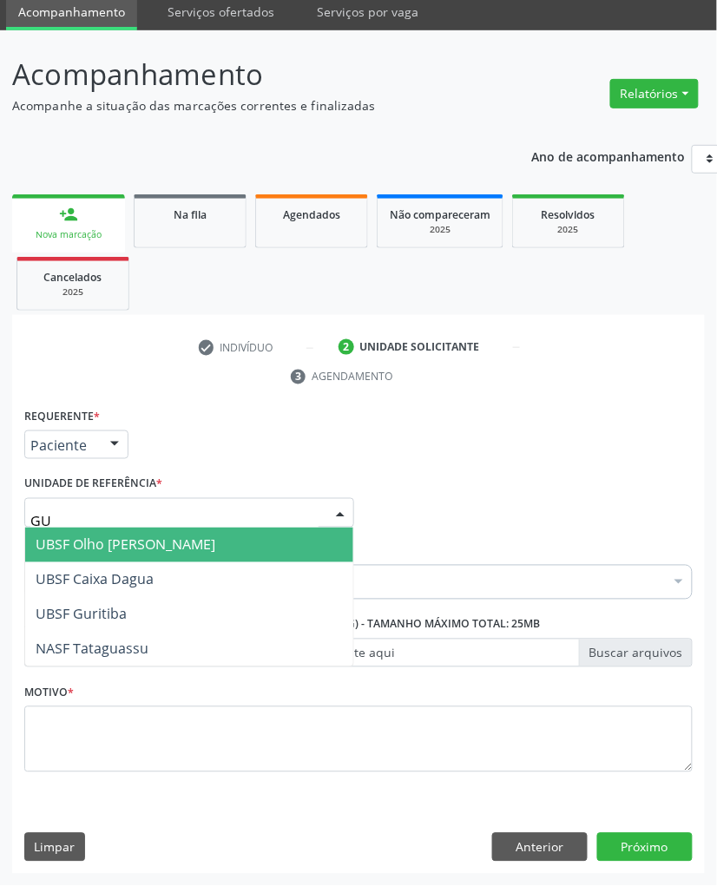
type input "GUR"
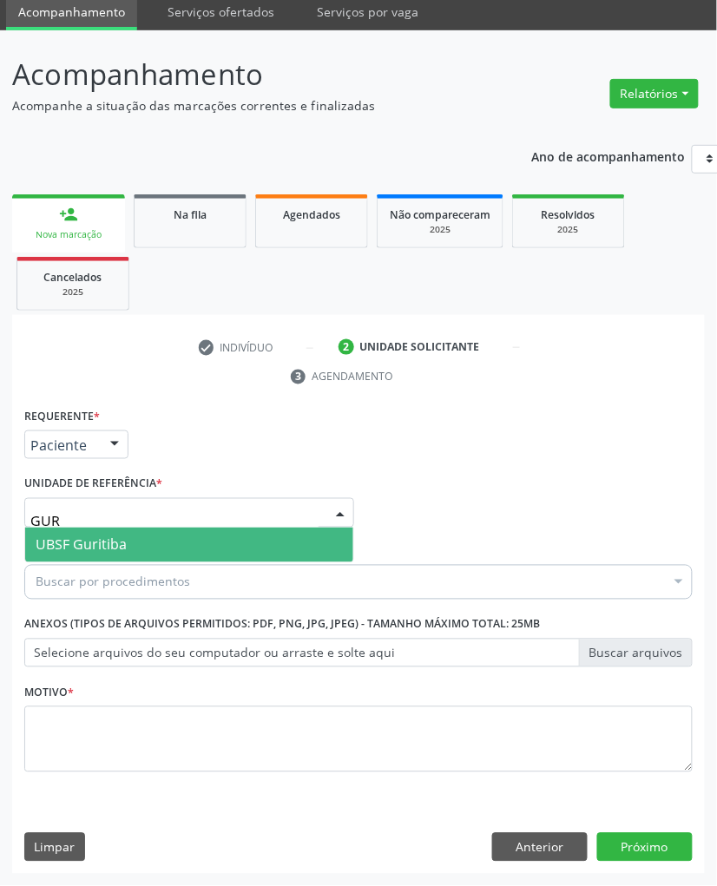
click at [115, 539] on span "UBSF Guritiba" at bounding box center [81, 544] width 91 height 19
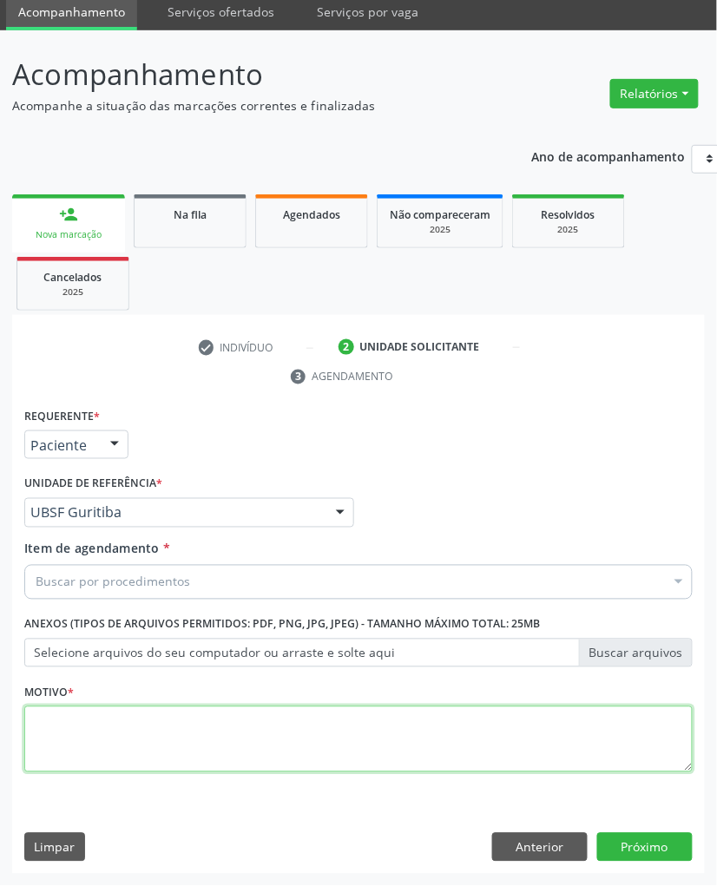
click at [88, 640] on textarea at bounding box center [358, 739] width 668 height 66
paste textarea "[PERSON_NAME] BASTOS"
type textarea "[PERSON_NAME] BASTOS"
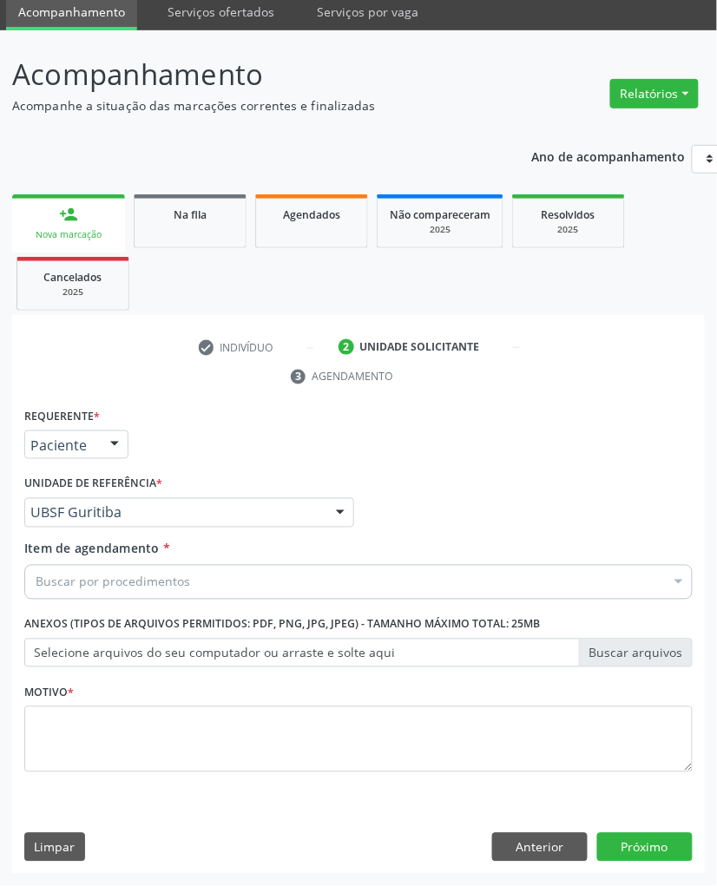
click at [378, 594] on div "Buscar por procedimentos" at bounding box center [358, 582] width 668 height 35
paste input "CARDIOLOGISTA INTERVENCIONISTA"
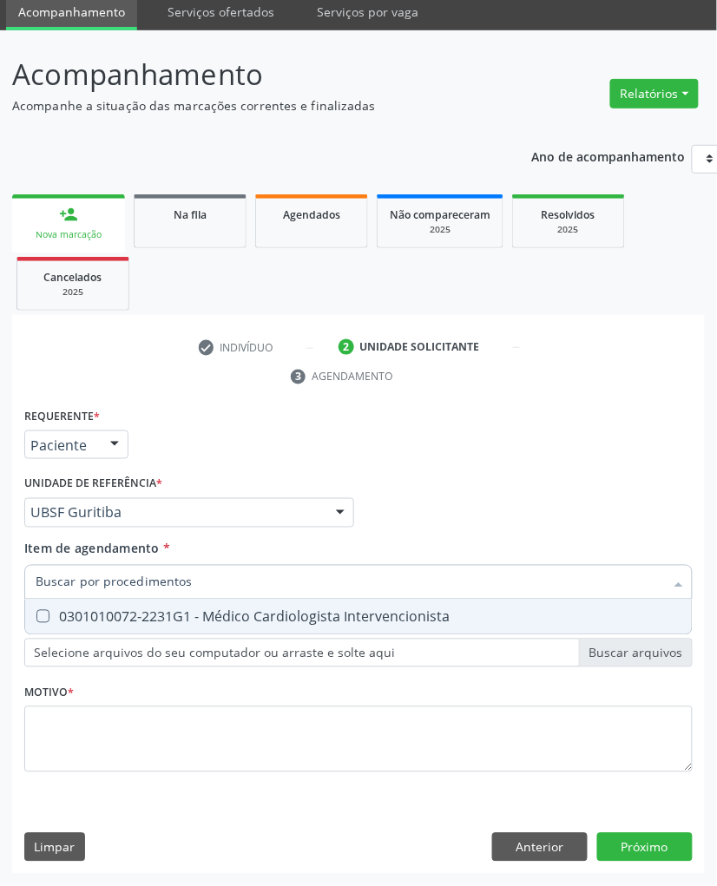
type input "CARDIOLOGISTA INTERVENCIONISTA"
click at [382, 618] on div "0301010072-2231G1 - Médico Cardiologista Intervencionista" at bounding box center [359, 617] width 646 height 14
checkbox Intervencionista "true"
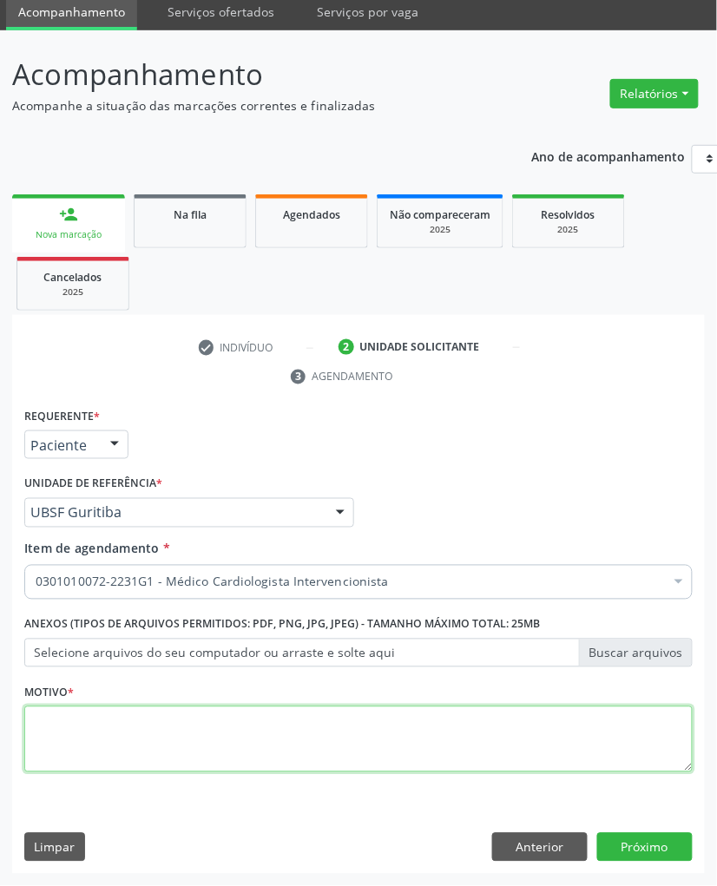
click at [255, 640] on textarea at bounding box center [358, 739] width 668 height 66
paste textarea "RISCO CIRÚRGICO 09/2025"
click at [326, 640] on textarea at bounding box center [358, 739] width 668 height 66
type textarea "RISCO CIRÚRGICO 09/2025"
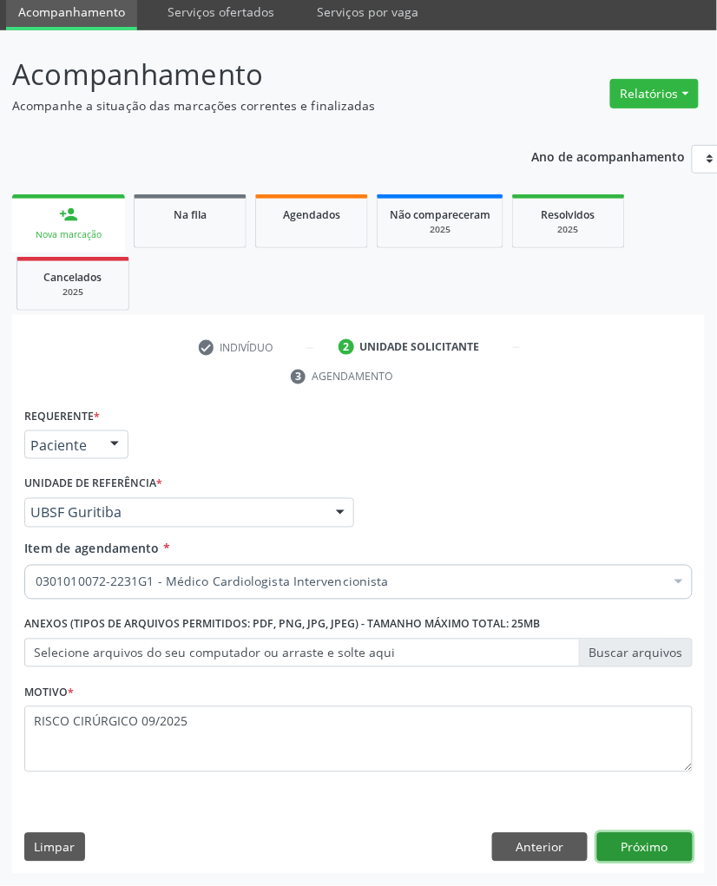
click at [679, 640] on button "Próximo" at bounding box center [644, 848] width 95 height 30
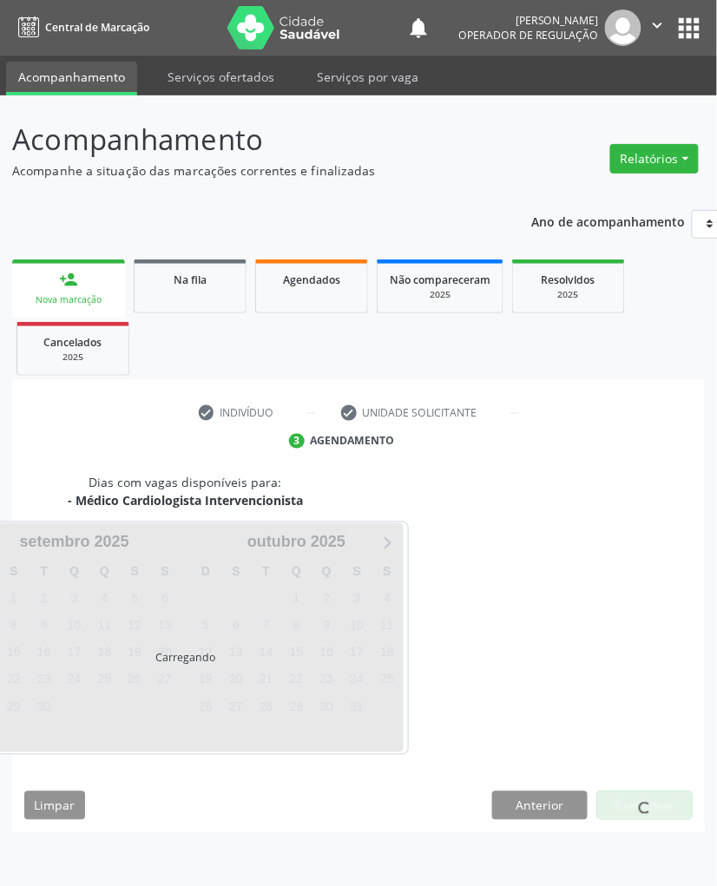
scroll to position [0, 0]
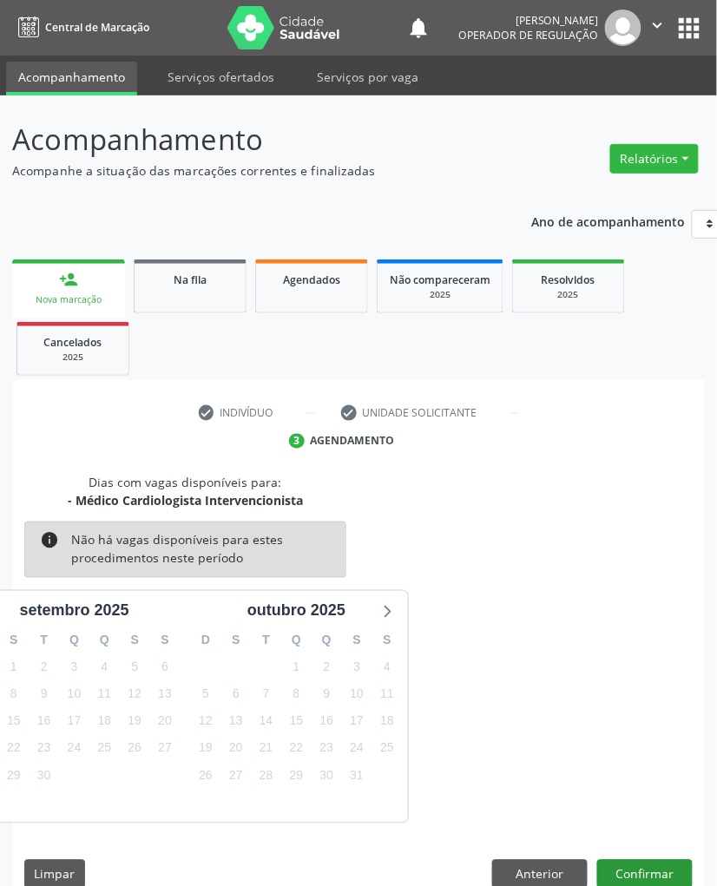
click at [633, 640] on div "Dias com vagas disponíveis para: - Médico Cardiologista Intervencionista info N…" at bounding box center [358, 687] width 692 height 429
click at [640, 640] on button "Confirmar" at bounding box center [644, 875] width 95 height 30
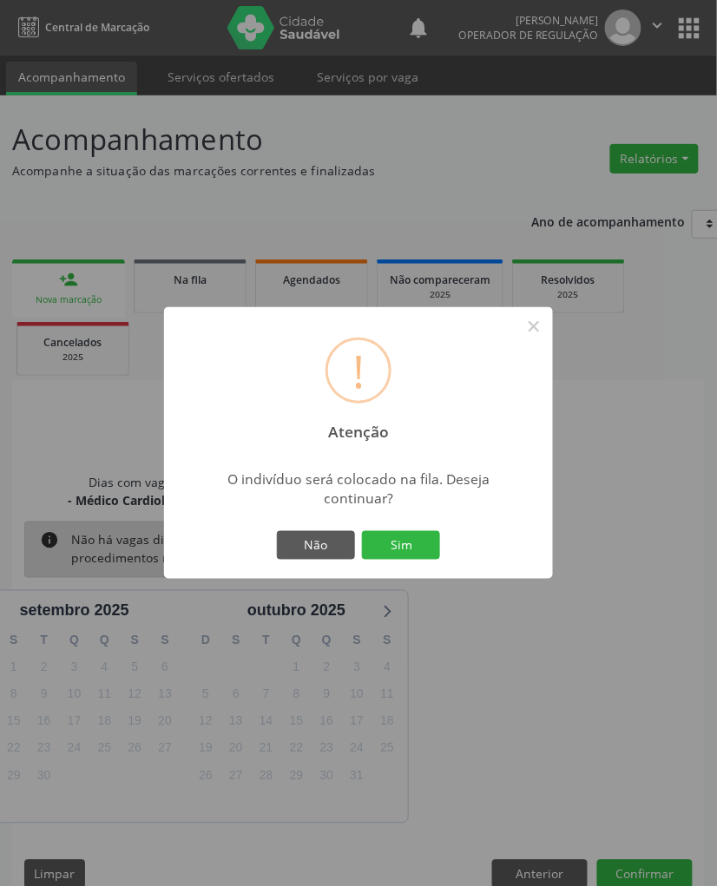
click at [362, 531] on button "Sim" at bounding box center [401, 546] width 78 height 30
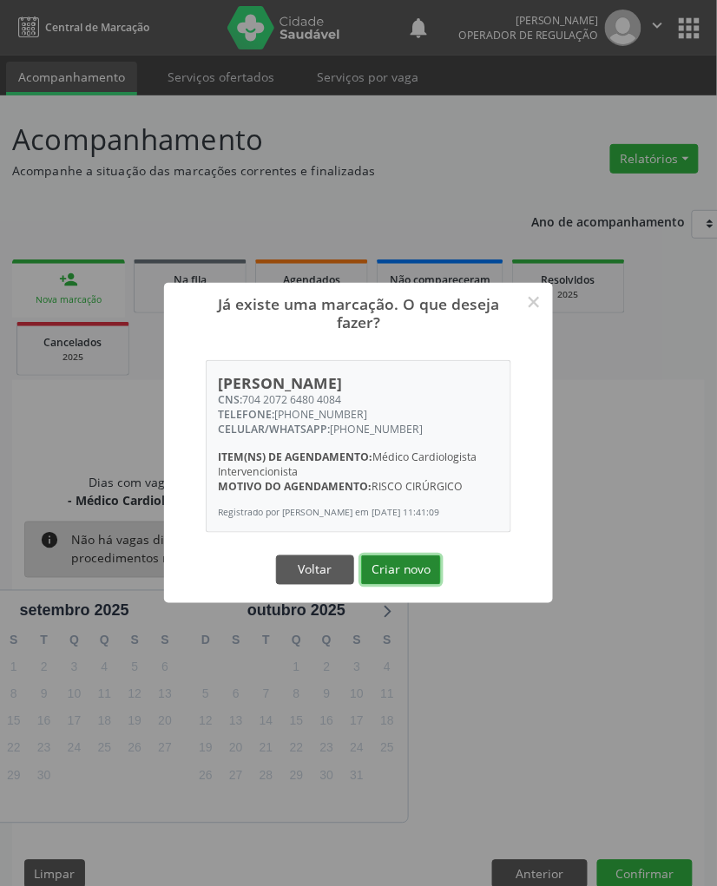
click at [408, 580] on button "Criar novo" at bounding box center [401, 570] width 80 height 30
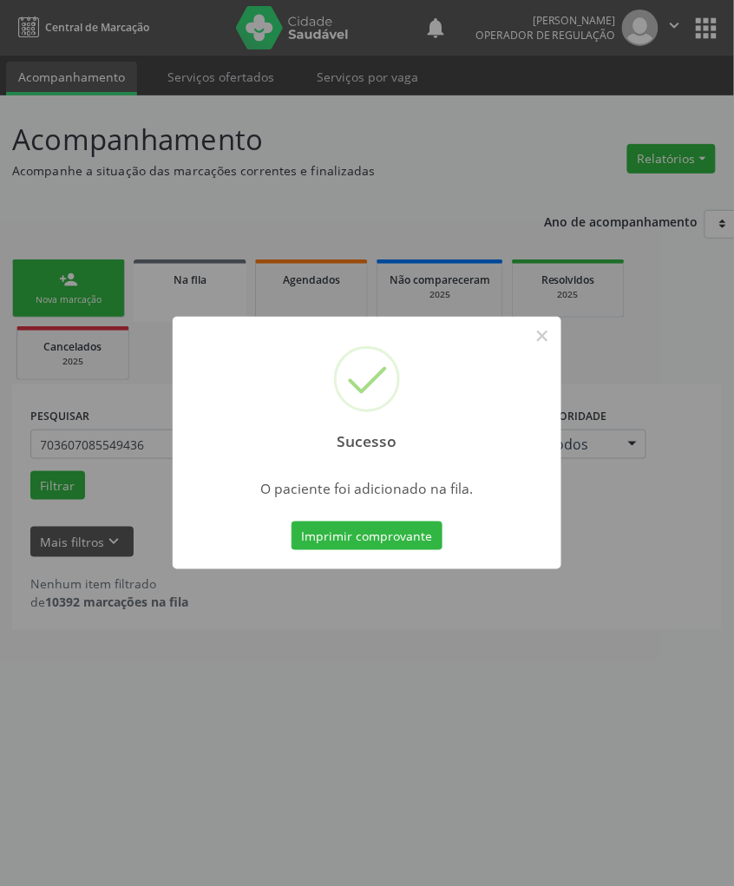
click at [501, 230] on div "Sucesso × O paciente foi adicionado na fila. Imprimir comprovante Cancel" at bounding box center [367, 443] width 734 height 886
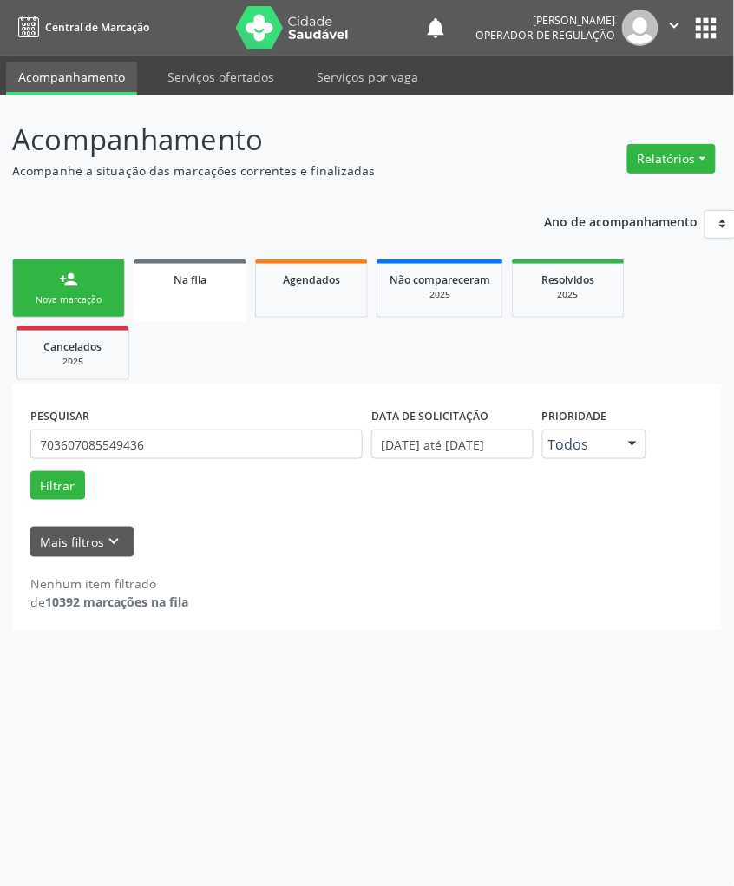
click at [50, 293] on div "Nova marcação" at bounding box center [68, 299] width 87 height 13
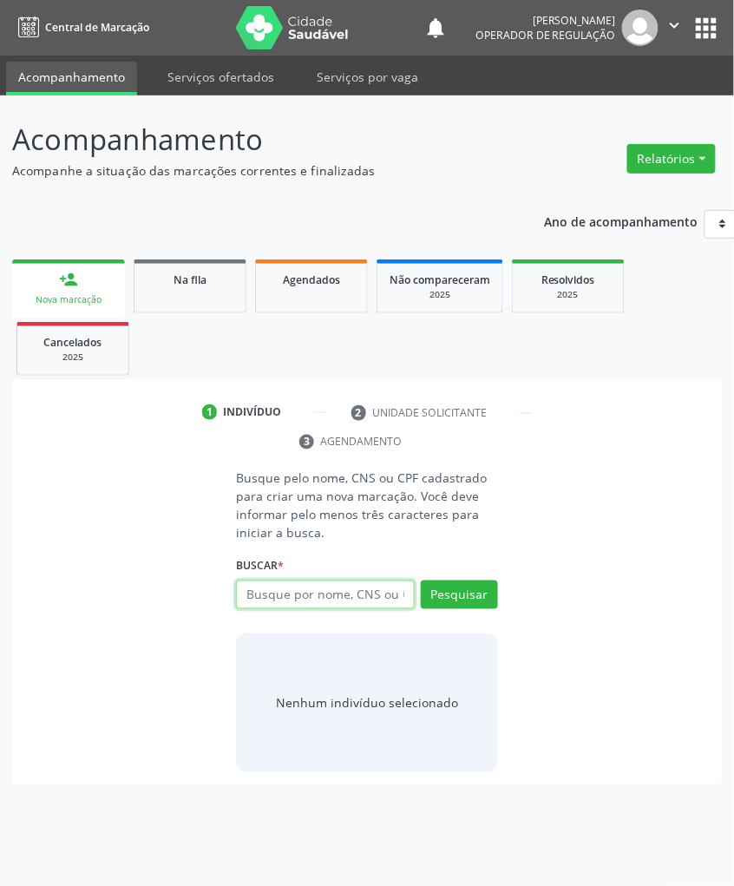
click at [337, 590] on input "text" at bounding box center [325, 595] width 178 height 30
type input "704600129188826"
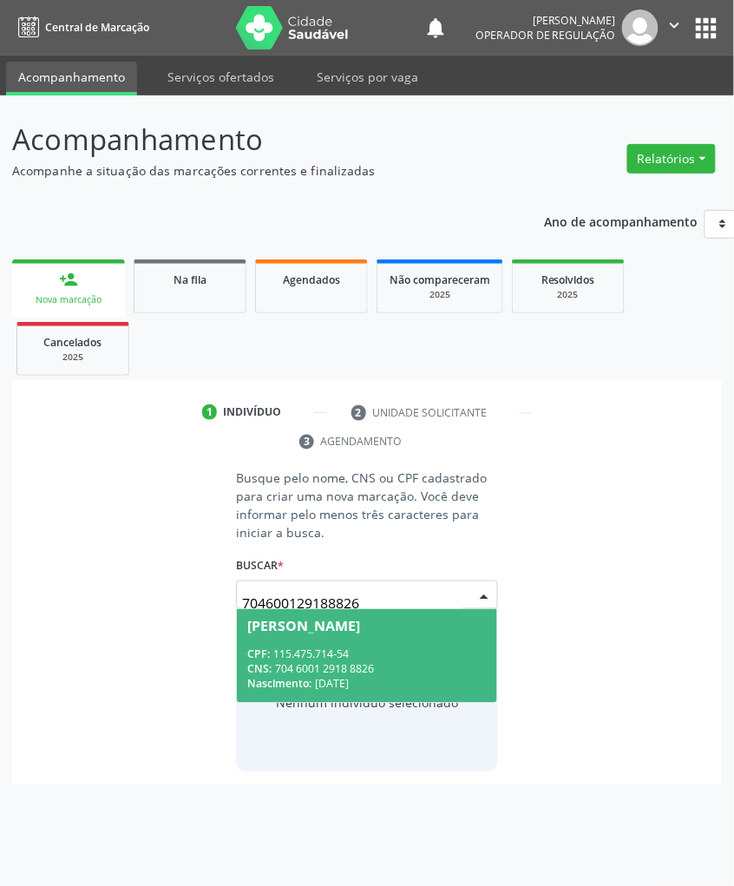
drag, startPoint x: 380, startPoint y: 602, endPoint x: 342, endPoint y: 626, distance: 44.8
click at [379, 602] on input "704600129188826" at bounding box center [352, 604] width 220 height 35
click at [341, 639] on span "[PERSON_NAME] CPF: 115.475.714-54 CNS: 704 6001 2918 8826 Nascimento: [DATE]" at bounding box center [366, 655] width 259 height 93
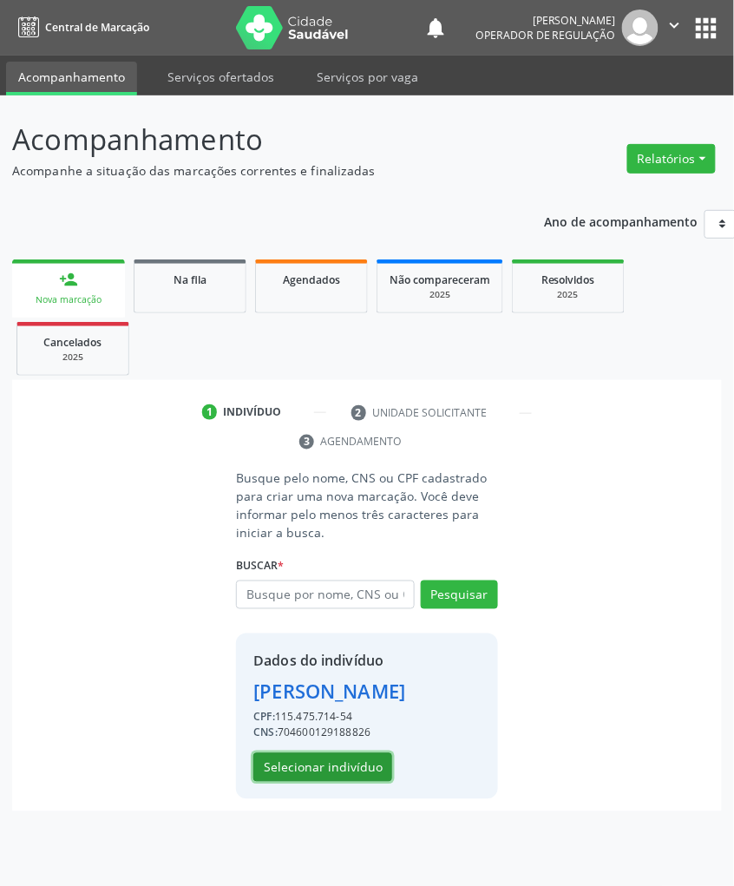
click at [304, 640] on button "Selecionar indivíduo" at bounding box center [322, 768] width 139 height 30
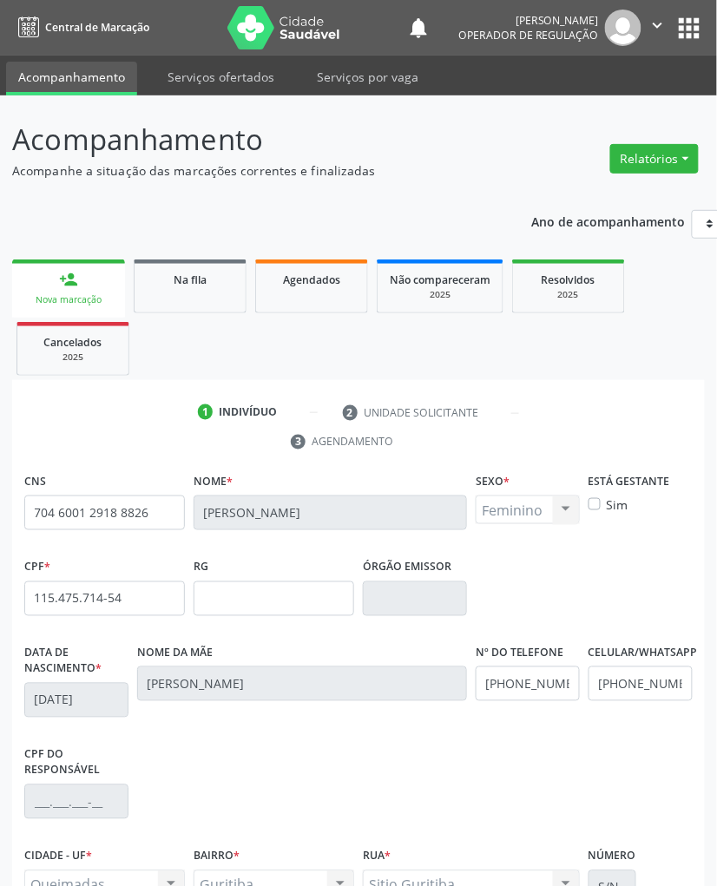
click at [331, 622] on fieldset "RG" at bounding box center [273, 591] width 161 height 74
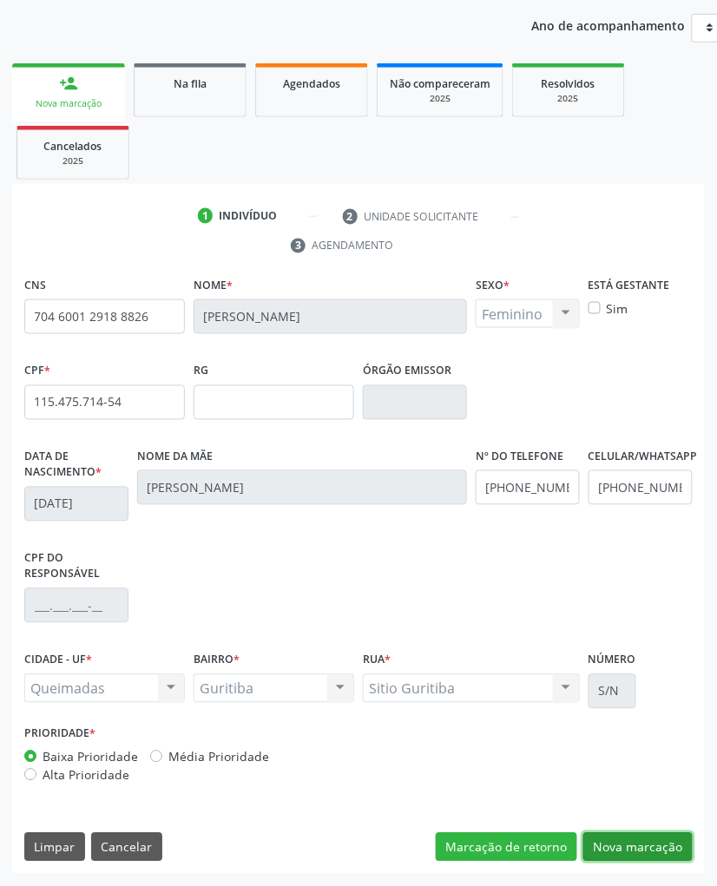
click at [637, 640] on button "Nova marcação" at bounding box center [637, 848] width 109 height 30
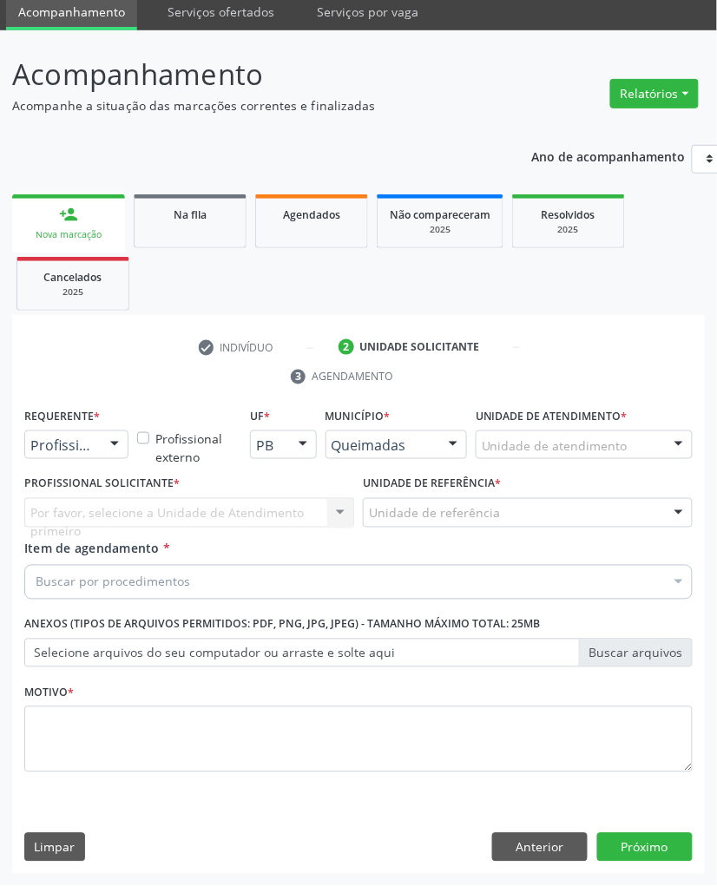
scroll to position [67, 0]
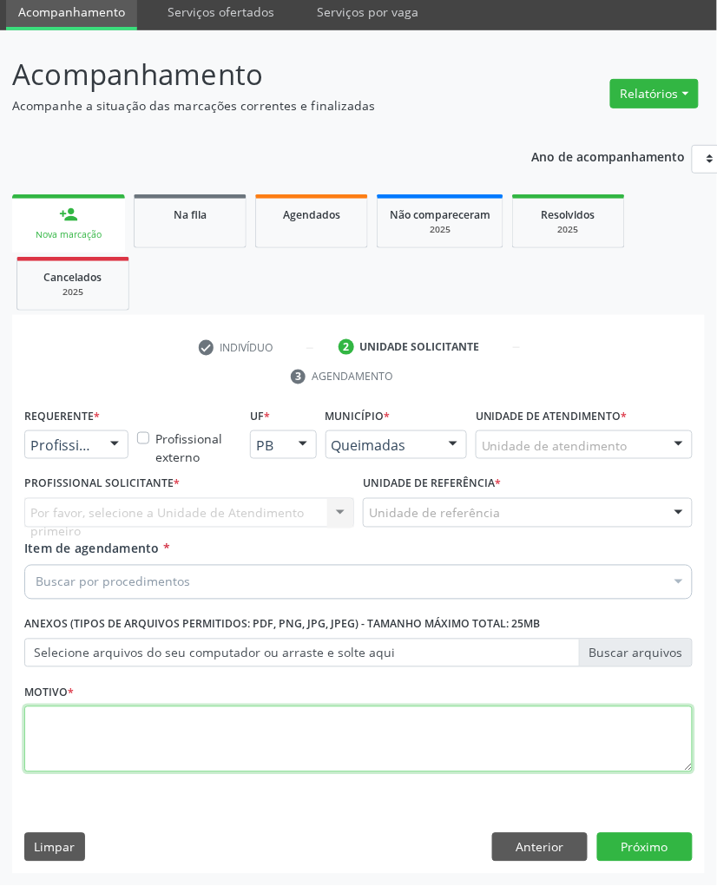
click at [382, 640] on textarea at bounding box center [358, 739] width 668 height 66
paste textarea "RISCO CIRÚRGICO 09/2025 [MEDICAL_DATA]+RISCO"
type textarea "RISCO CIRÚRGICO 09/2025 [MEDICAL_DATA]+RISCO"
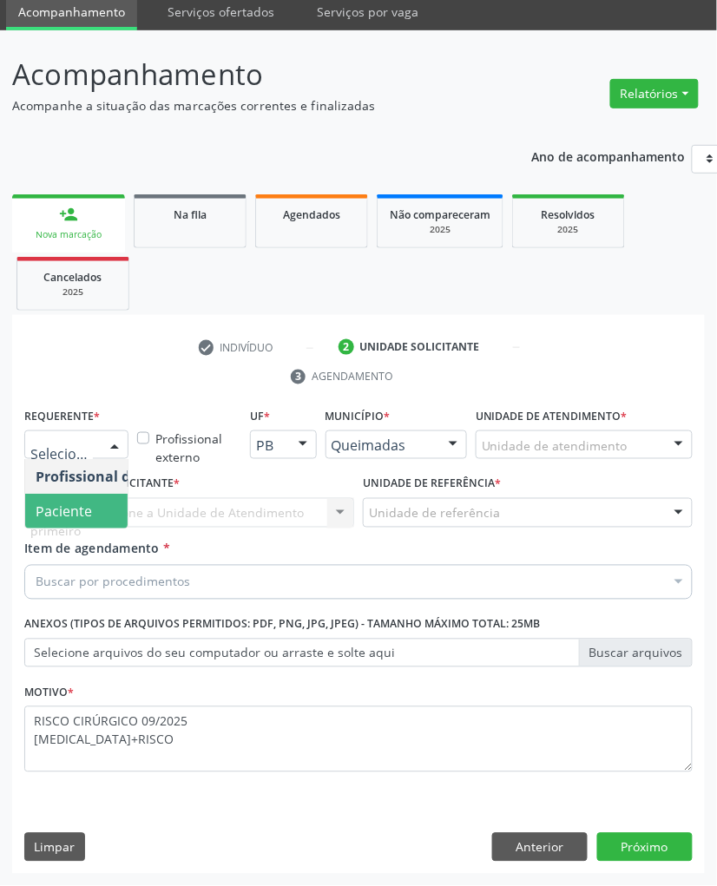
click at [84, 507] on span "Paciente" at bounding box center [64, 511] width 56 height 19
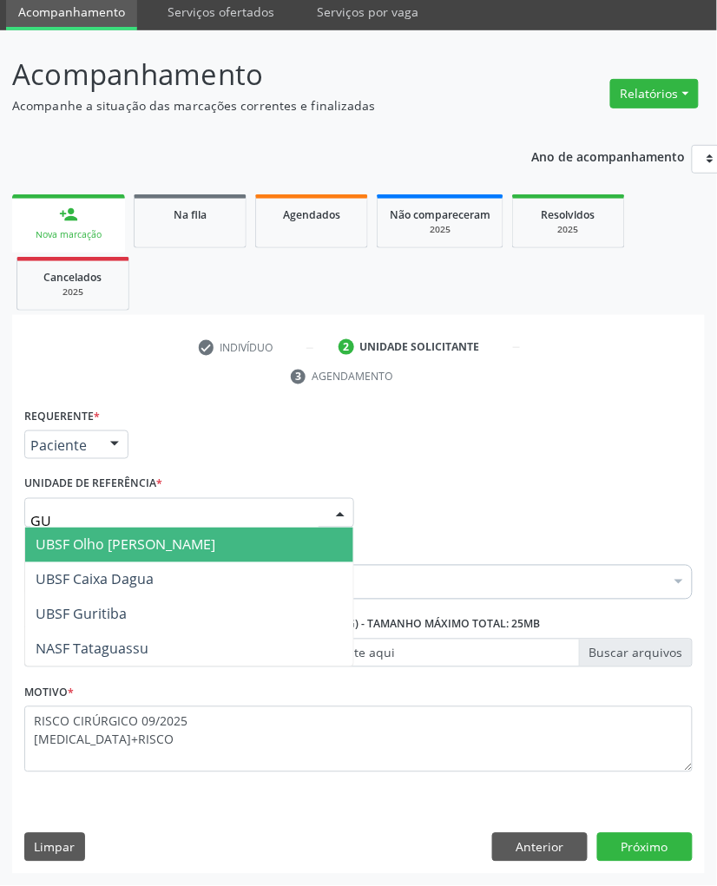
type input "GUR"
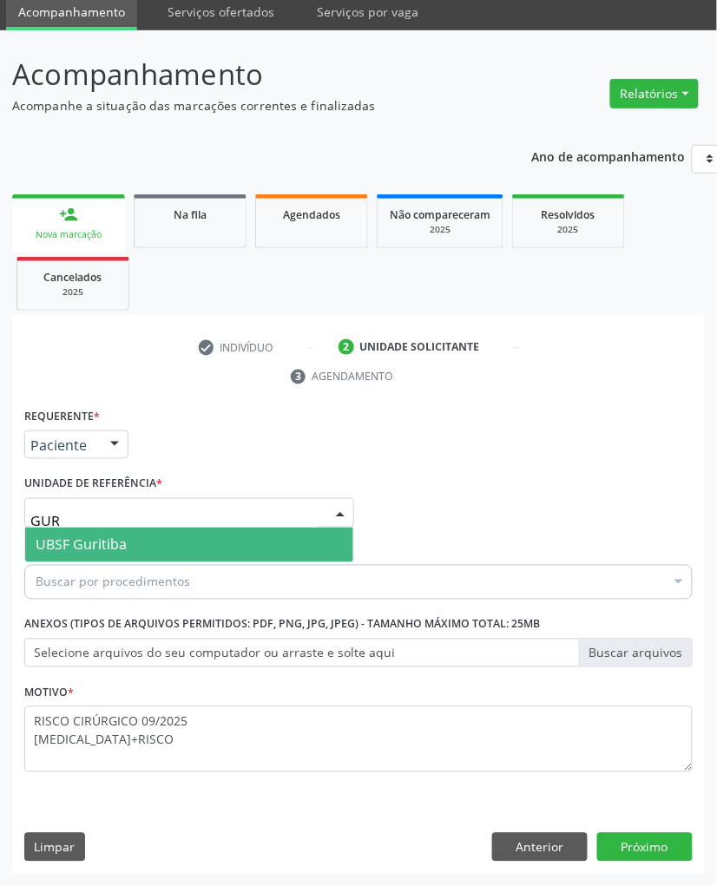
click at [128, 538] on span "UBSF Guritiba" at bounding box center [189, 545] width 328 height 35
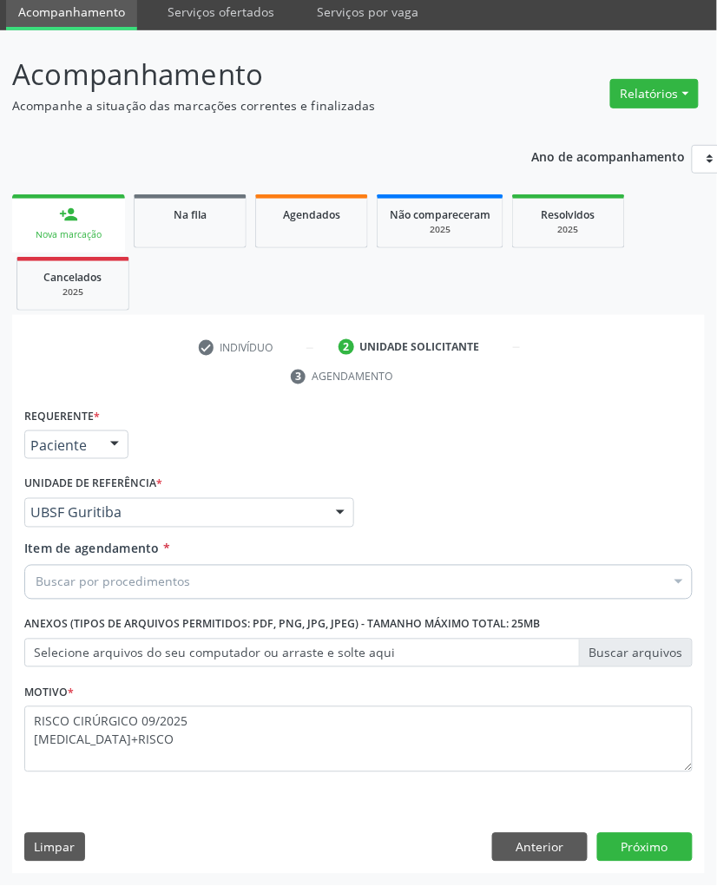
click at [293, 570] on div "Buscar por procedimentos" at bounding box center [358, 582] width 668 height 35
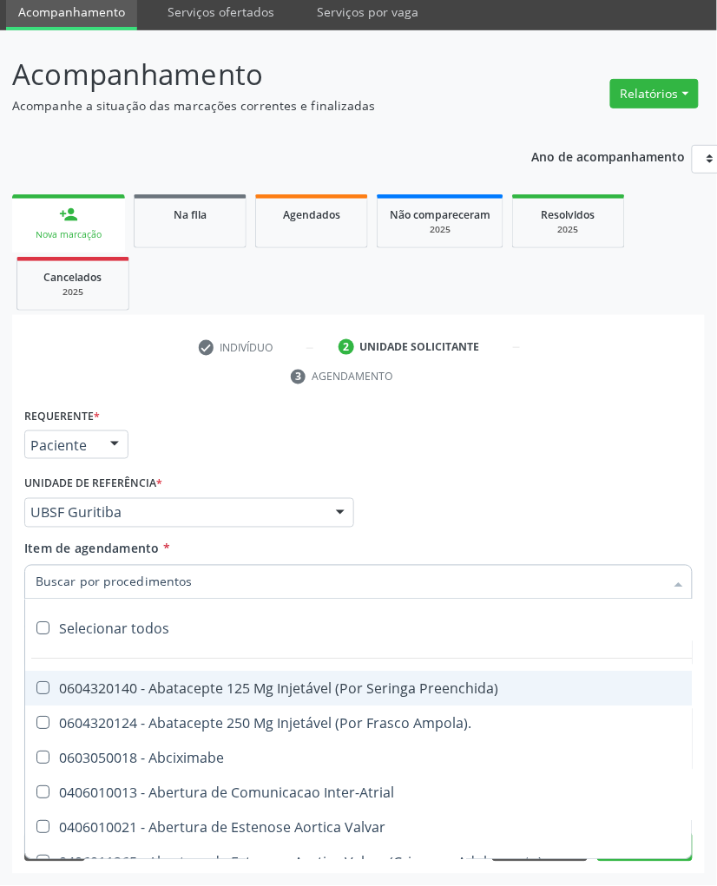
paste input "CARDIOLOGISTA INTERVENCIONISTA"
type input "CARDIOLOGISTA INTERVENCIONISTA"
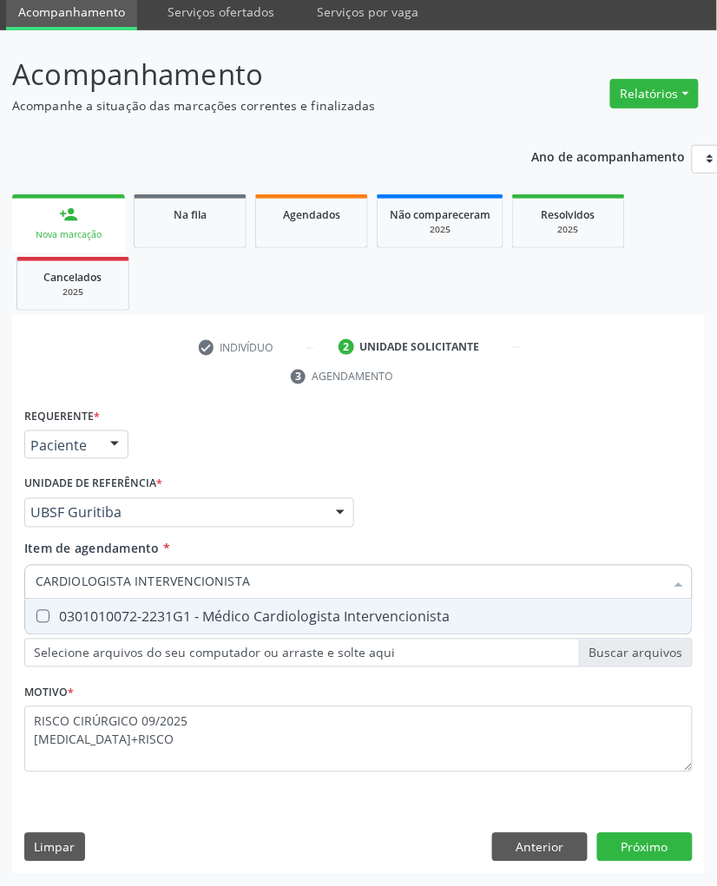
click at [298, 619] on div "0301010072-2231G1 - Médico Cardiologista Intervencionista" at bounding box center [359, 617] width 646 height 14
checkbox Intervencionista "true"
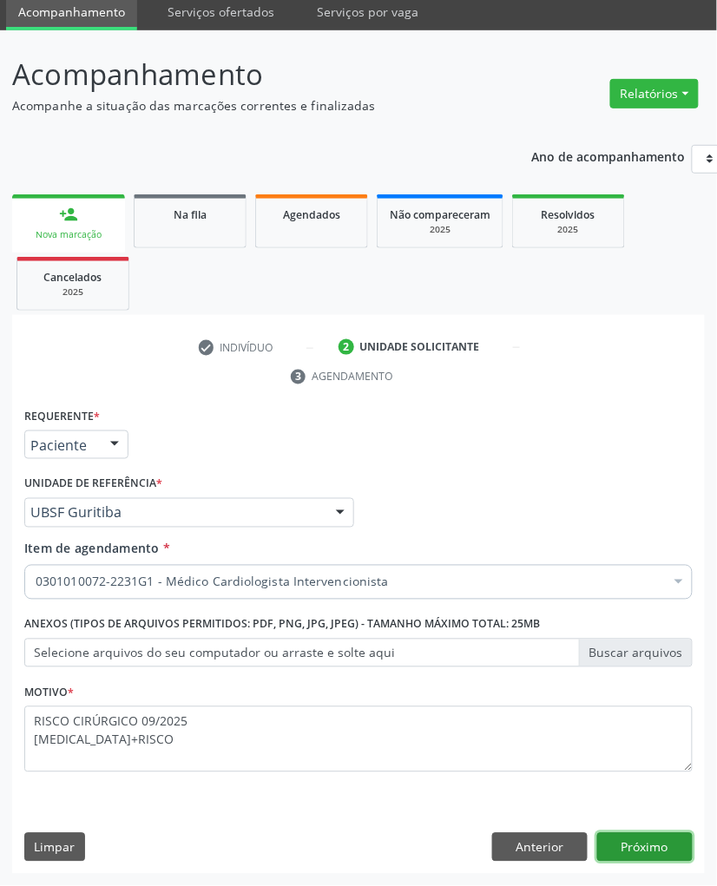
click at [639, 640] on button "Próximo" at bounding box center [644, 848] width 95 height 30
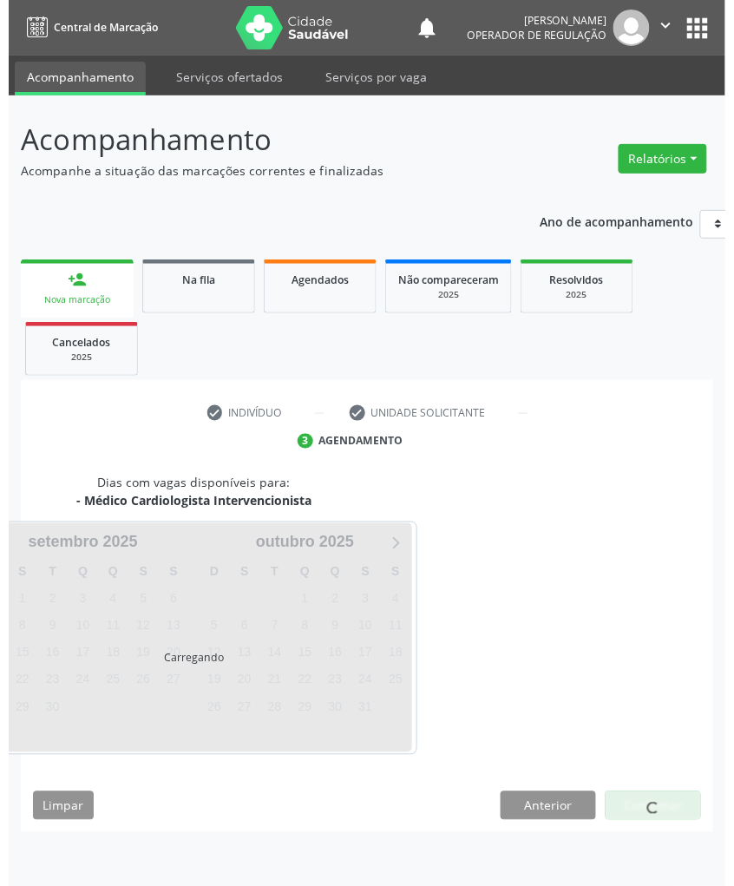
scroll to position [0, 0]
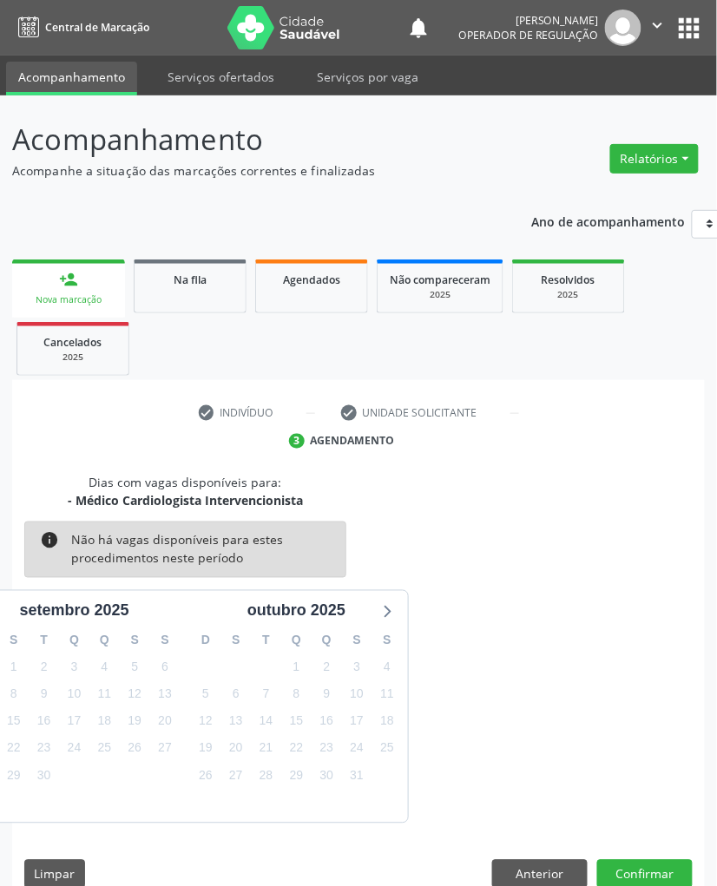
click at [226, 640] on div "S" at bounding box center [235, 640] width 30 height 27
click at [635, 640] on button "Confirmar" at bounding box center [644, 875] width 95 height 30
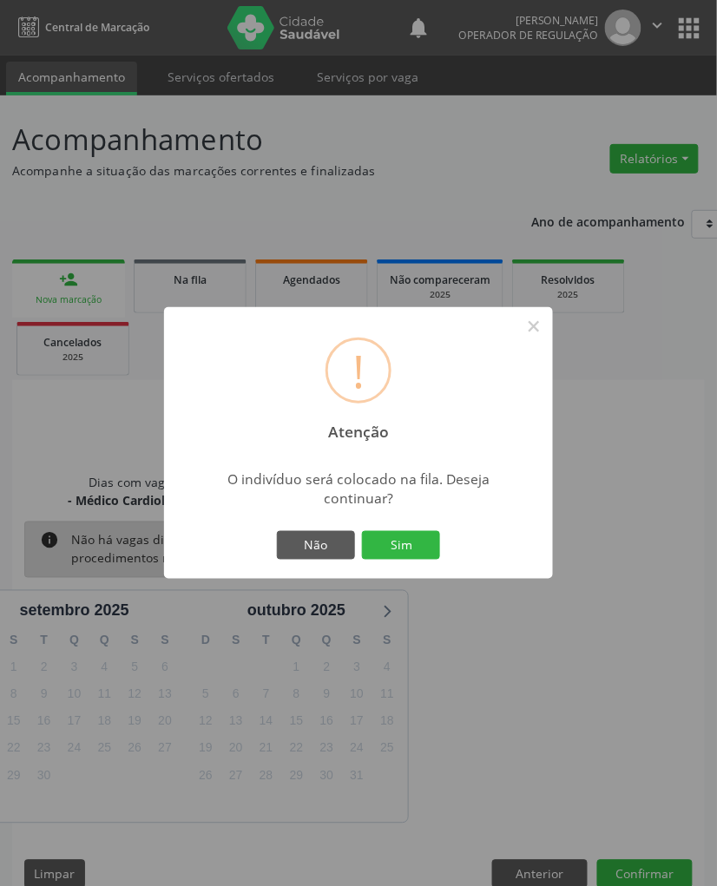
click at [362, 531] on button "Sim" at bounding box center [401, 546] width 78 height 30
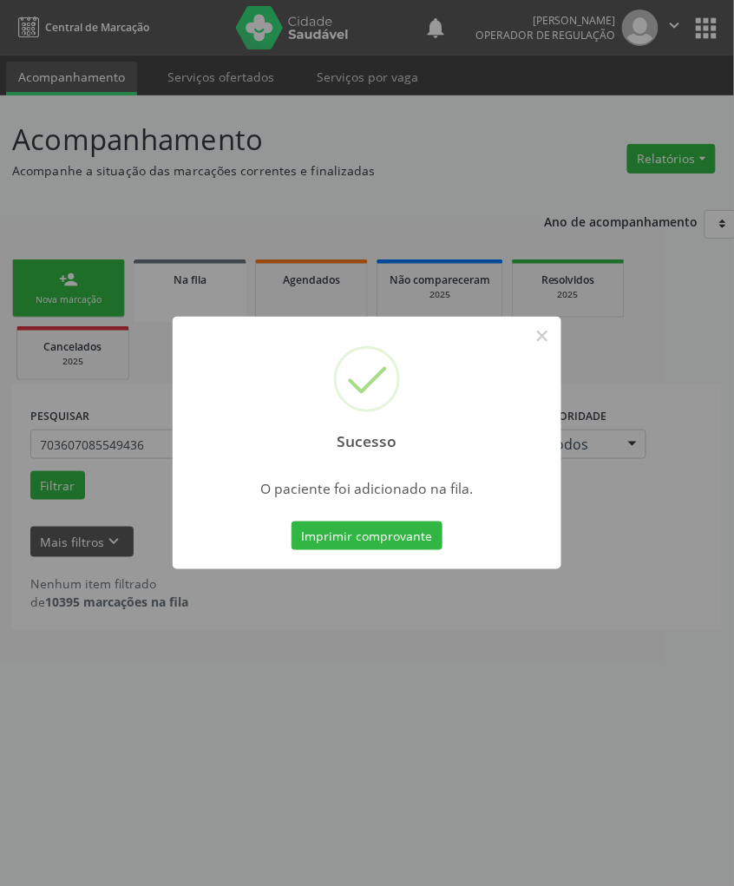
click at [476, 640] on div "Sucesso × O paciente foi adicionado na fila. Imprimir comprovante Cancel" at bounding box center [367, 443] width 734 height 886
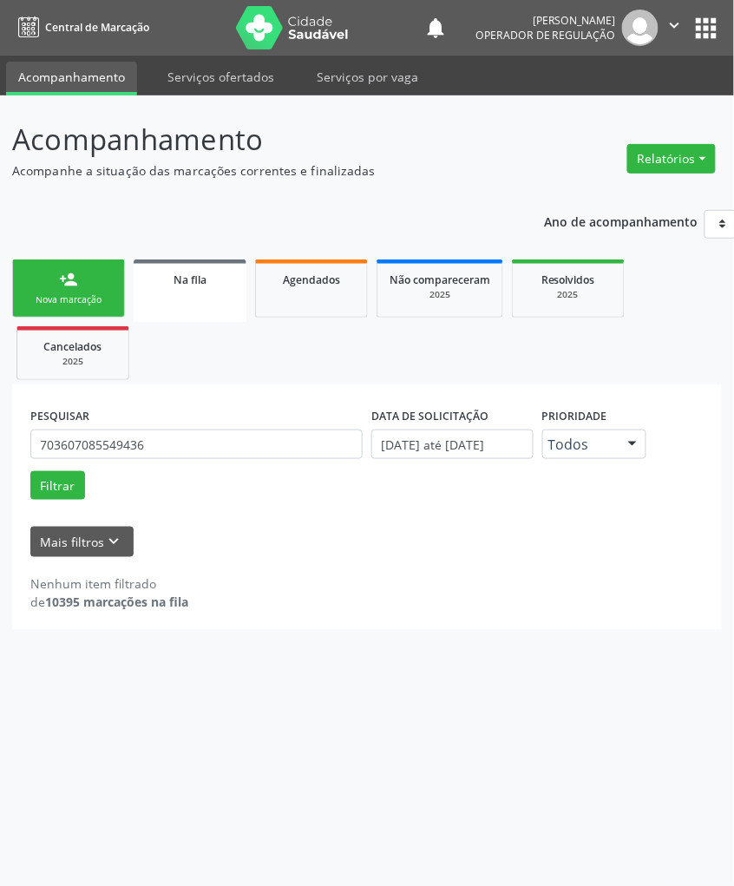
click at [81, 285] on link "person_add Nova marcação" at bounding box center [68, 288] width 113 height 58
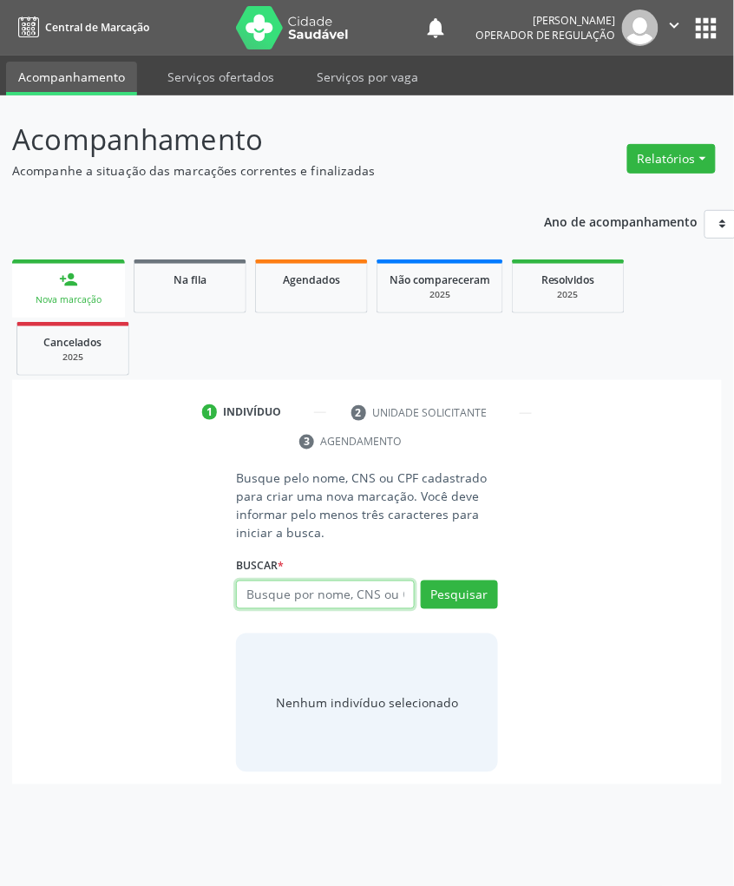
click at [278, 595] on input "text" at bounding box center [325, 595] width 178 height 30
type input "700502303075157"
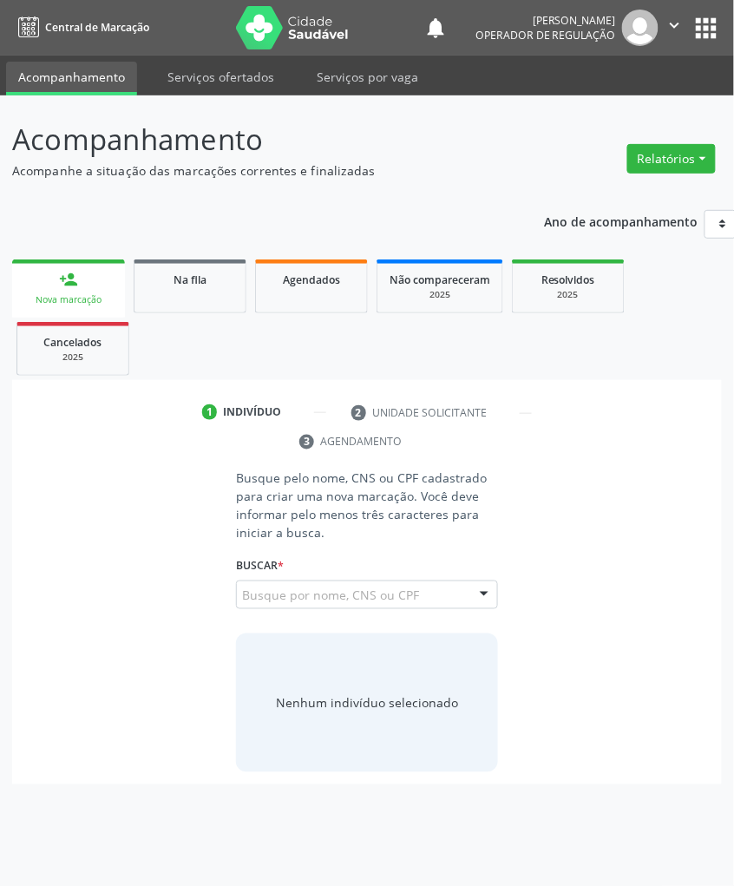
click at [242, 590] on input "700502303075157" at bounding box center [242, 604] width 0 height 35
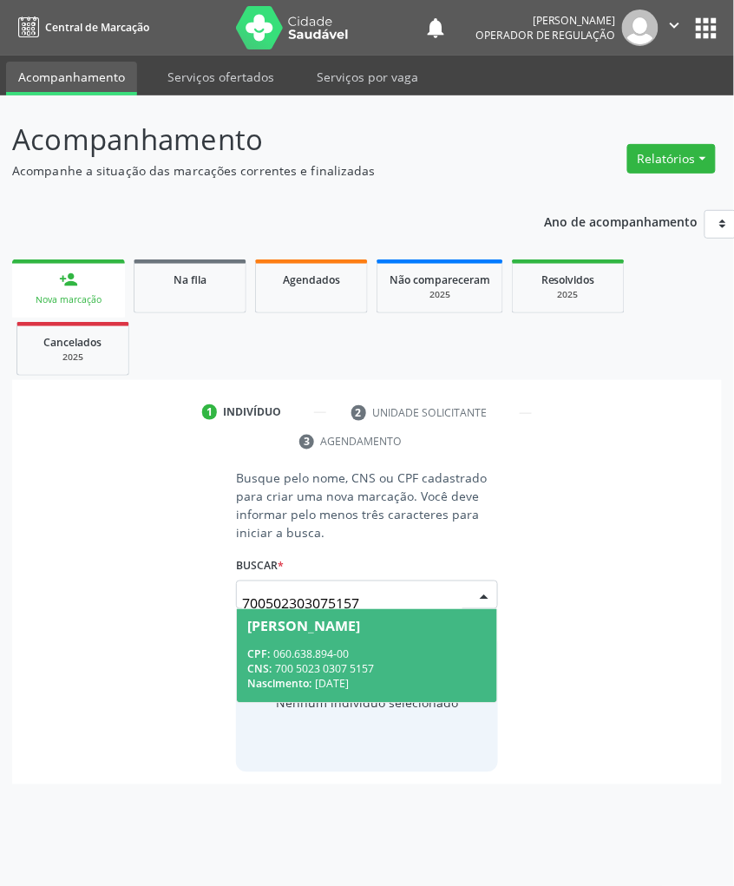
click at [355, 630] on div "[PERSON_NAME]" at bounding box center [303, 627] width 113 height 14
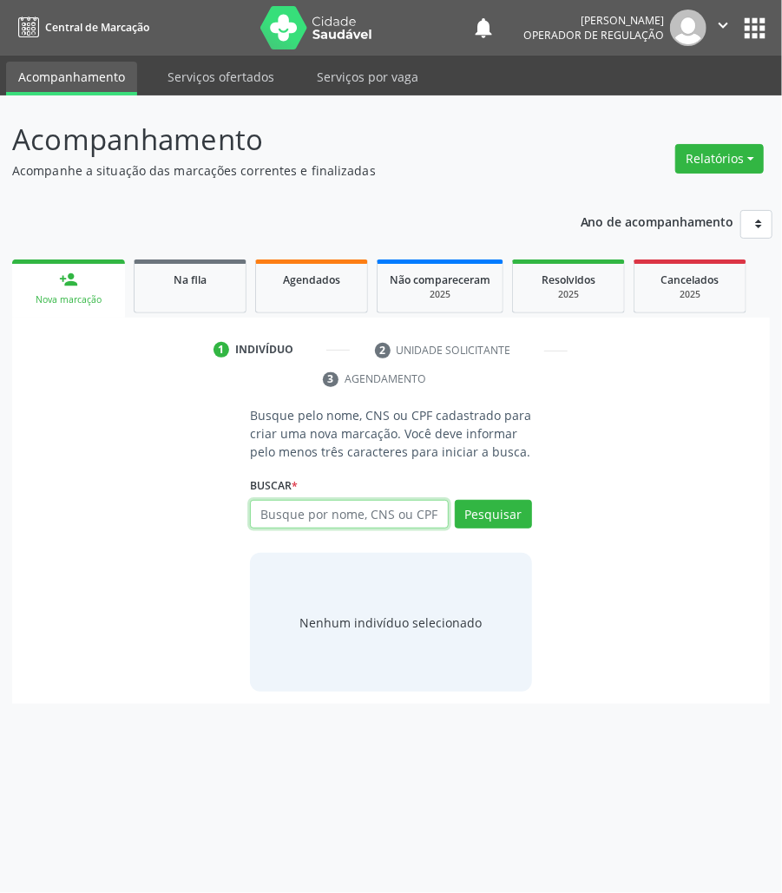
click at [319, 525] on input "text" at bounding box center [349, 515] width 198 height 30
type input "706301721830279"
click at [421, 497] on div "Buscar * 706301721830279 Busque por nome, CNS ou CPF Cícero Ferreira da Silva C…" at bounding box center [390, 507] width 281 height 68
drag, startPoint x: 482, startPoint y: 519, endPoint x: 233, endPoint y: 563, distance: 252.9
click at [481, 519] on button "Pesquisar" at bounding box center [493, 515] width 77 height 30
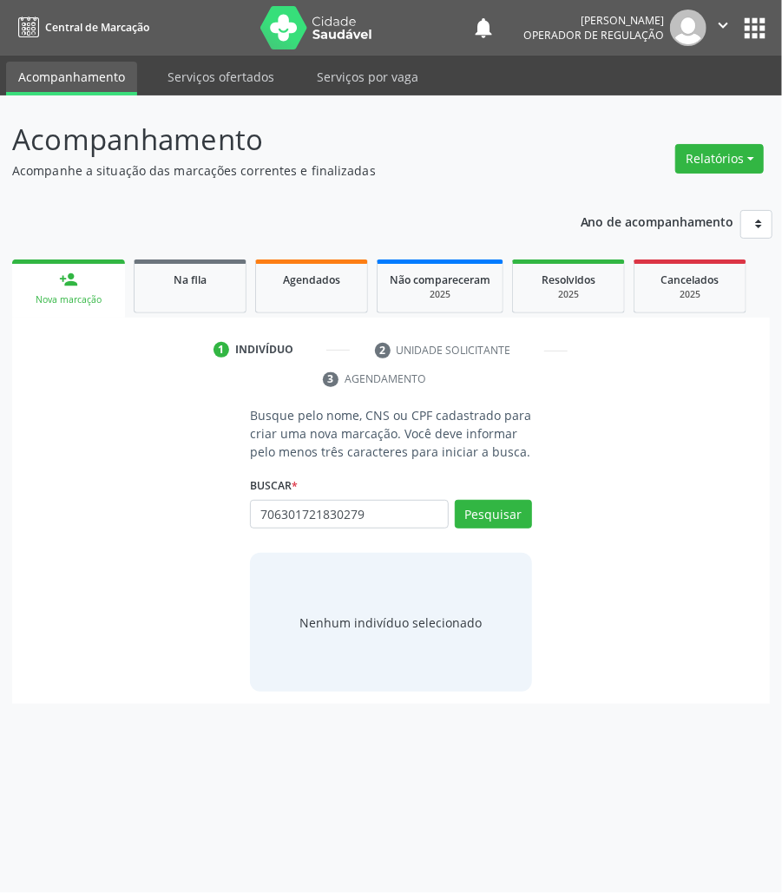
click at [397, 629] on div "Nenhum indivíduo selecionado" at bounding box center [390, 622] width 182 height 18
click at [418, 522] on input "706301721830279" at bounding box center [349, 515] width 198 height 30
click at [256, 507] on input "706301721830279" at bounding box center [256, 523] width 0 height 35
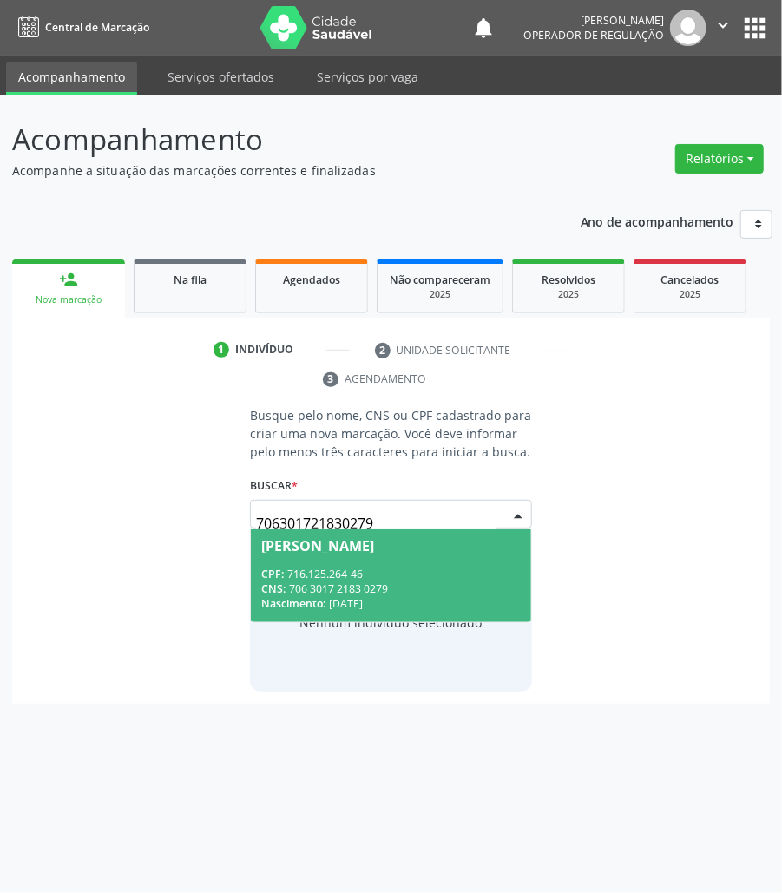
click at [406, 557] on span "Cícero Ferreira da Silva CPF: 716.125.264-46 CNS: 706 3017 2183 0279 Nascimento…" at bounding box center [390, 574] width 279 height 93
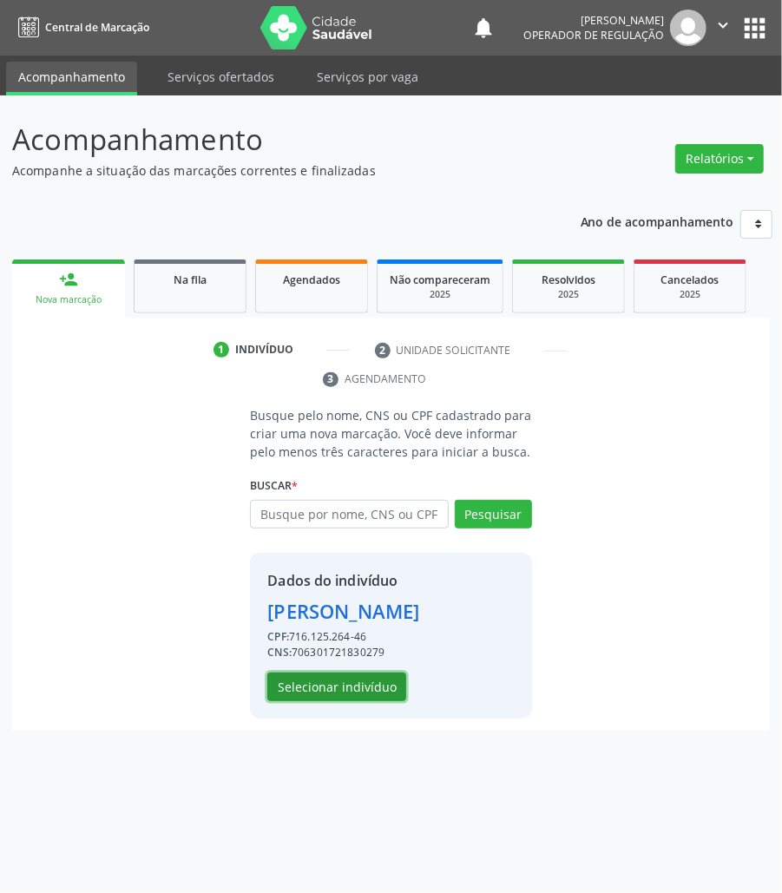
click at [372, 685] on button "Selecionar indivíduo" at bounding box center [336, 687] width 139 height 30
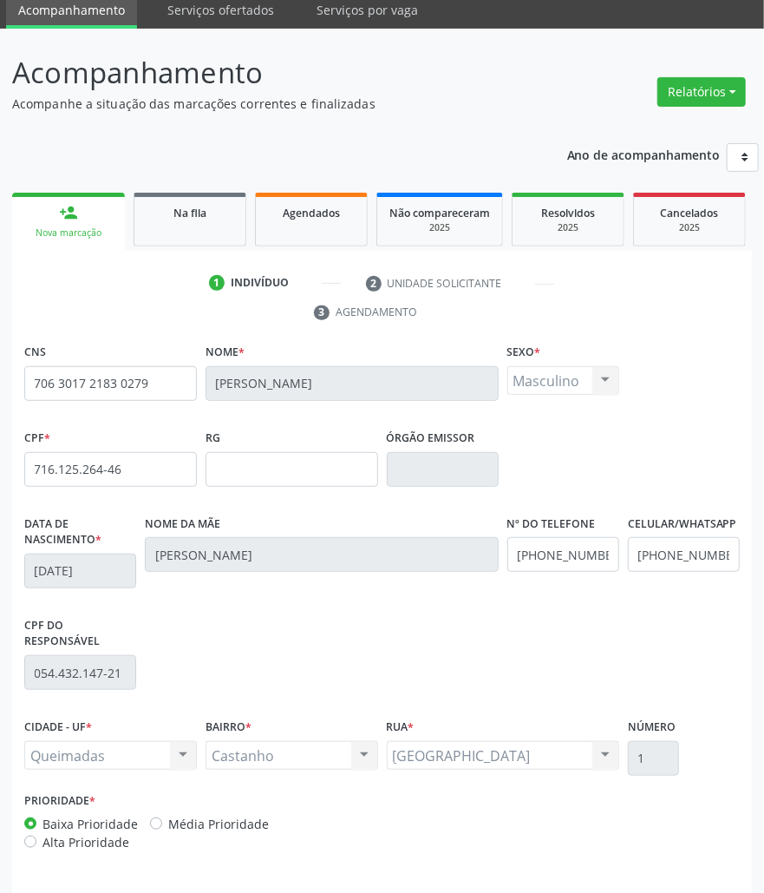
scroll to position [128, 0]
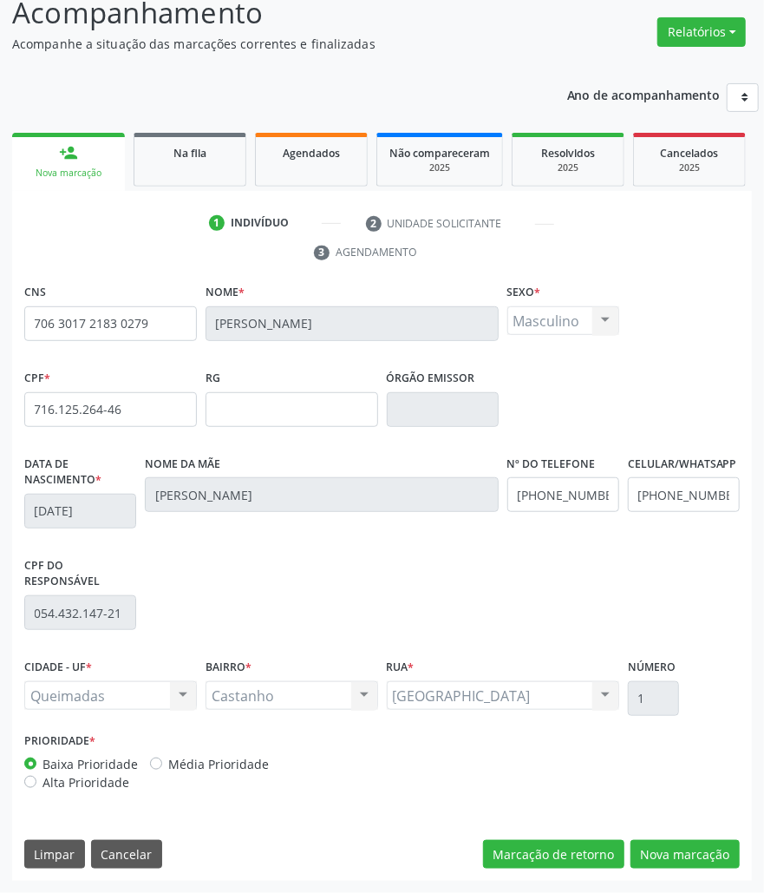
click at [744, 858] on div "CNS 706 3017 2183 0279 Nome * Cícero Ferreira da Silva Sexo * Masculino Masculi…" at bounding box center [382, 580] width 740 height 602
click at [703, 864] on button "Nova marcação" at bounding box center [685, 855] width 109 height 30
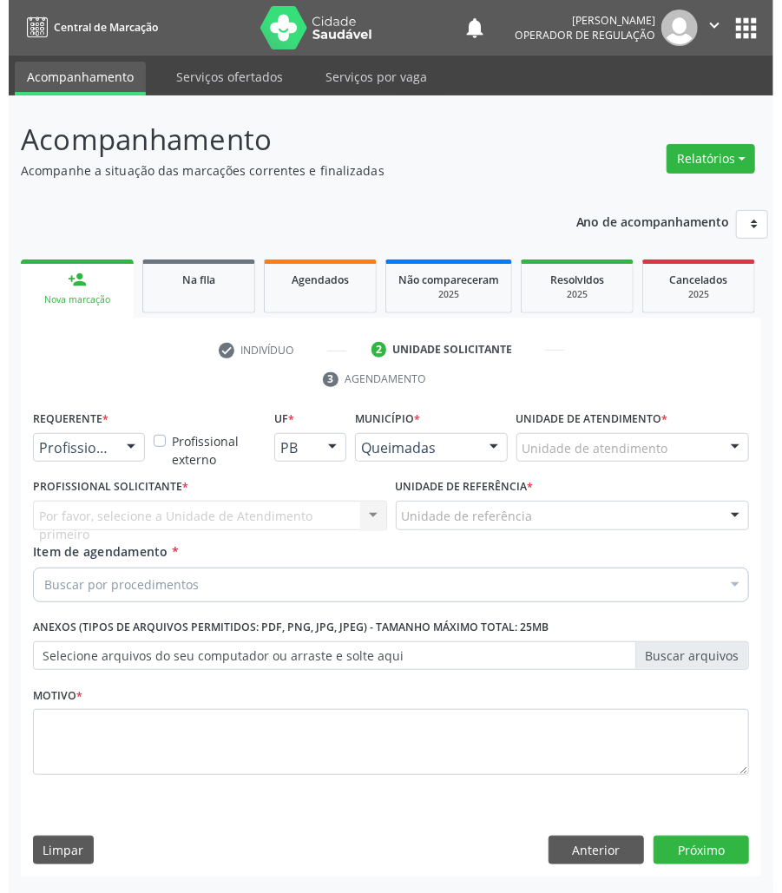
scroll to position [0, 0]
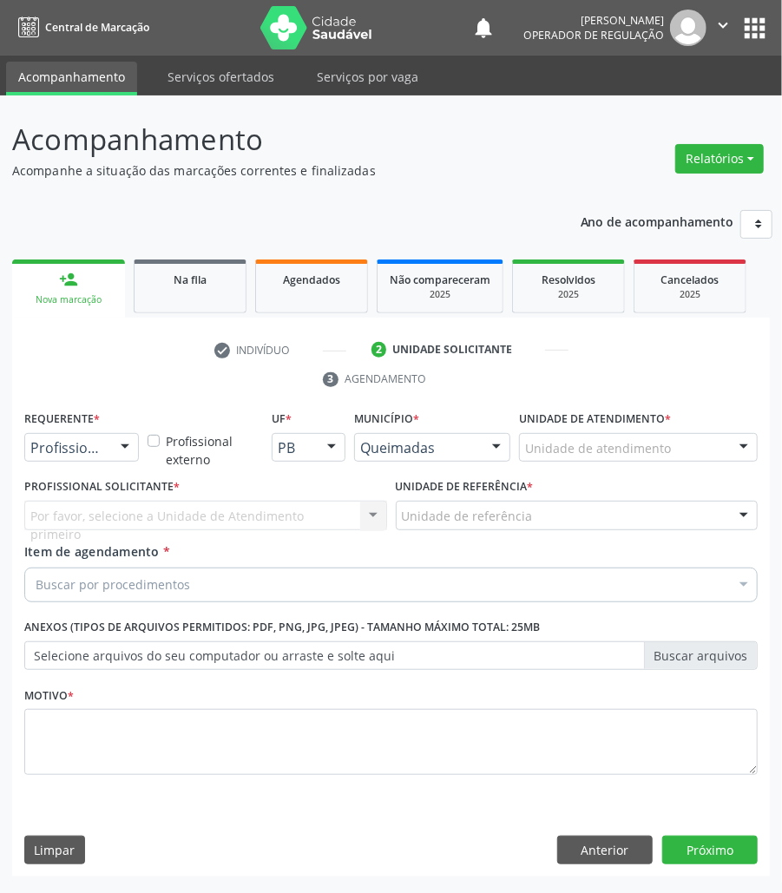
click at [108, 451] on div "Profissional de Saúde Profissional de Saúde Paciente Nenhum resultado encontrad…" at bounding box center [81, 448] width 115 height 30
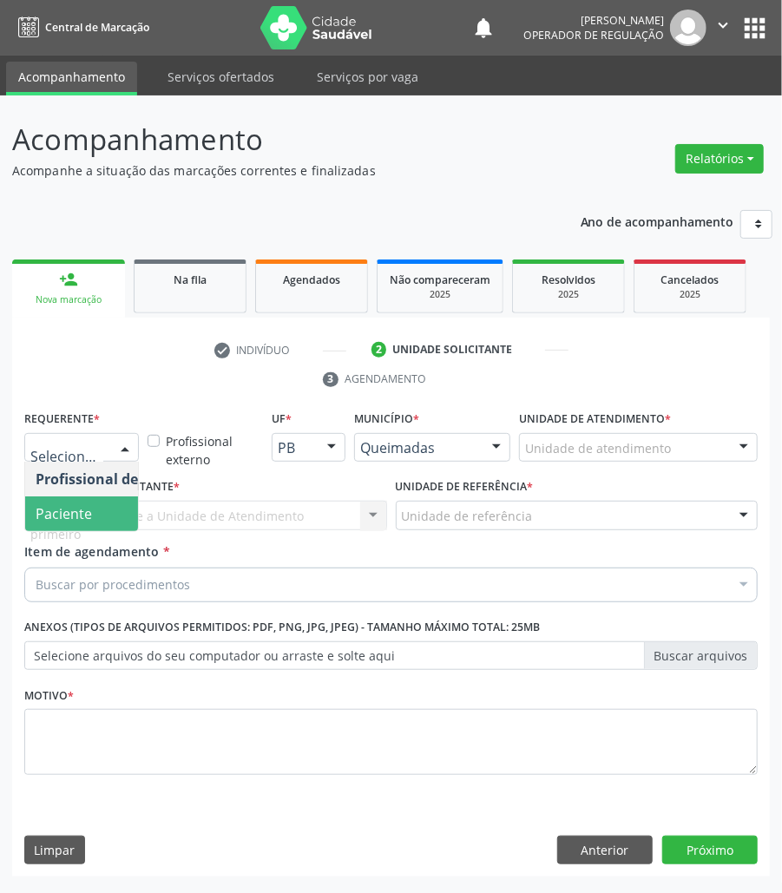
click at [99, 504] on span "Paciente" at bounding box center [109, 513] width 169 height 35
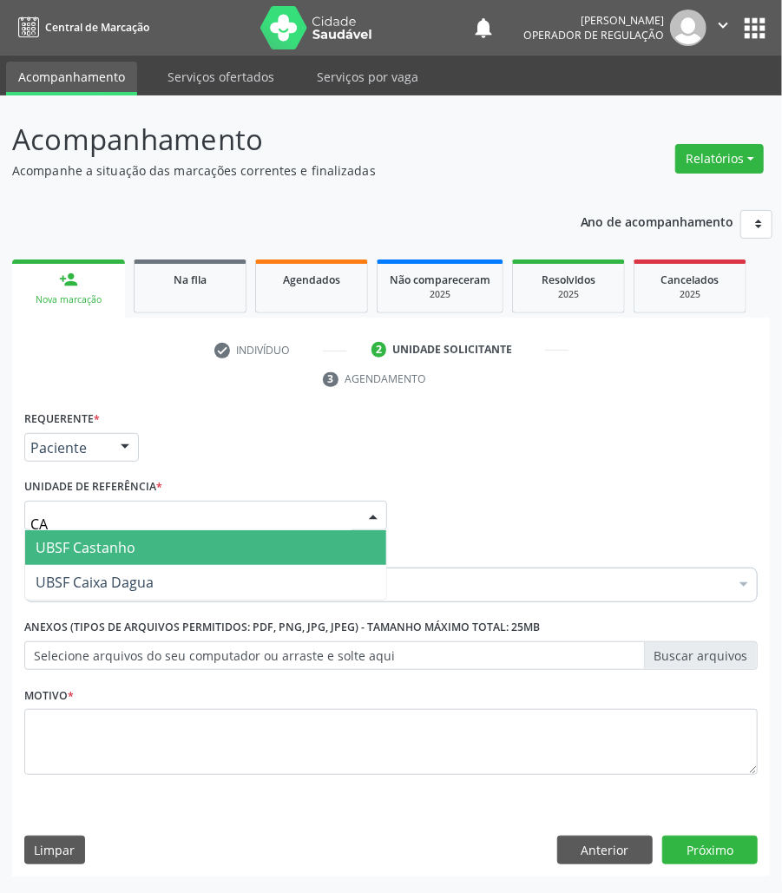
type input "CAS"
click at [123, 549] on span "UBSF Castanho" at bounding box center [86, 547] width 100 height 19
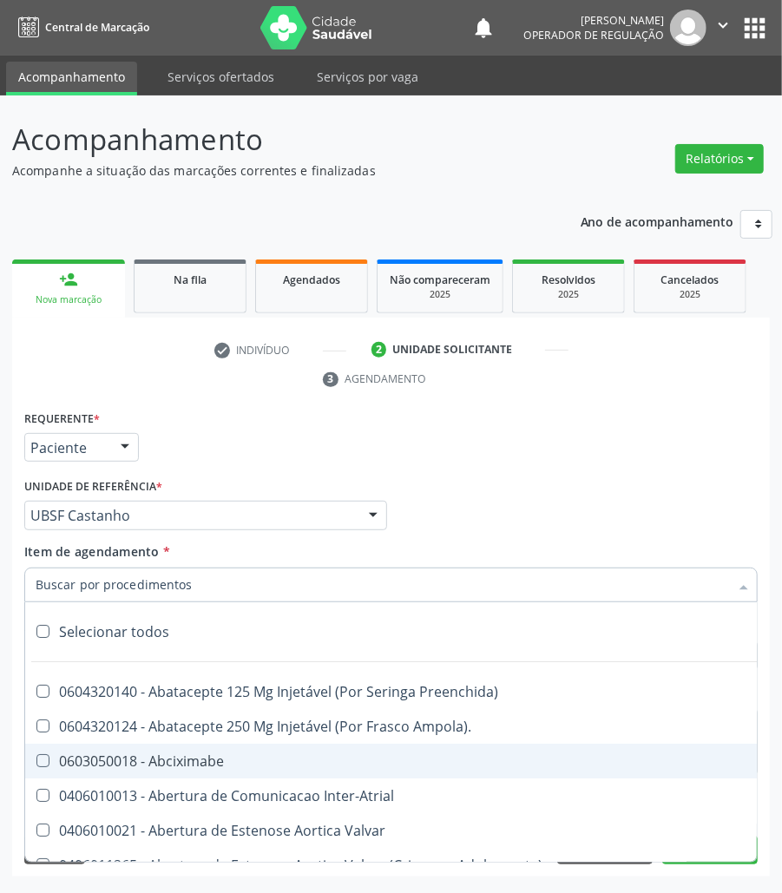
click at [383, 474] on div "Requerente * Paciente Profissional de Saúde Paciente Nenhum resultado encontrad…" at bounding box center [390, 602] width 733 height 393
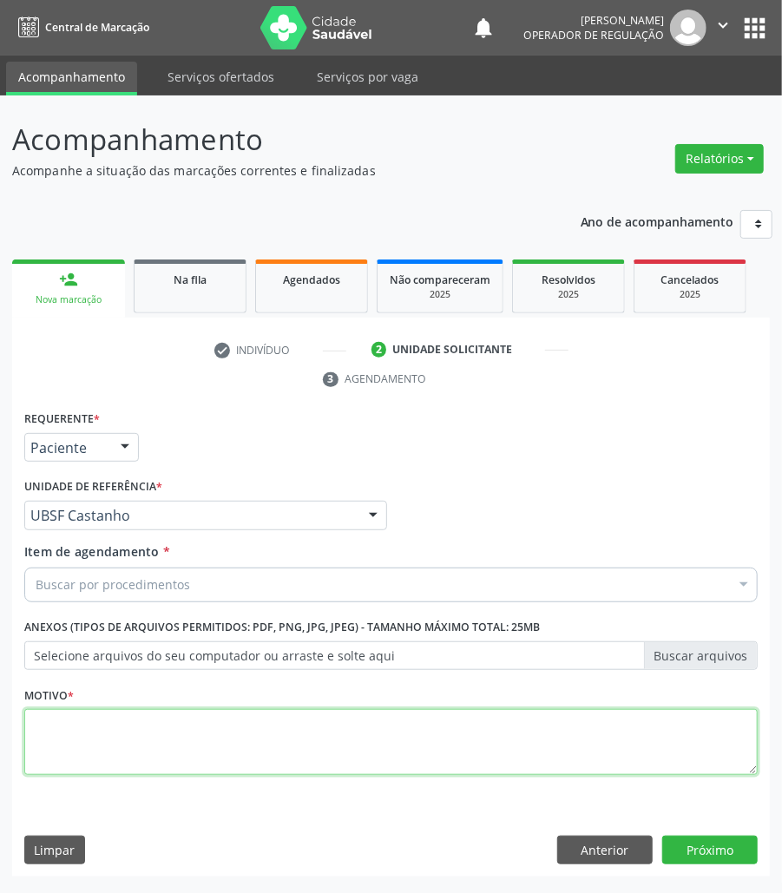
click at [326, 730] on textarea at bounding box center [390, 742] width 733 height 66
paste textarea "RISCO CIRÚRGICO 09/2025"
type textarea "RISCO CIRÚRGICO 09/2025"
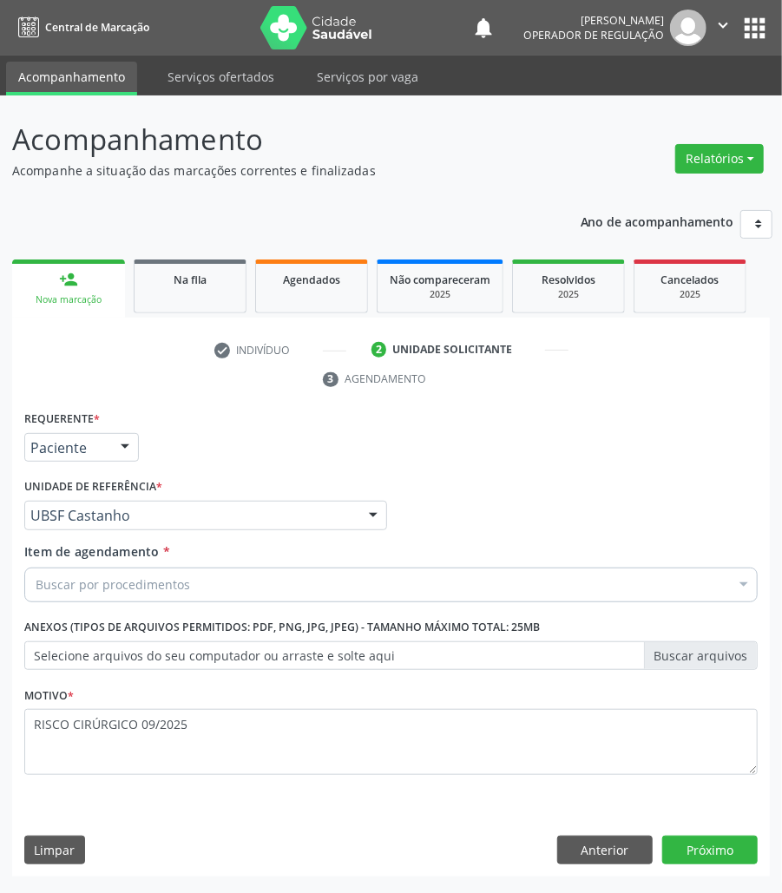
paste input "CARDIOLOGISTA INTERVENCIONISTA"
type input "CARDIOLOGISTA INTERVENCIONISTA"
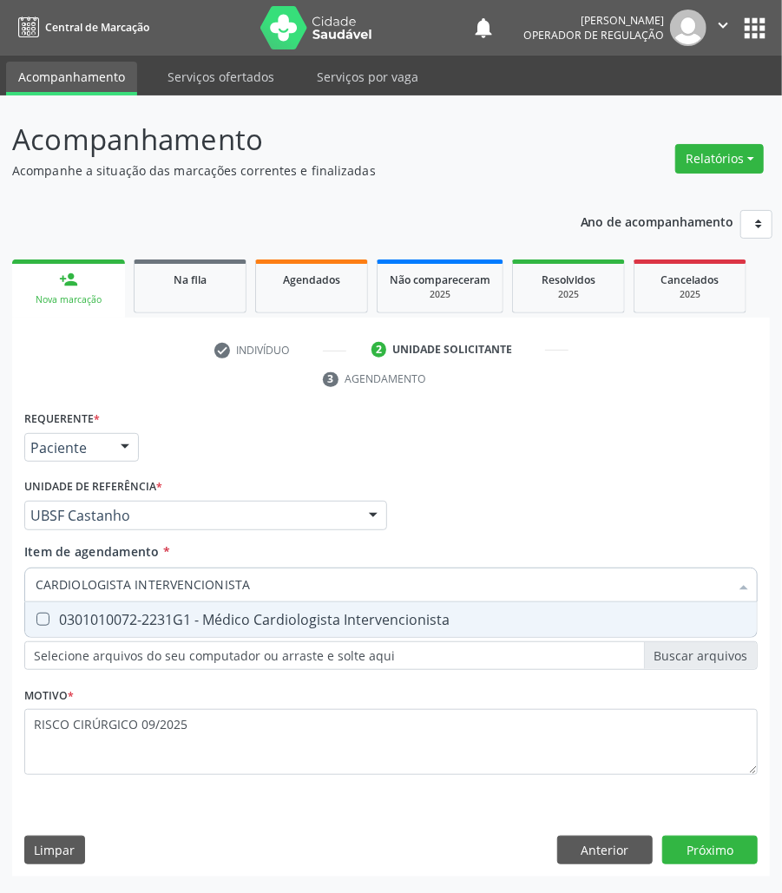
click at [115, 614] on div "0301010072-2231G1 - Médico Cardiologista Intervencionista" at bounding box center [391, 620] width 711 height 14
checkbox Intervencionista "true"
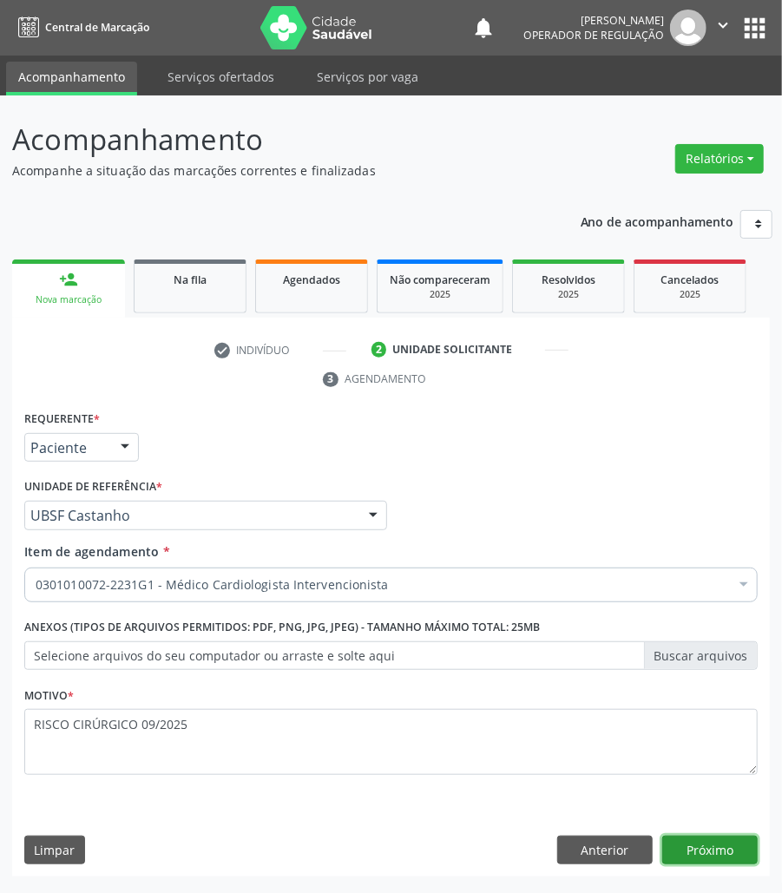
click at [716, 847] on button "Próximo" at bounding box center [709, 851] width 95 height 30
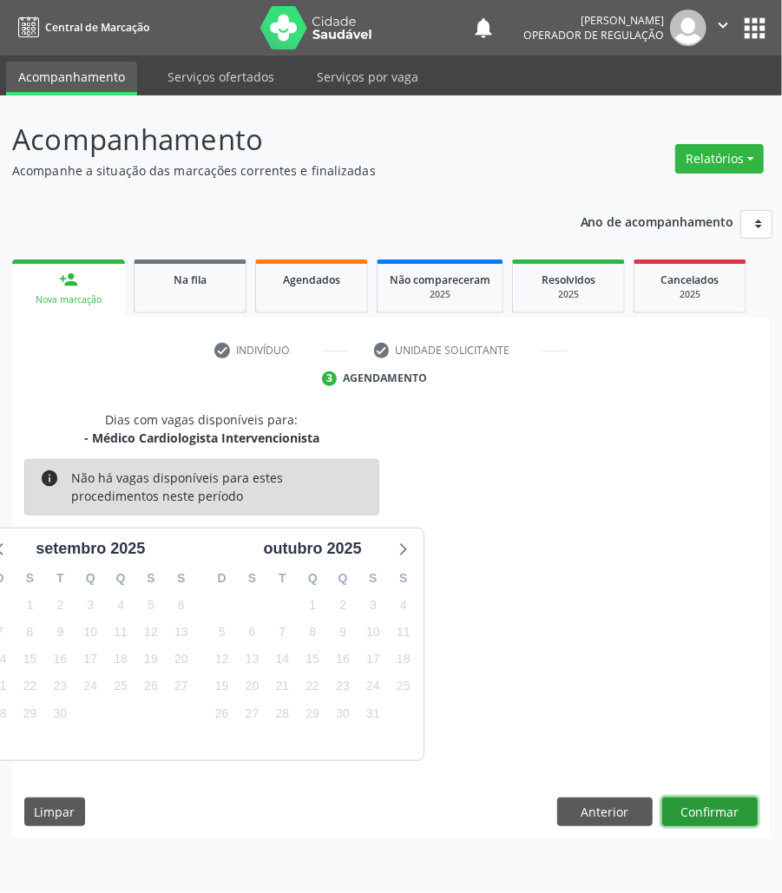
click at [702, 823] on button "Confirmar" at bounding box center [709, 812] width 95 height 30
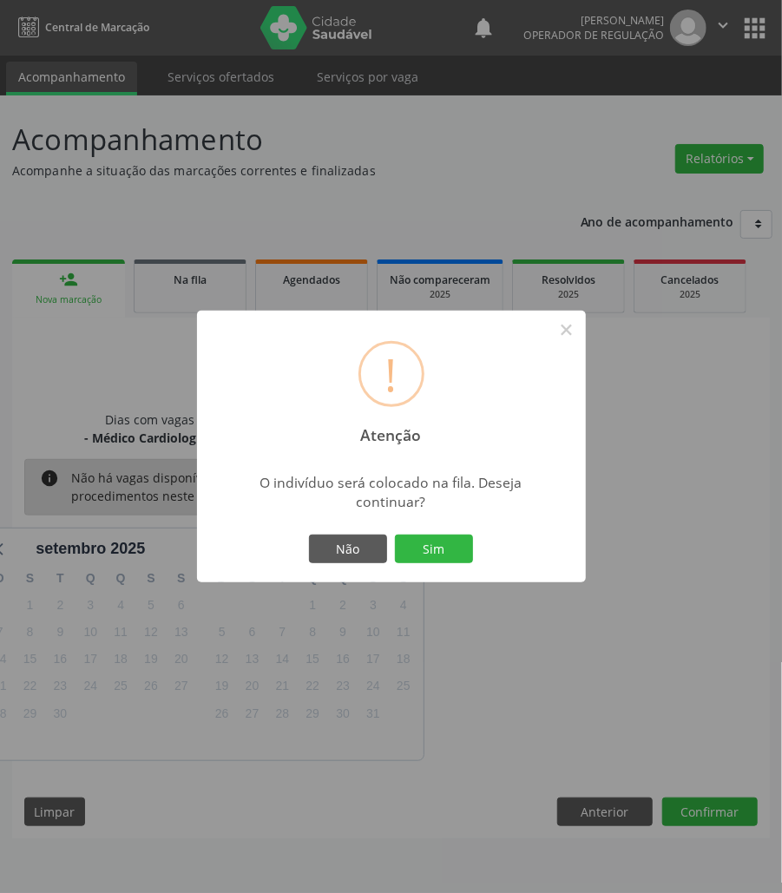
click at [395, 535] on button "Sim" at bounding box center [434, 550] width 78 height 30
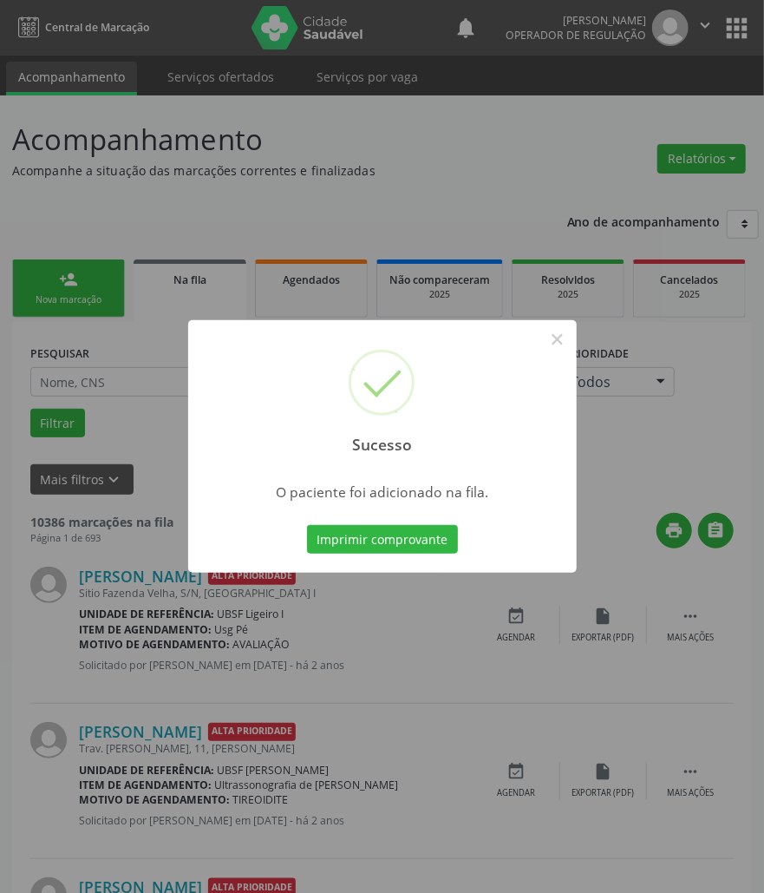
click at [201, 574] on div "Sucesso × O paciente foi adicionado na fila. Imprimir comprovante Cancel" at bounding box center [382, 446] width 764 height 893
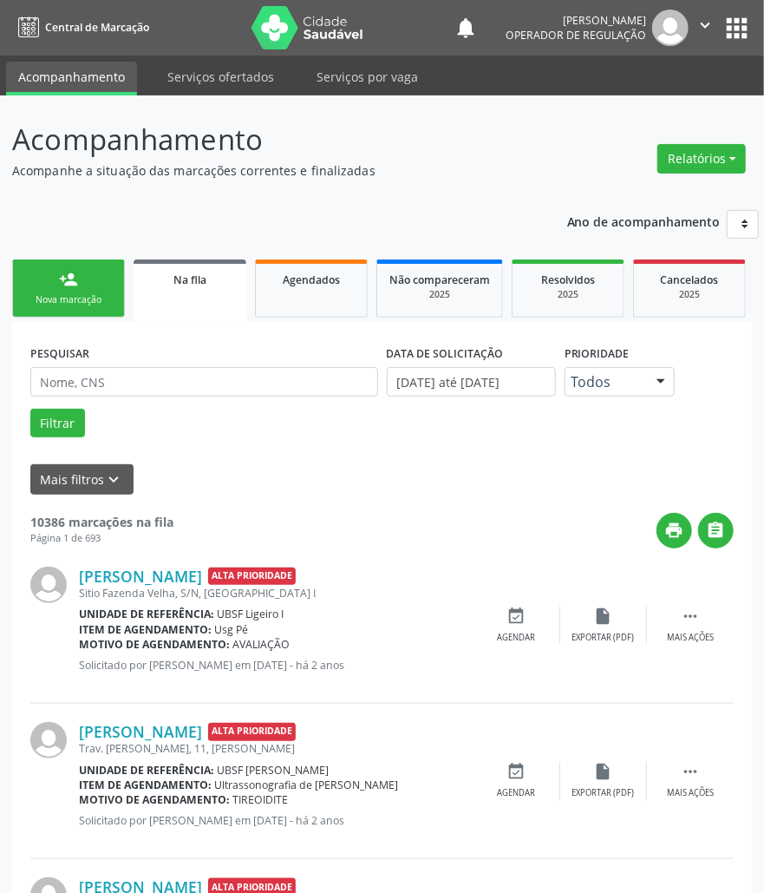
click at [76, 295] on div "Nova marcação" at bounding box center [68, 299] width 87 height 13
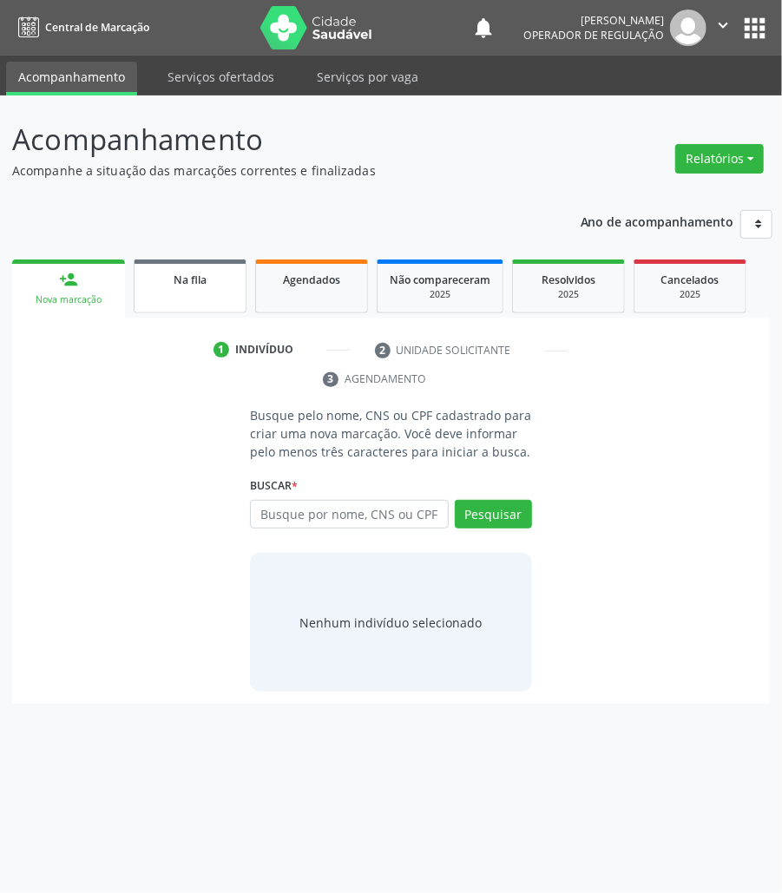
click at [213, 275] on div "Na fila" at bounding box center [190, 279] width 87 height 18
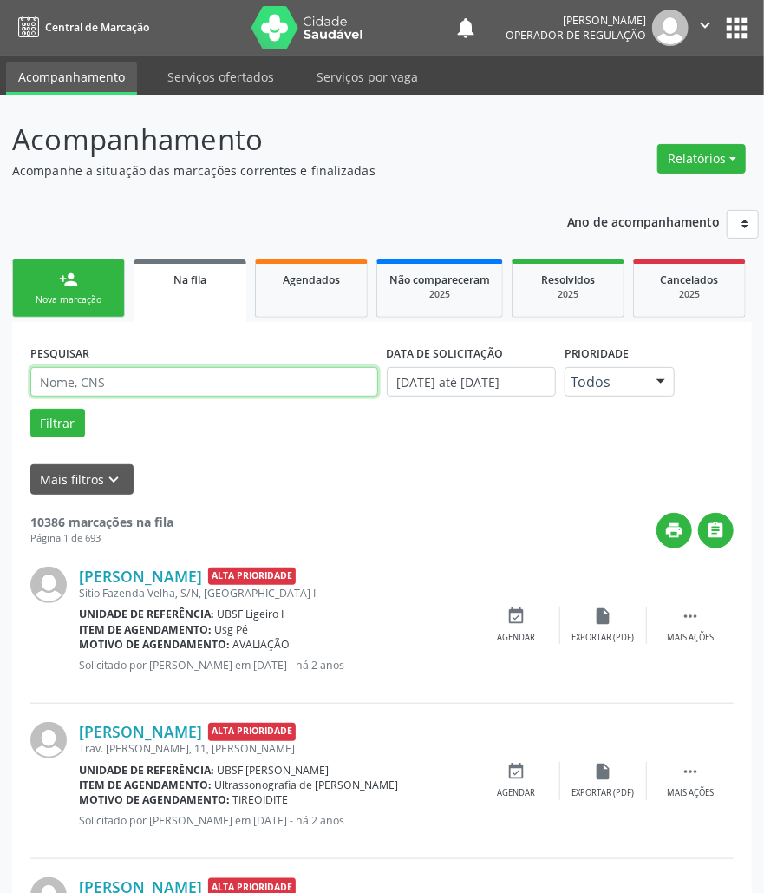
click at [246, 390] on input "text" at bounding box center [204, 382] width 348 height 30
type input "[PERSON_NAME] BASTOS"
click at [30, 409] on button "Filtrar" at bounding box center [57, 424] width 55 height 30
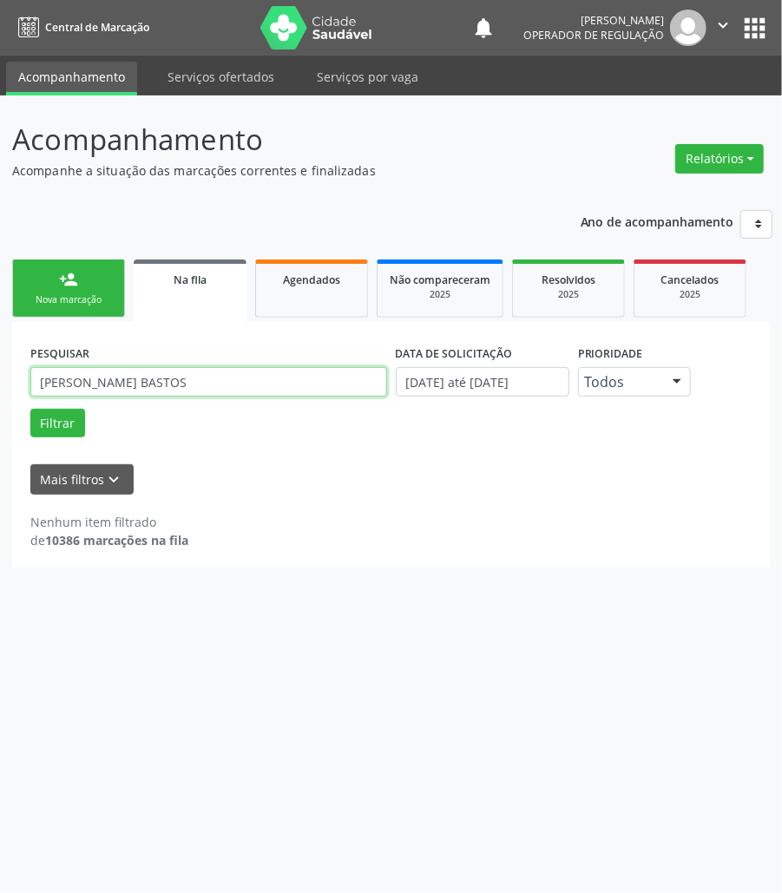
click at [278, 380] on input "[PERSON_NAME] BASTOS" at bounding box center [208, 382] width 357 height 30
click at [748, 32] on button "apps" at bounding box center [754, 28] width 30 height 30
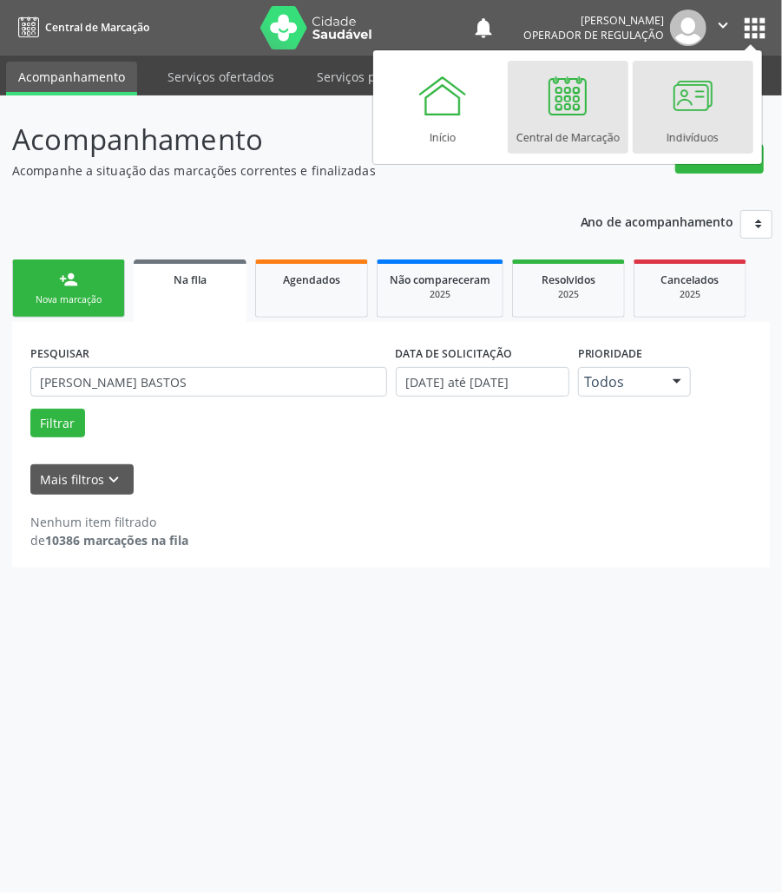
click at [680, 106] on div at bounding box center [692, 95] width 52 height 52
